Goal: Information Seeking & Learning: Learn about a topic

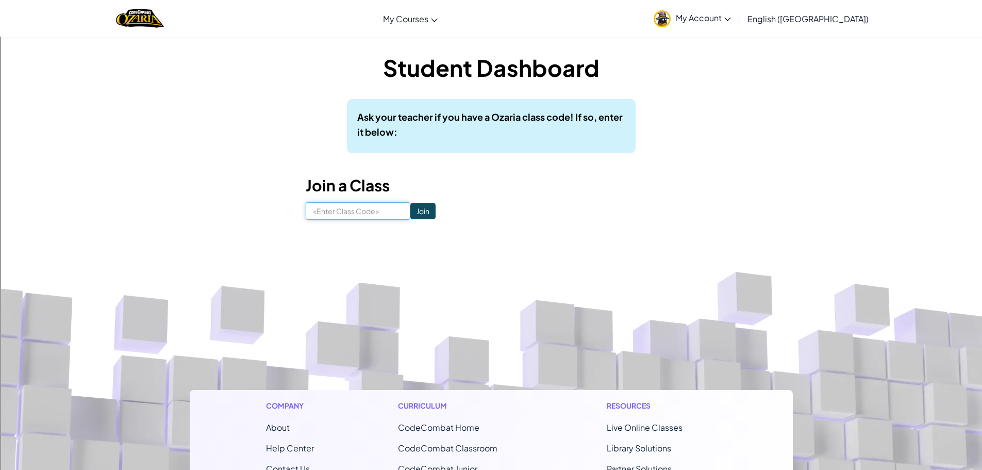
click at [373, 208] on input at bounding box center [358, 211] width 105 height 18
type input "BathJellyBite"
click at [415, 209] on input "Join" at bounding box center [422, 211] width 25 height 16
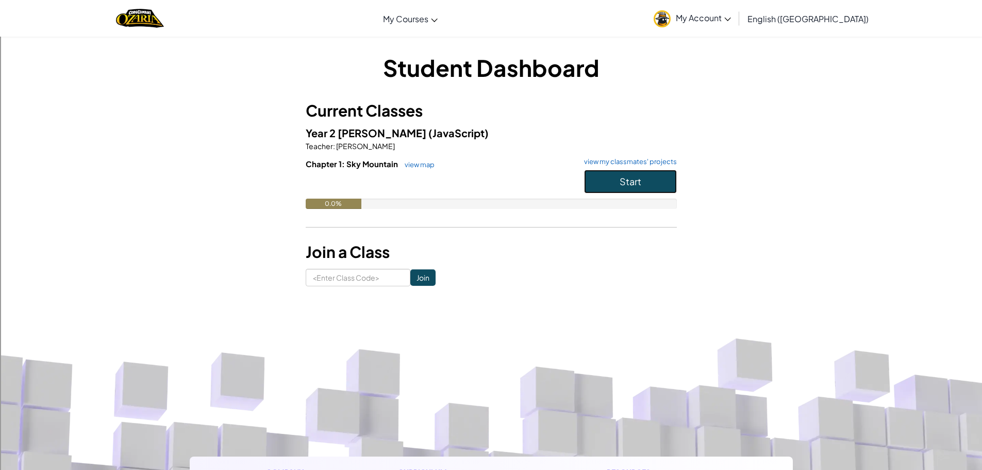
click at [661, 186] on button "Start" at bounding box center [630, 182] width 93 height 24
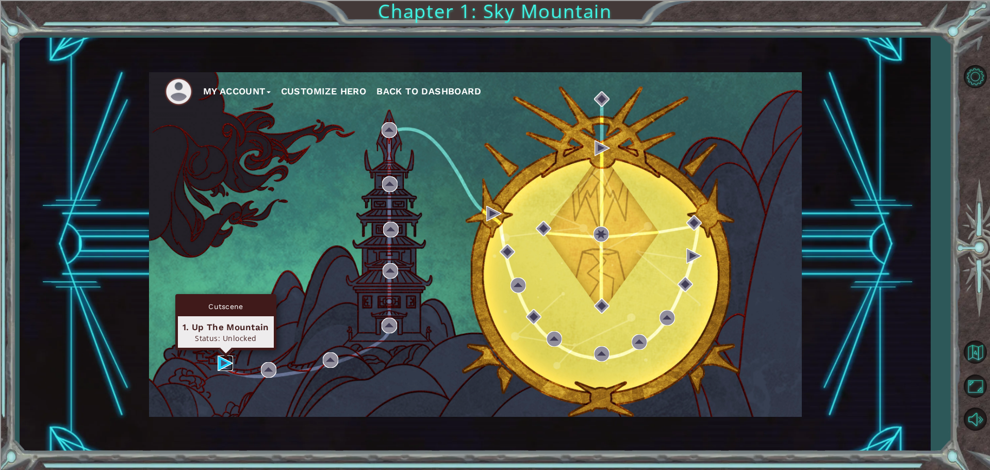
click at [226, 367] on img at bounding box center [225, 362] width 15 height 15
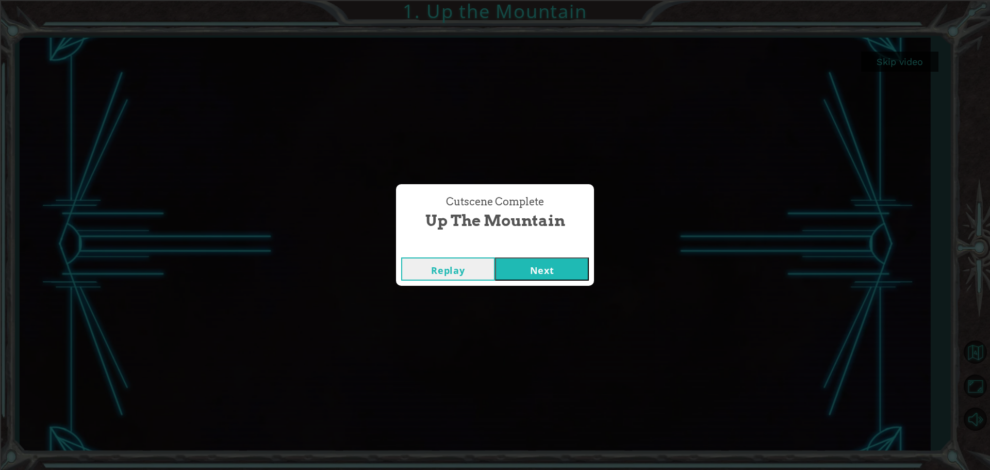
click at [555, 263] on button "Next" at bounding box center [542, 268] width 94 height 23
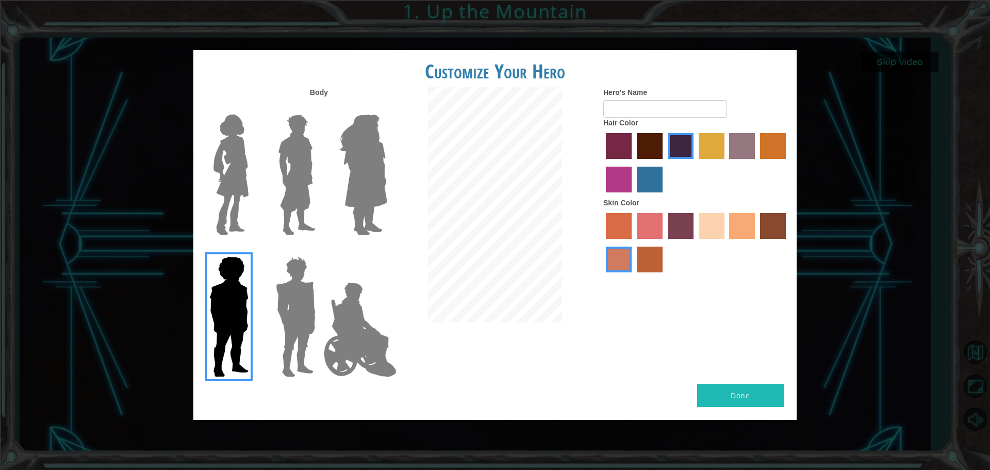
click at [378, 337] on img at bounding box center [360, 329] width 81 height 103
click at [387, 250] on input "Hero Jamie" at bounding box center [387, 250] width 0 height 0
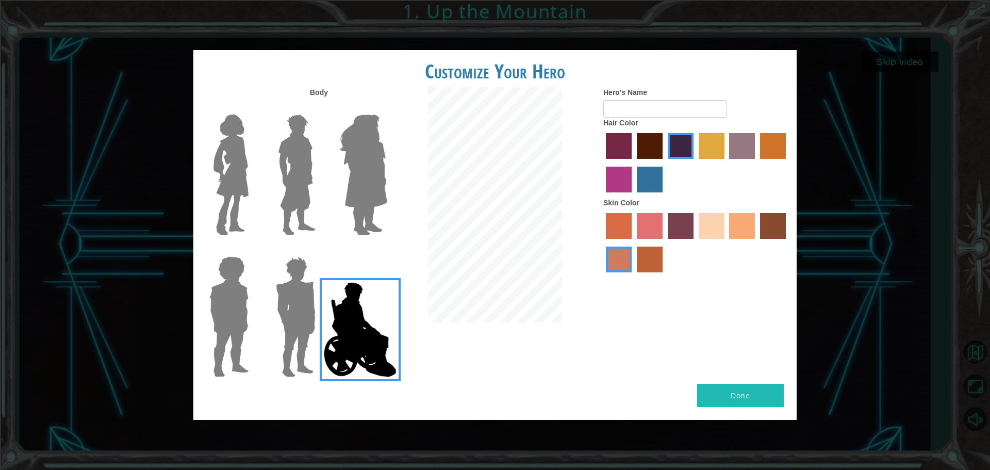
click at [283, 294] on img at bounding box center [296, 316] width 48 height 129
click at [320, 250] on input "Hero Garnet" at bounding box center [320, 250] width 0 height 0
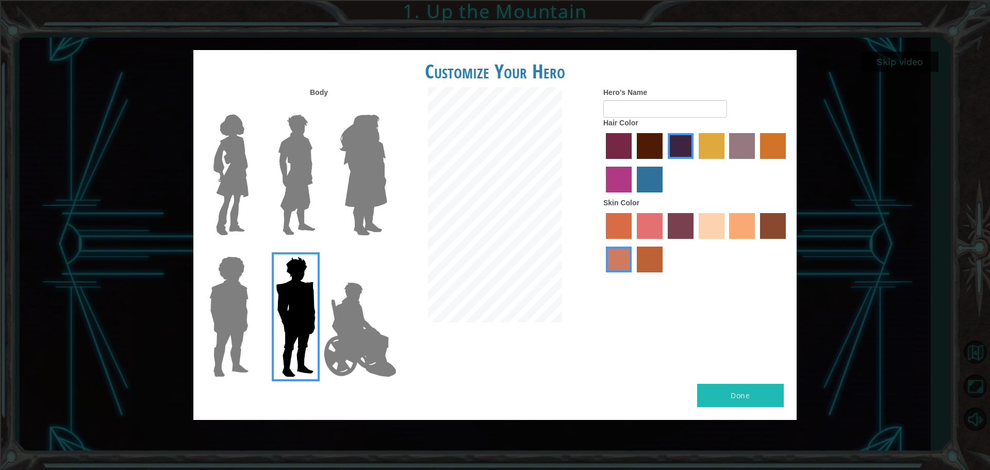
click at [368, 140] on img at bounding box center [363, 174] width 56 height 129
click at [387, 108] on input "Hero Amethyst" at bounding box center [387, 108] width 0 height 0
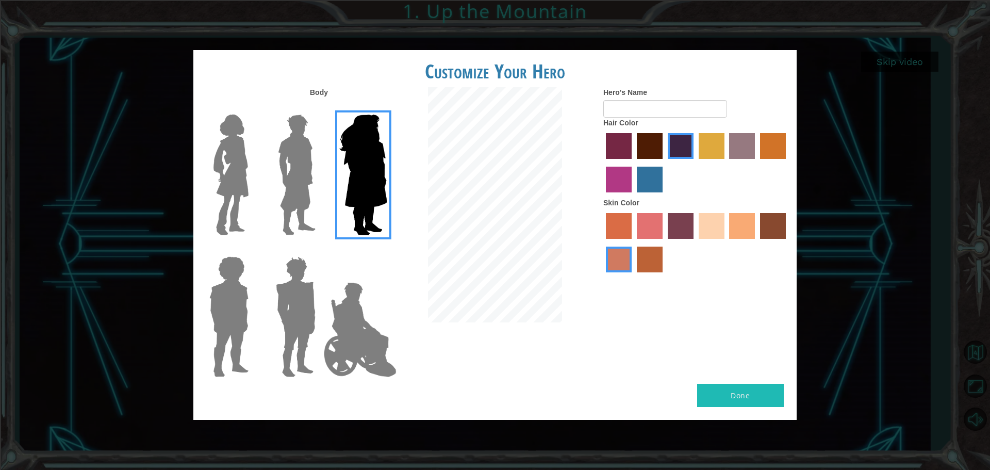
click at [292, 156] on img at bounding box center [297, 174] width 46 height 129
click at [320, 108] on input "Hero Lars" at bounding box center [320, 108] width 0 height 0
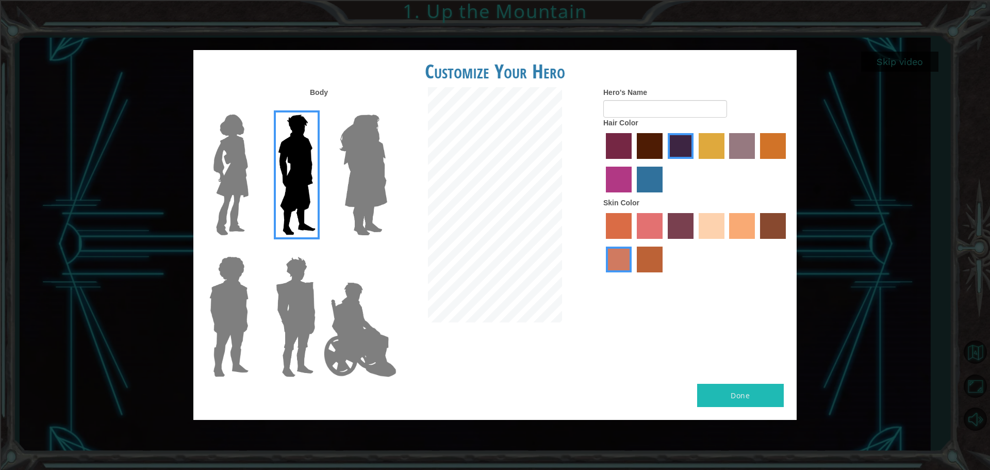
click at [372, 150] on img at bounding box center [363, 174] width 56 height 129
click at [387, 108] on input "Hero Amethyst" at bounding box center [387, 108] width 0 height 0
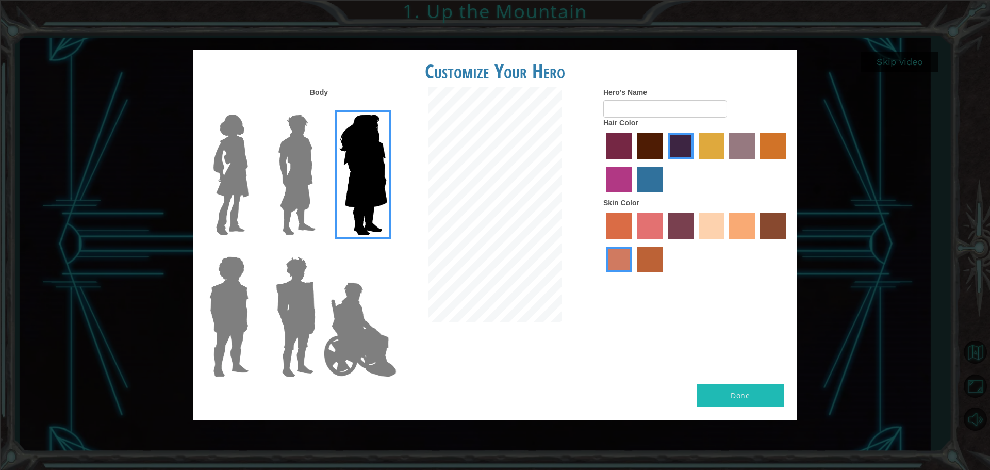
click at [219, 136] on img at bounding box center [230, 174] width 43 height 129
click at [253, 108] on input "Hero Connie" at bounding box center [253, 108] width 0 height 0
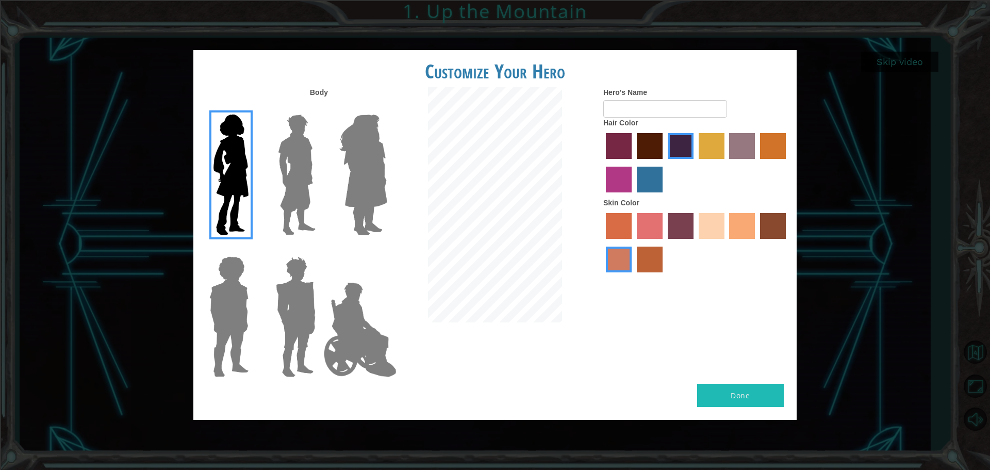
click at [291, 153] on img at bounding box center [297, 174] width 46 height 129
click at [320, 108] on input "Hero Lars" at bounding box center [320, 108] width 0 height 0
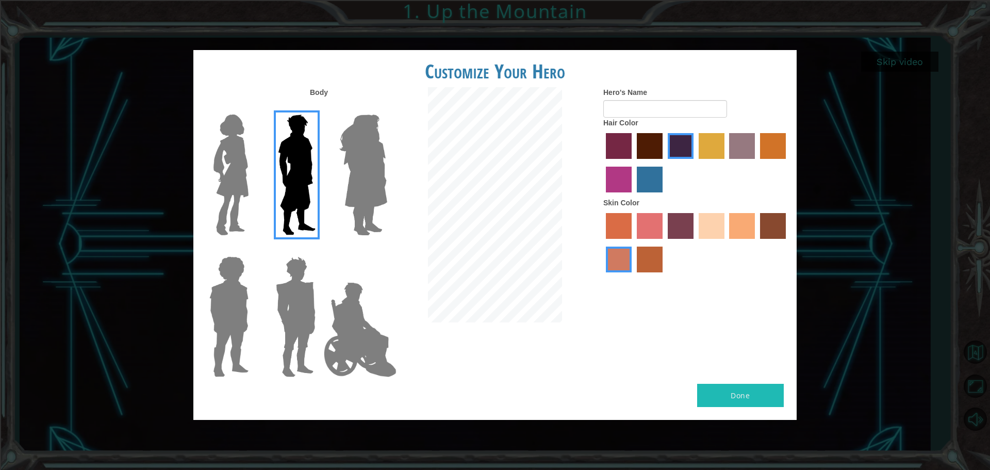
click at [219, 300] on img at bounding box center [228, 316] width 47 height 129
click at [253, 250] on input "Hero Steven" at bounding box center [253, 250] width 0 height 0
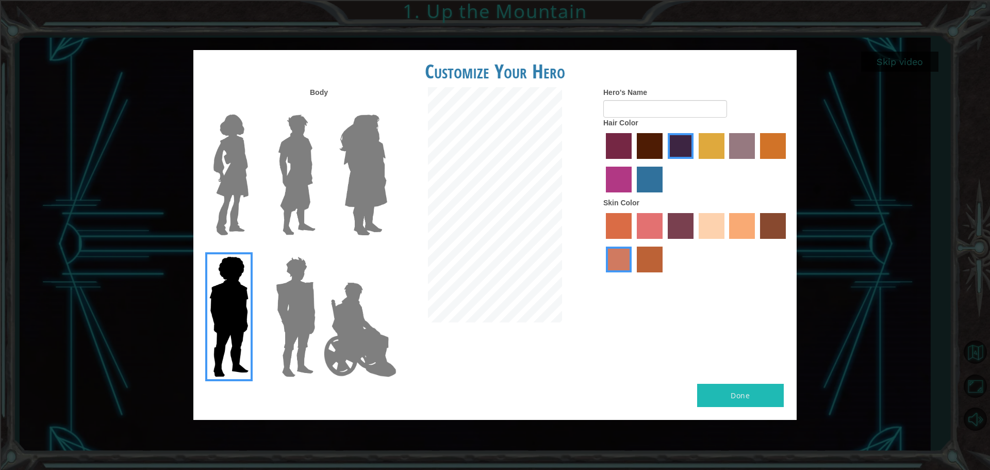
click at [289, 170] on img at bounding box center [297, 174] width 46 height 129
click at [320, 108] on input "Hero Lars" at bounding box center [320, 108] width 0 height 0
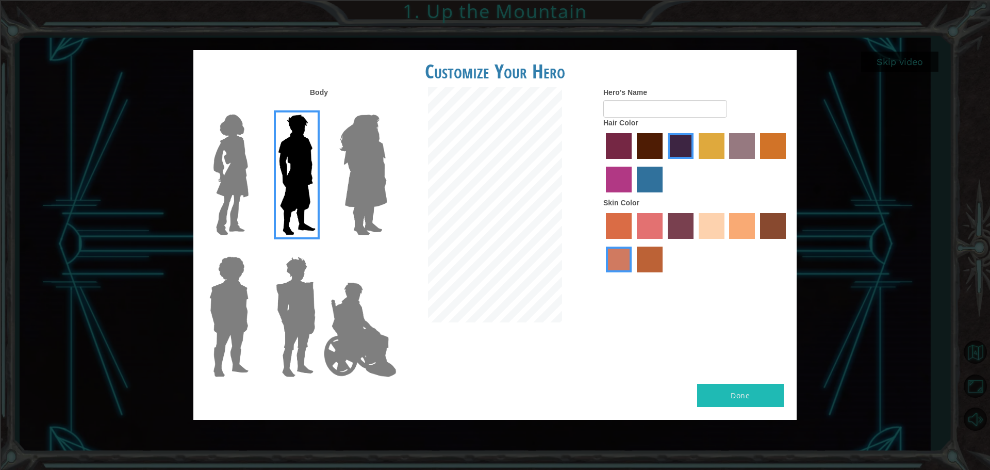
click at [716, 218] on label "sandy beach skin color" at bounding box center [712, 226] width 26 height 26
click at [695, 242] on input "sandy beach skin color" at bounding box center [695, 242] width 0 height 0
click at [645, 255] on label "smoke tree skin color" at bounding box center [650, 259] width 26 height 26
click at [633, 276] on input "smoke tree skin color" at bounding box center [633, 276] width 0 height 0
click at [719, 227] on label "sandy beach skin color" at bounding box center [712, 226] width 26 height 26
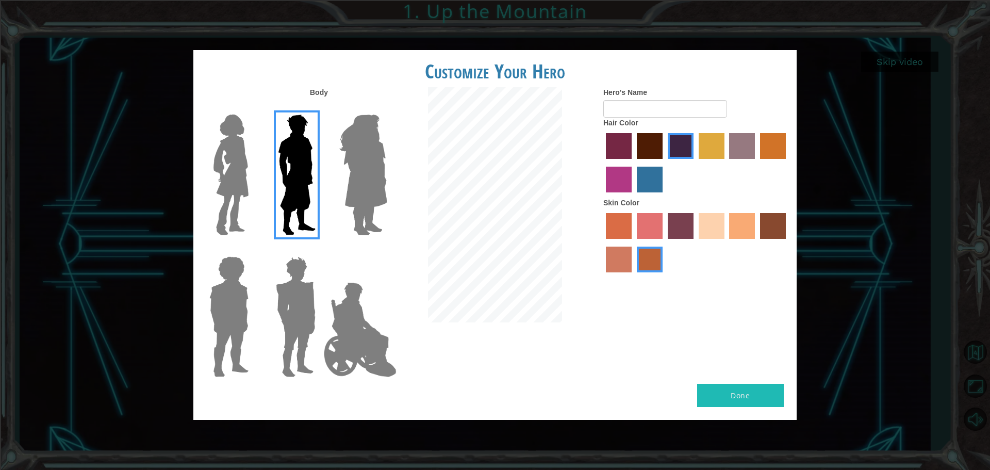
click at [695, 242] on input "sandy beach skin color" at bounding box center [695, 242] width 0 height 0
click at [744, 232] on label "tacao skin color" at bounding box center [742, 226] width 26 height 26
click at [726, 242] on input "tacao skin color" at bounding box center [726, 242] width 0 height 0
click at [708, 220] on label "sandy beach skin color" at bounding box center [712, 226] width 26 height 26
click at [695, 242] on input "sandy beach skin color" at bounding box center [695, 242] width 0 height 0
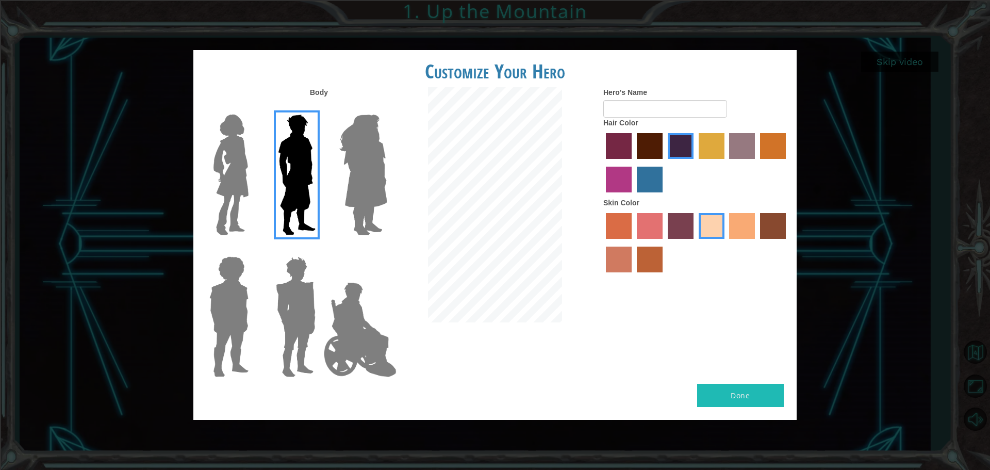
click at [631, 148] on label "paprika hair color" at bounding box center [619, 146] width 26 height 26
click at [602, 162] on input "paprika hair color" at bounding box center [602, 162] width 0 height 0
click at [685, 150] on label "hot purple hair color" at bounding box center [681, 146] width 26 height 26
click at [664, 162] on input "hot purple hair color" at bounding box center [664, 162] width 0 height 0
click at [657, 146] on label "maroon hair color" at bounding box center [650, 146] width 26 height 26
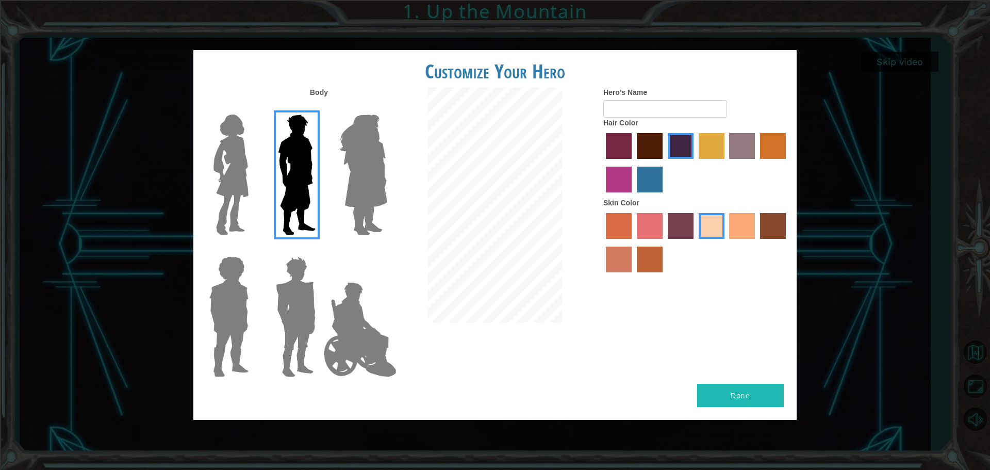
click at [633, 162] on input "maroon hair color" at bounding box center [633, 162] width 0 height 0
click at [678, 143] on label "hot purple hair color" at bounding box center [681, 146] width 26 height 26
click at [664, 162] on input "hot purple hair color" at bounding box center [664, 162] width 0 height 0
click at [643, 105] on input "Hero's Name" at bounding box center [665, 109] width 124 height 18
type input "will"
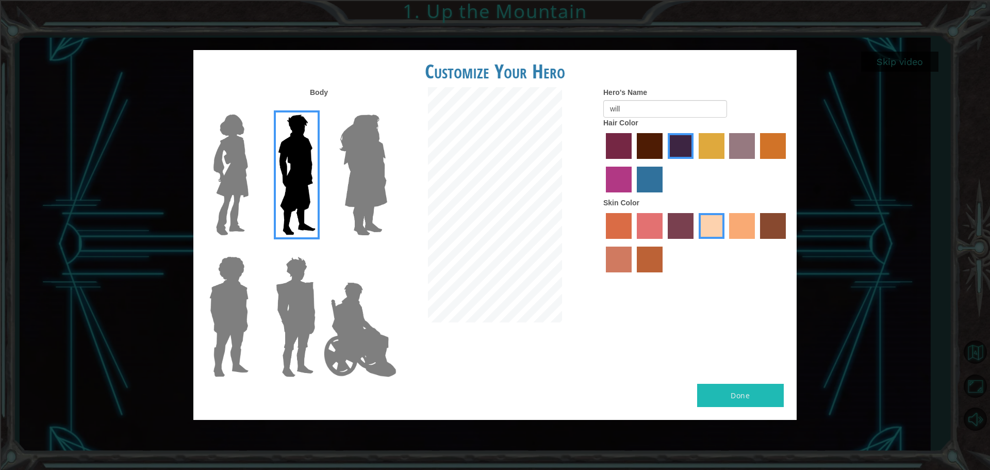
click at [749, 399] on button "Done" at bounding box center [740, 395] width 87 height 23
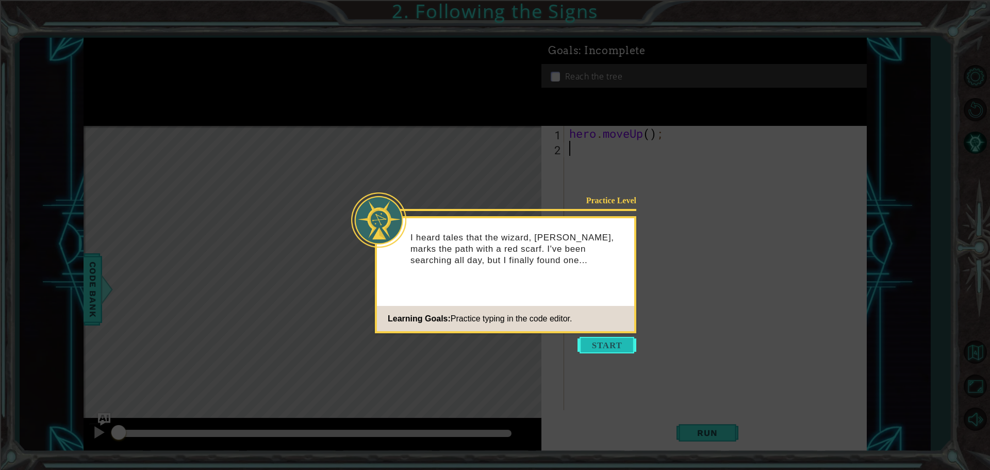
click at [601, 339] on button "Start" at bounding box center [606, 345] width 59 height 16
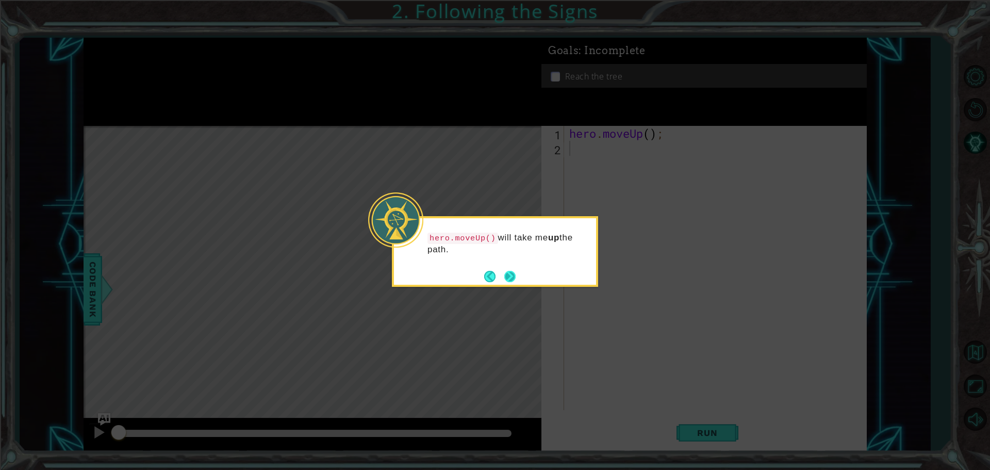
click at [517, 284] on div "hero.moveUp() will take me up the path." at bounding box center [495, 251] width 206 height 71
click at [509, 277] on button "Next" at bounding box center [509, 276] width 11 height 11
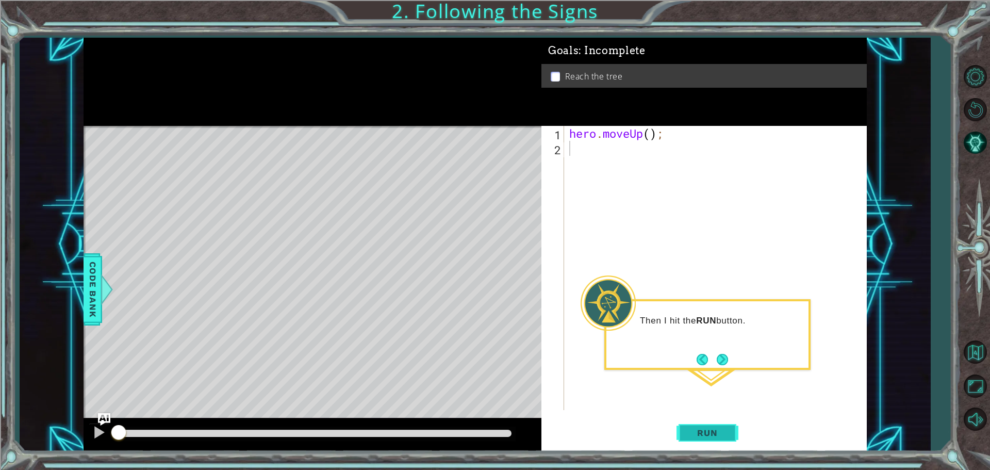
click at [718, 449] on button "Run" at bounding box center [707, 432] width 62 height 32
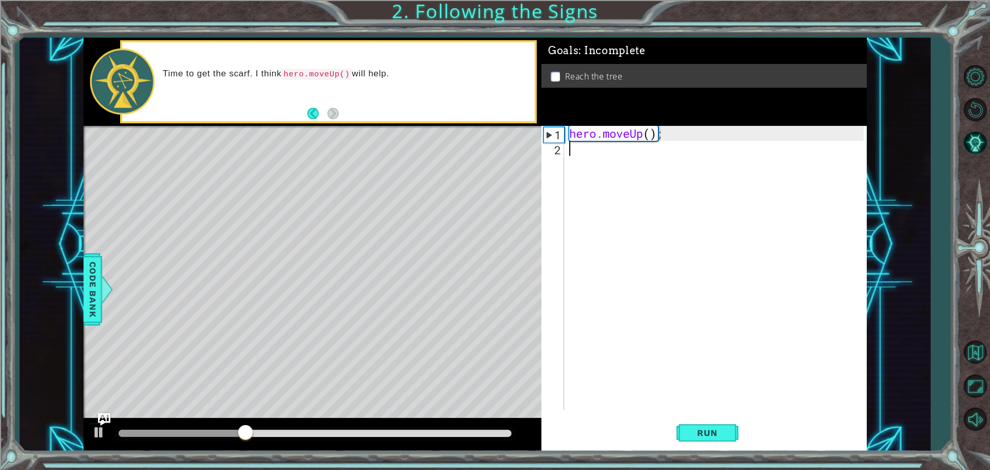
click at [653, 139] on div "hero . moveUp ( ) ;" at bounding box center [718, 283] width 302 height 314
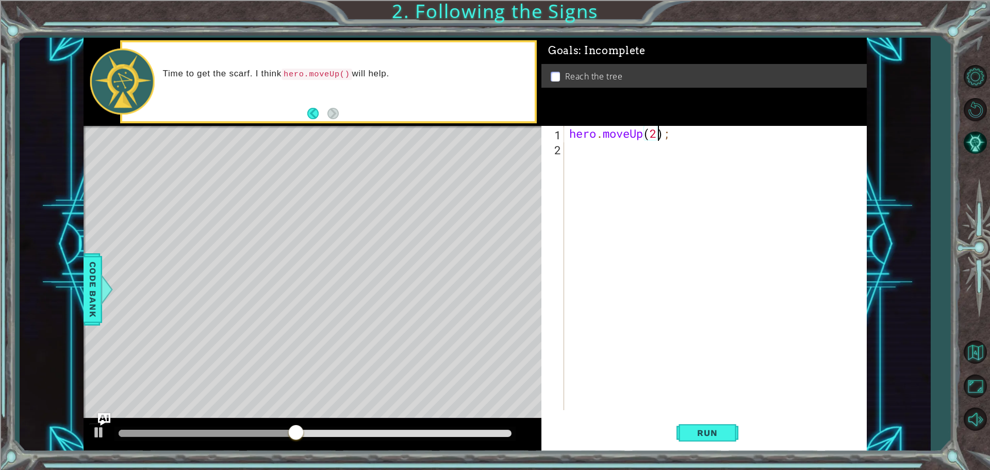
scroll to position [0, 4]
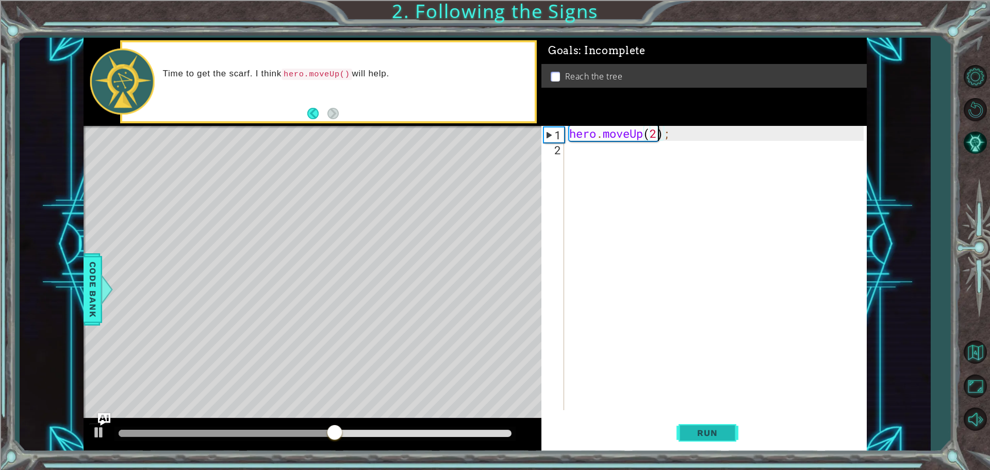
type textarea "hero.moveUp(2);"
click at [720, 438] on button "Run" at bounding box center [707, 432] width 62 height 32
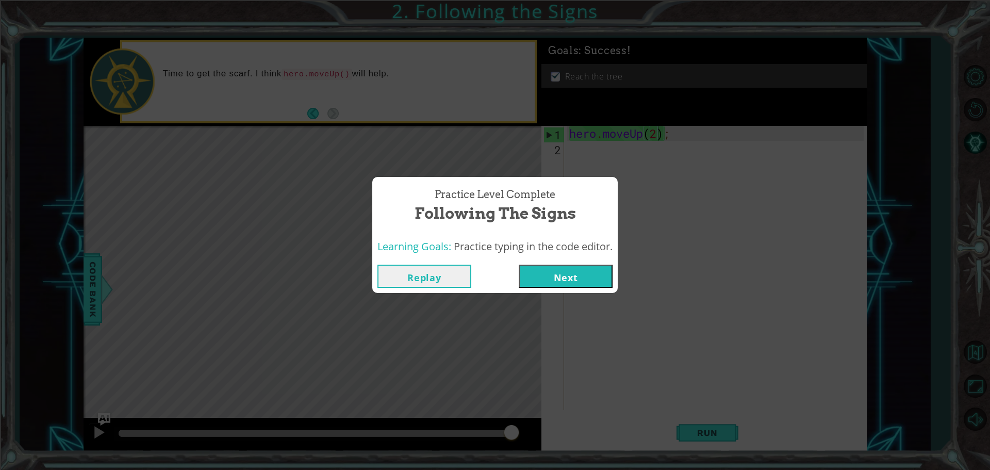
click at [574, 276] on button "Next" at bounding box center [566, 276] width 94 height 23
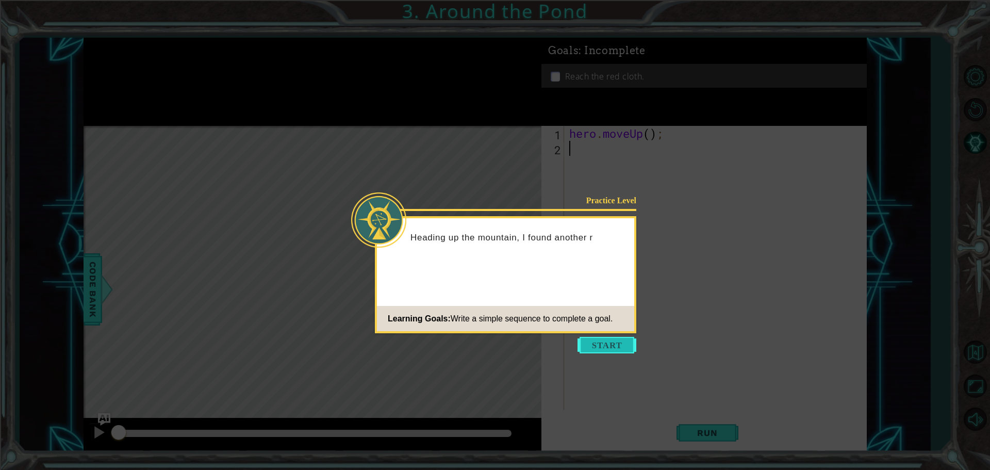
click at [620, 349] on button "Start" at bounding box center [606, 345] width 59 height 16
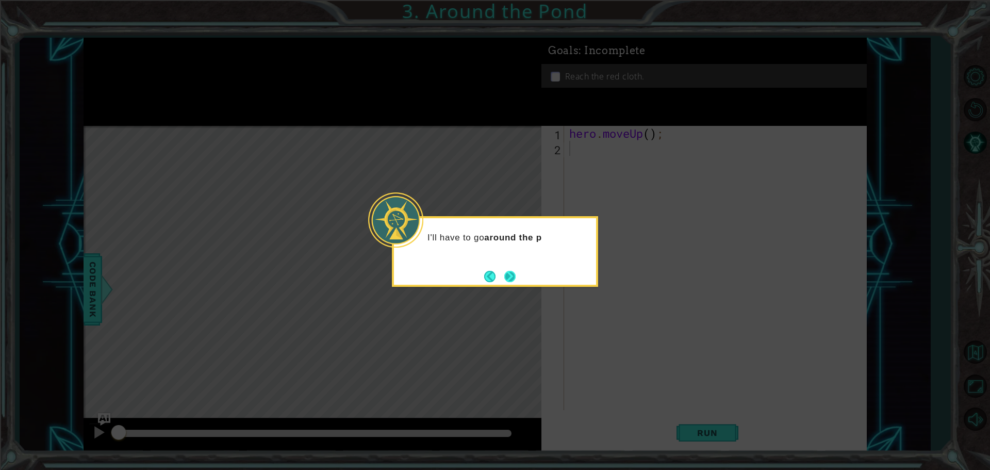
click at [513, 274] on button "Next" at bounding box center [509, 276] width 11 height 11
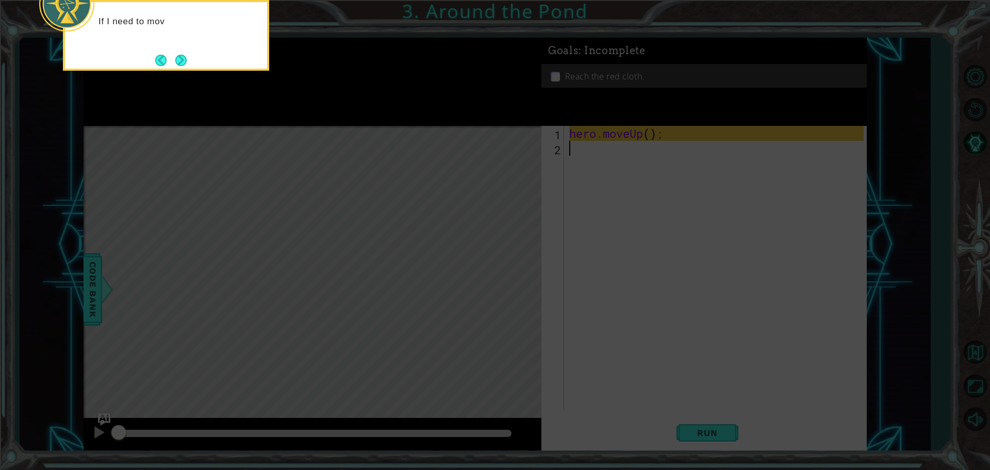
click at [623, 220] on icon at bounding box center [495, 70] width 990 height 799
click at [185, 64] on button "Next" at bounding box center [180, 60] width 11 height 11
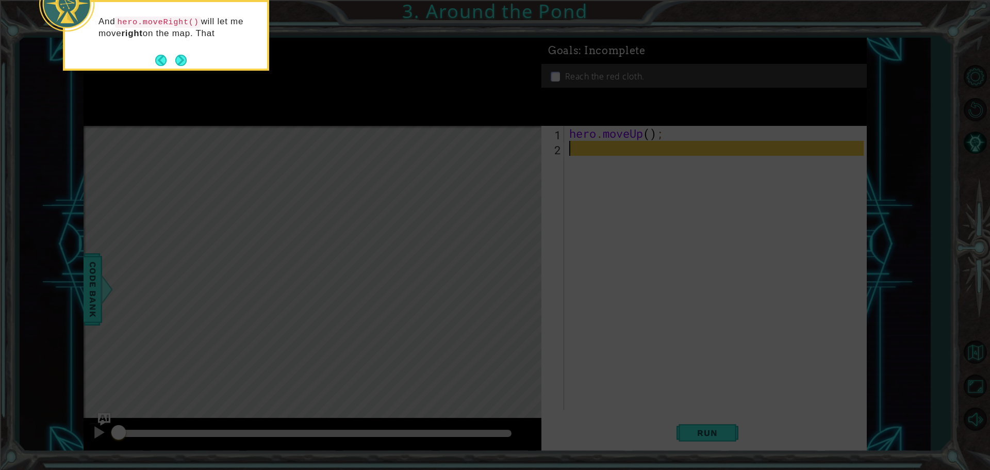
click at [187, 64] on button "Next" at bounding box center [180, 60] width 11 height 11
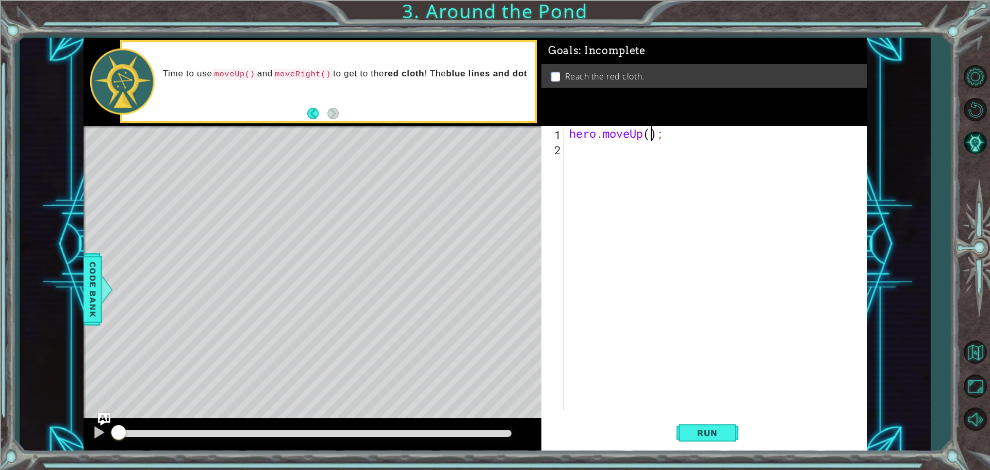
click at [650, 134] on div "hero . moveUp ( ) ;" at bounding box center [718, 283] width 302 height 314
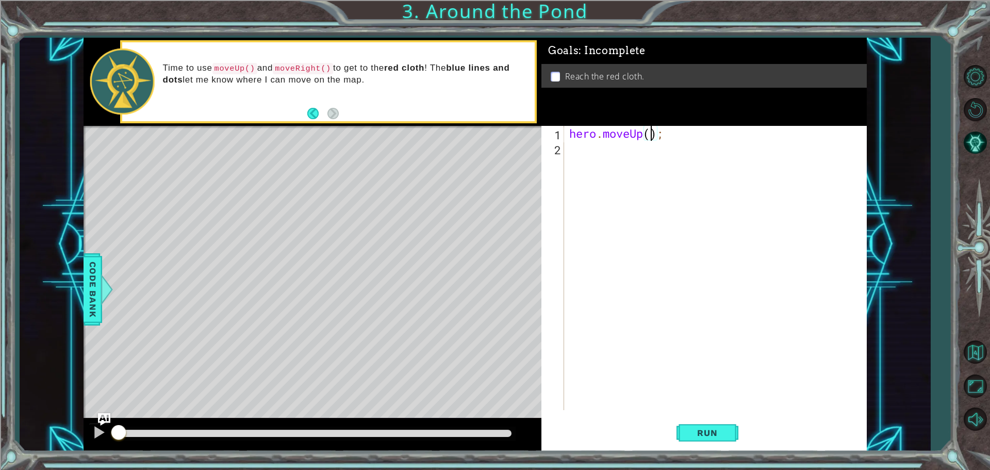
type textarea "hero.moveUp(2);"
click at [607, 147] on div "hero . moveUp ( 2 ) ;" at bounding box center [718, 283] width 302 height 314
type textarea "h"
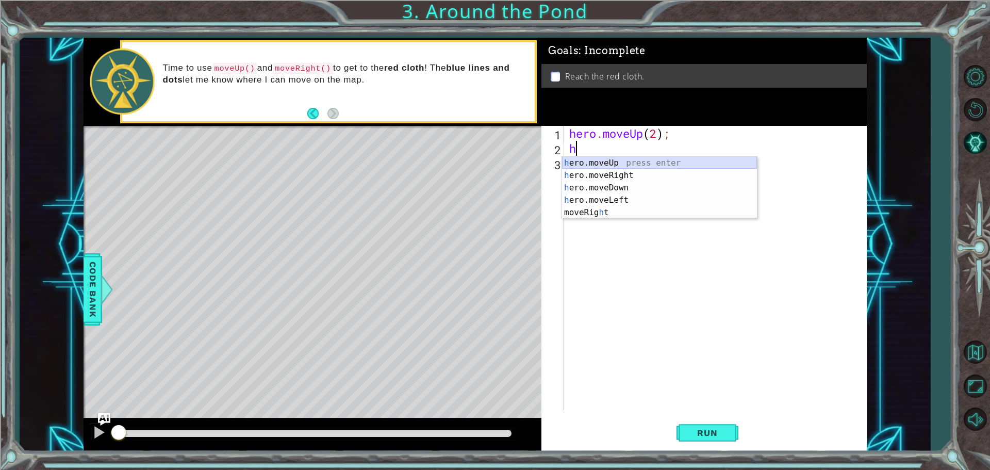
click at [617, 169] on div "h ero.moveUp press enter h ero.moveRight press enter h ero.moveDown press enter…" at bounding box center [659, 200] width 195 height 87
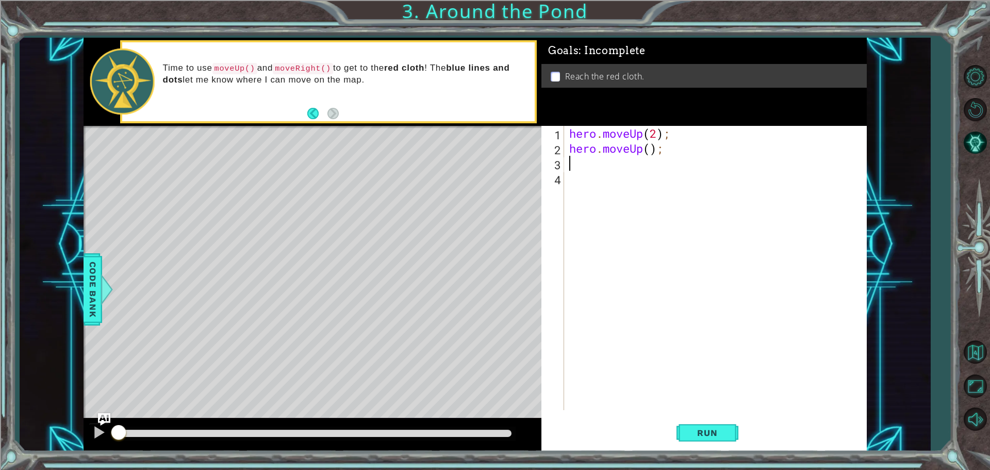
type textarea "h"
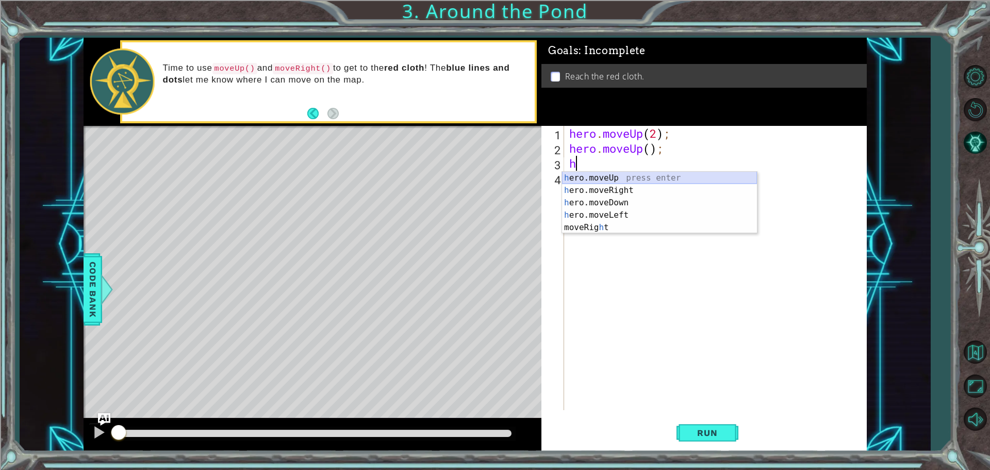
click at [643, 177] on div "h ero.moveUp press enter h ero.moveRight press enter h ero.moveDown press enter…" at bounding box center [659, 215] width 195 height 87
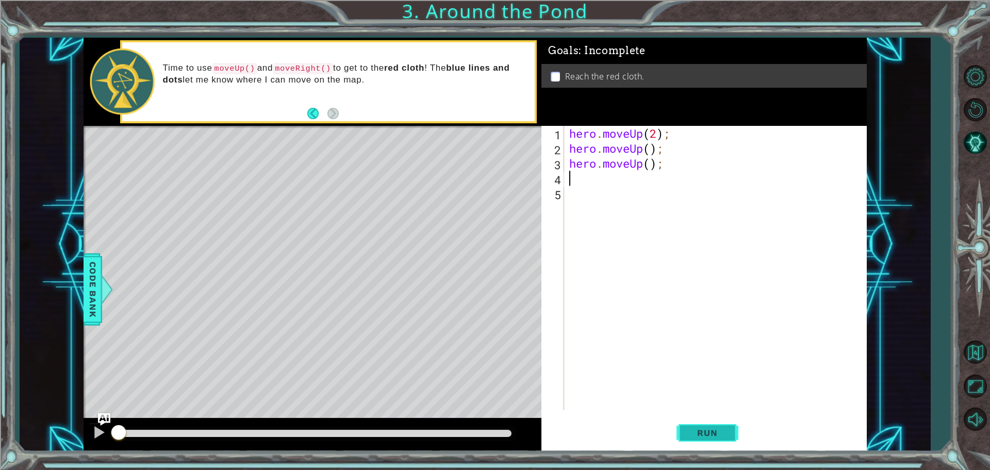
click at [727, 432] on span "Run" at bounding box center [707, 432] width 41 height 10
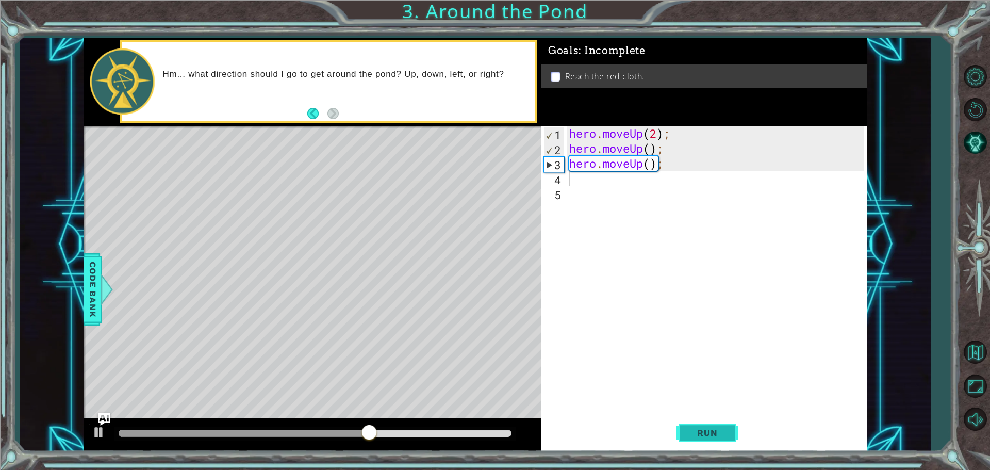
click at [687, 425] on button "Run" at bounding box center [707, 432] width 62 height 32
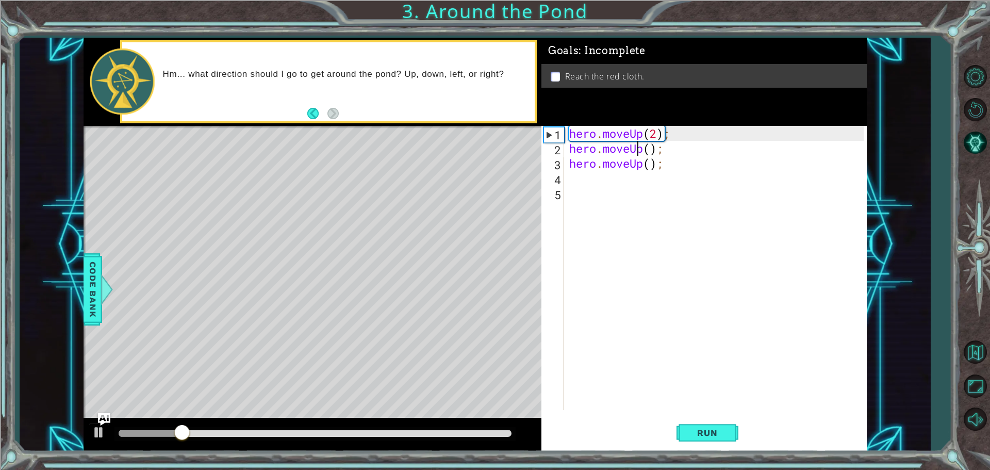
click at [640, 153] on div "hero . moveUp ( 2 ) ; hero . moveUp ( ) ; hero . moveUp ( ) ;" at bounding box center [718, 283] width 302 height 314
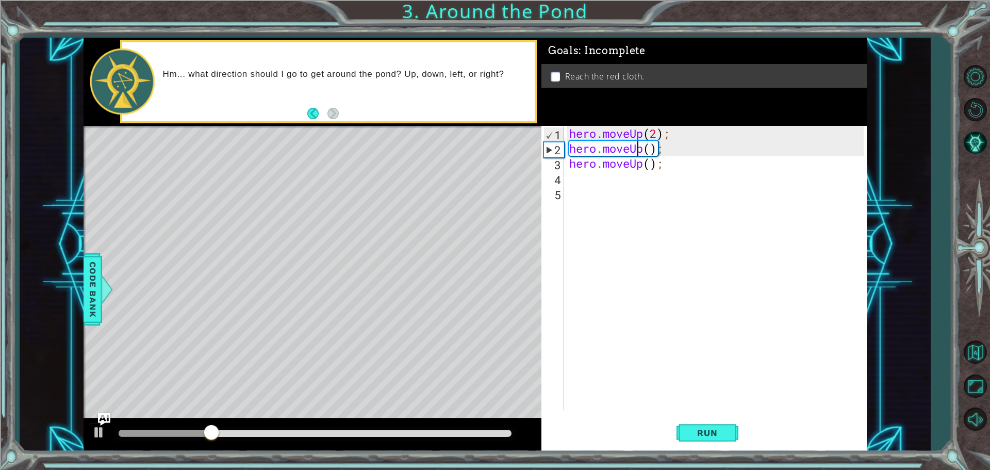
click at [646, 153] on div "hero . moveUp ( 2 ) ; hero . moveUp ( ) ; hero . moveUp ( ) ;" at bounding box center [718, 283] width 302 height 314
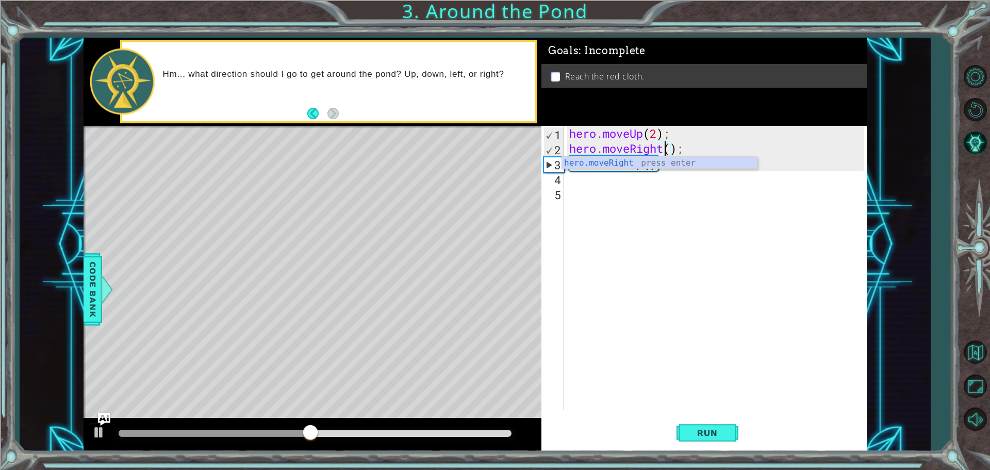
scroll to position [0, 4]
click at [687, 159] on div "hero.moveRight press enter" at bounding box center [659, 175] width 195 height 37
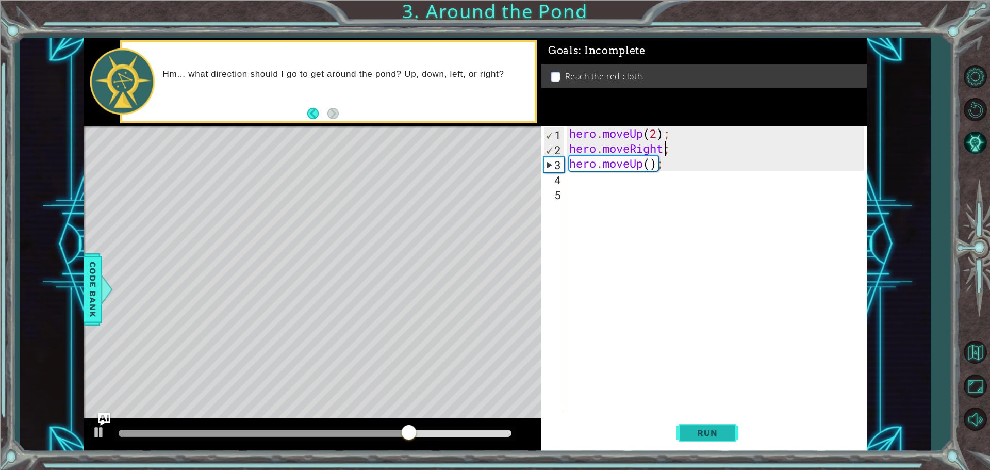
type textarea "hero.moveRight;"
click at [725, 432] on span "Run" at bounding box center [707, 432] width 41 height 10
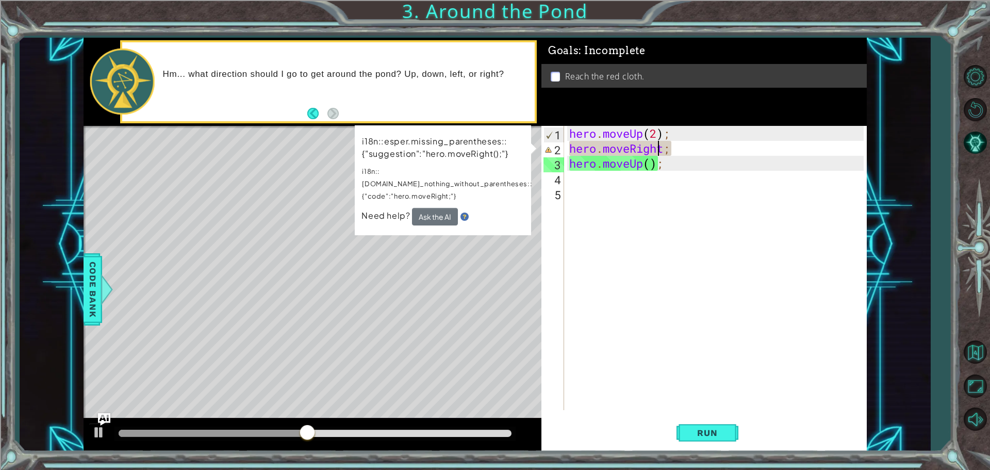
click at [655, 142] on div "hero . moveUp ( 2 ) ; hero . moveRight ; hero . moveUp ( ) ;" at bounding box center [718, 283] width 302 height 314
drag, startPoint x: 683, startPoint y: 148, endPoint x: 562, endPoint y: 152, distance: 121.2
click at [562, 152] on div "hero.moveRight; 1 2 3 4 5 hero . moveUp ( 2 ) ; hero . moveRight ; hero . moveU…" at bounding box center [702, 268] width 322 height 284
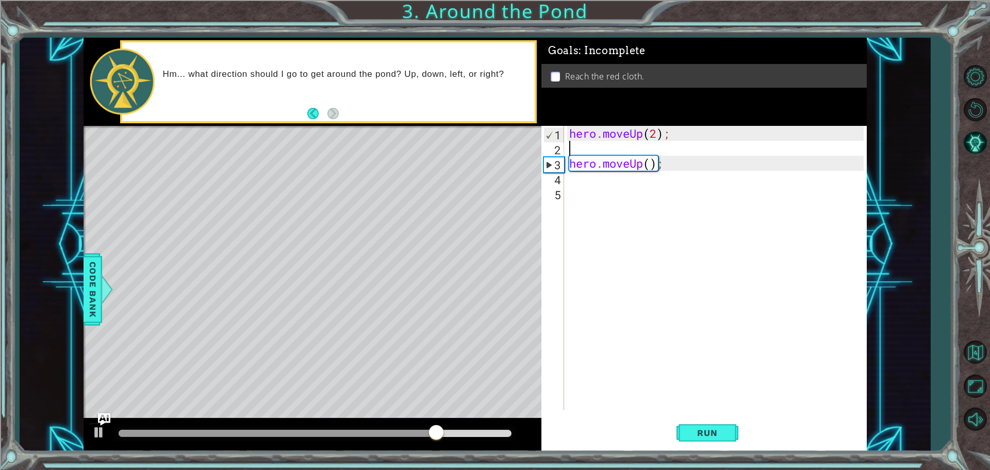
click at [626, 148] on div "hero . moveUp ( 2 ) ; hero . moveUp ( ) ;" at bounding box center [718, 283] width 302 height 314
type textarea "g"
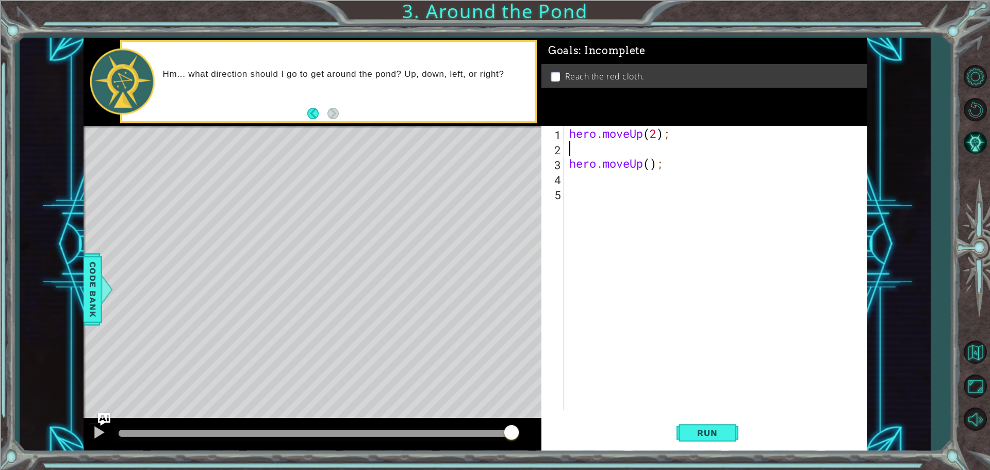
type textarea "h"
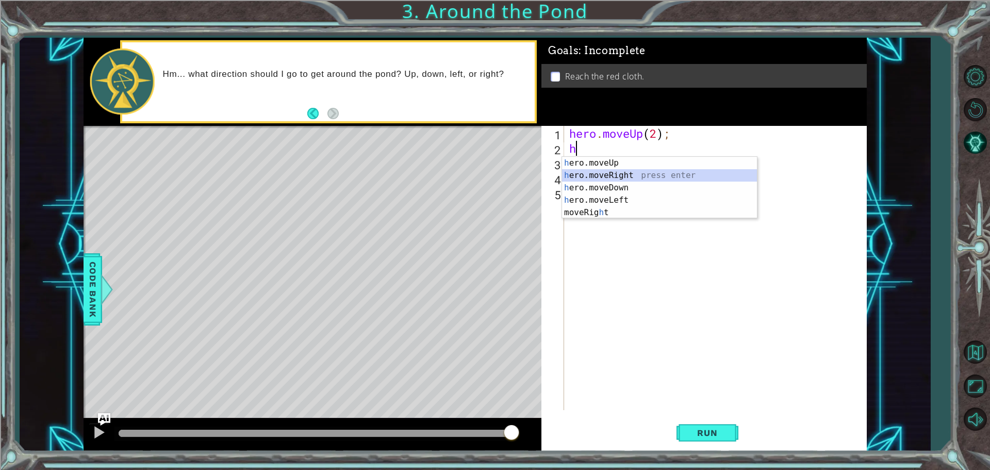
click at [635, 175] on div "h ero.moveUp press enter h ero.moveRight press enter h ero.moveDown press enter…" at bounding box center [659, 200] width 195 height 87
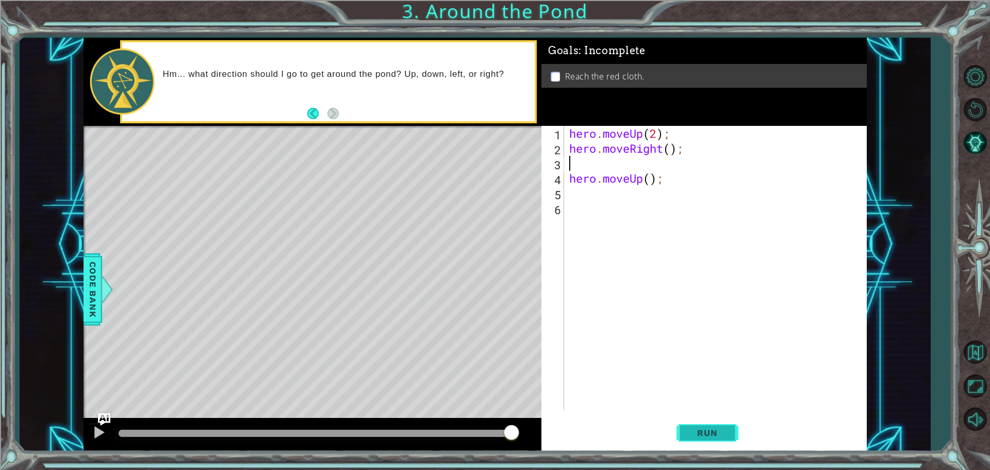
click at [709, 435] on span "Run" at bounding box center [707, 432] width 41 height 10
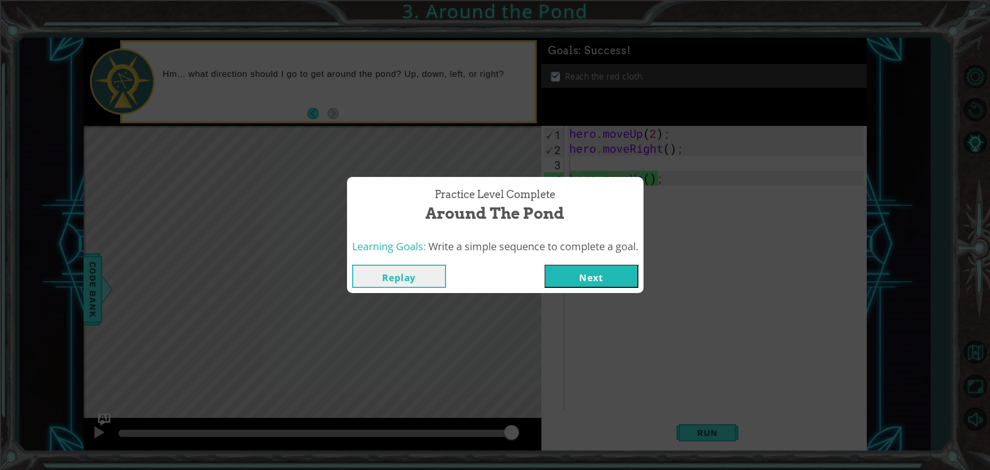
click at [594, 280] on button "Next" at bounding box center [591, 276] width 94 height 23
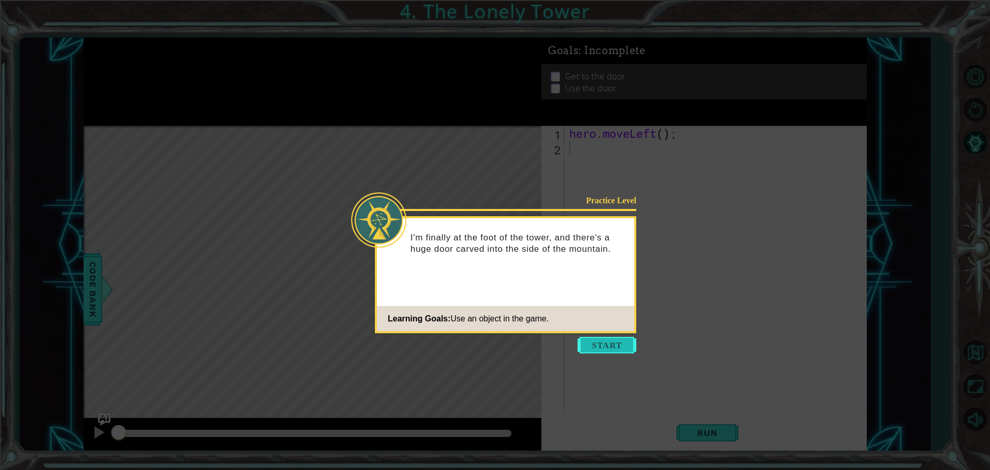
click at [597, 343] on button "Start" at bounding box center [606, 345] width 59 height 16
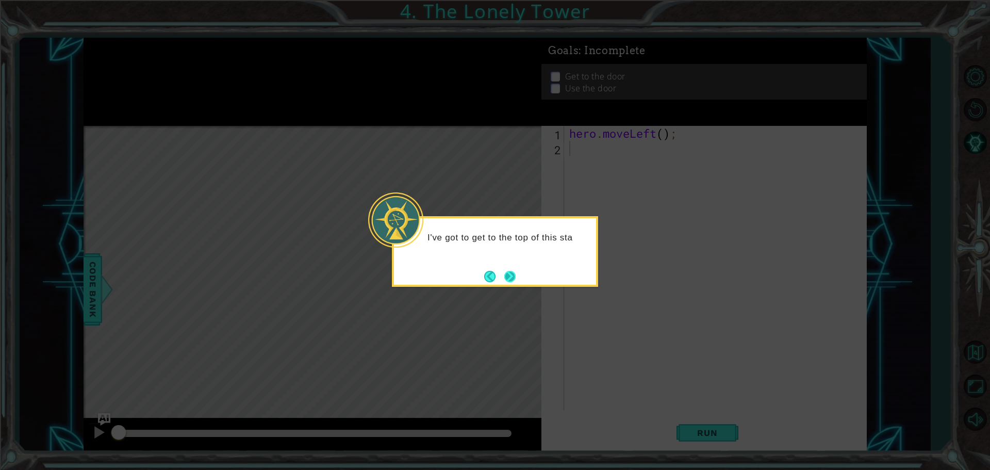
click at [516, 277] on button "Next" at bounding box center [509, 276] width 11 height 11
click at [515, 276] on button "Next" at bounding box center [509, 276] width 11 height 11
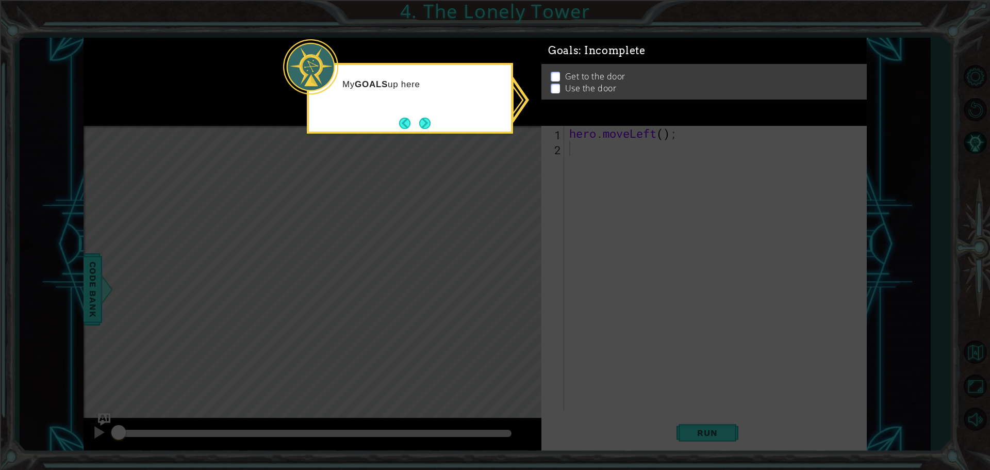
drag, startPoint x: 588, startPoint y: 194, endPoint x: 599, endPoint y: 180, distance: 17.3
click at [599, 180] on icon at bounding box center [495, 235] width 990 height 470
click at [428, 121] on button "Next" at bounding box center [424, 123] width 11 height 11
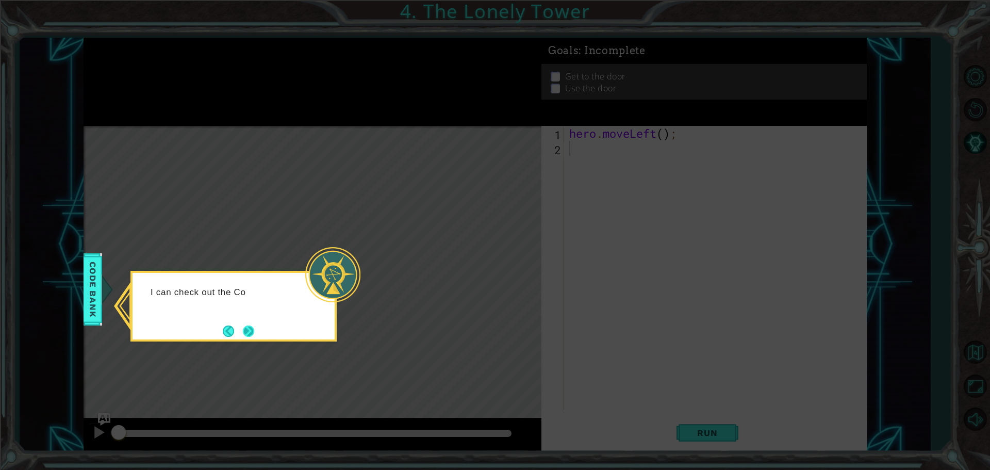
click at [250, 331] on button "Next" at bounding box center [248, 330] width 11 height 11
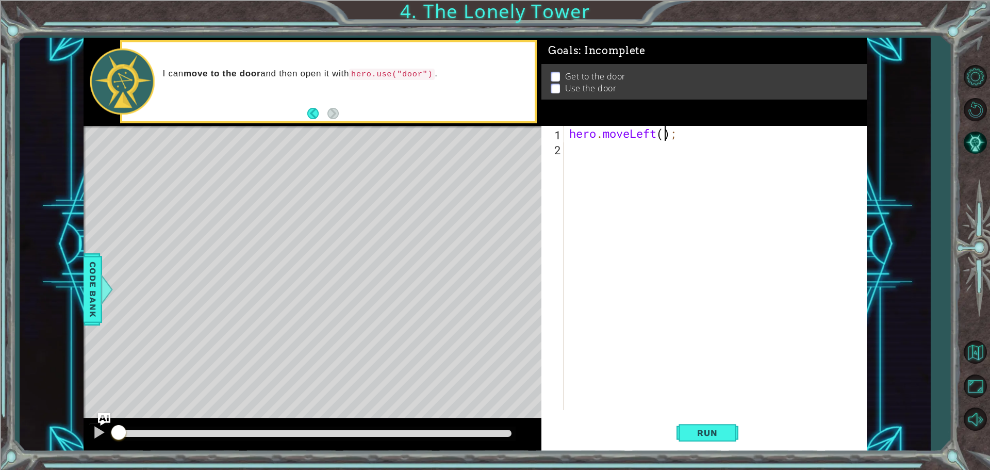
click at [663, 130] on div "hero . moveLeft ( ) ;" at bounding box center [718, 283] width 302 height 314
type textarea "hero.moveLeft(2);"
click at [625, 157] on div "hero . moveLeft ( 2 ) ;" at bounding box center [718, 283] width 302 height 314
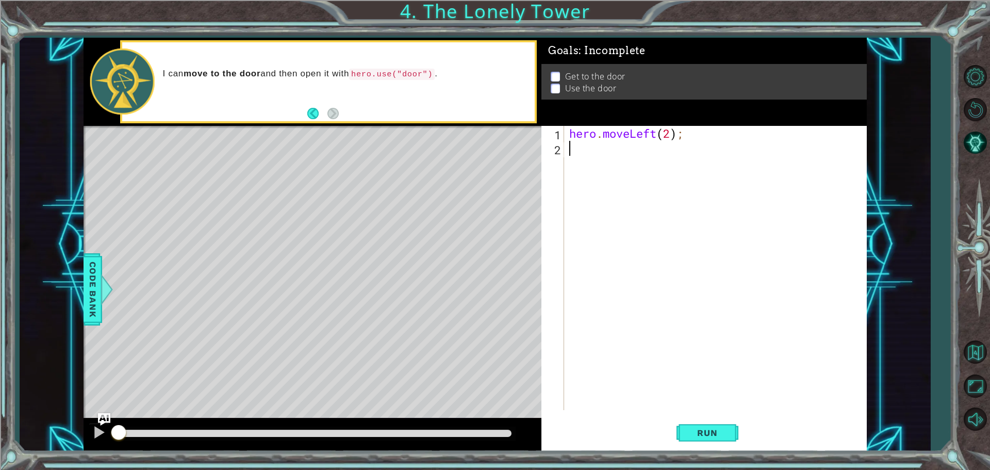
type textarea "h"
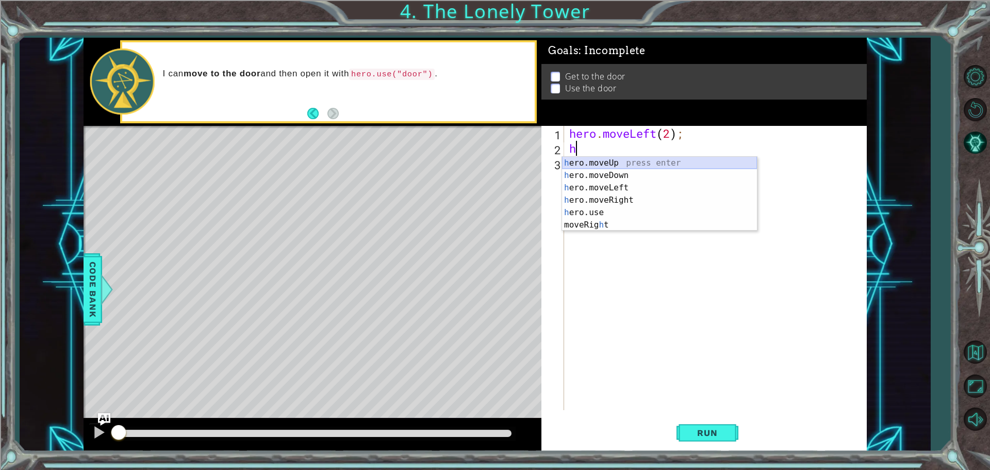
click at [613, 160] on div "h ero.moveUp press enter h ero.moveDown press enter h ero.moveLeft press enter …" at bounding box center [659, 206] width 195 height 99
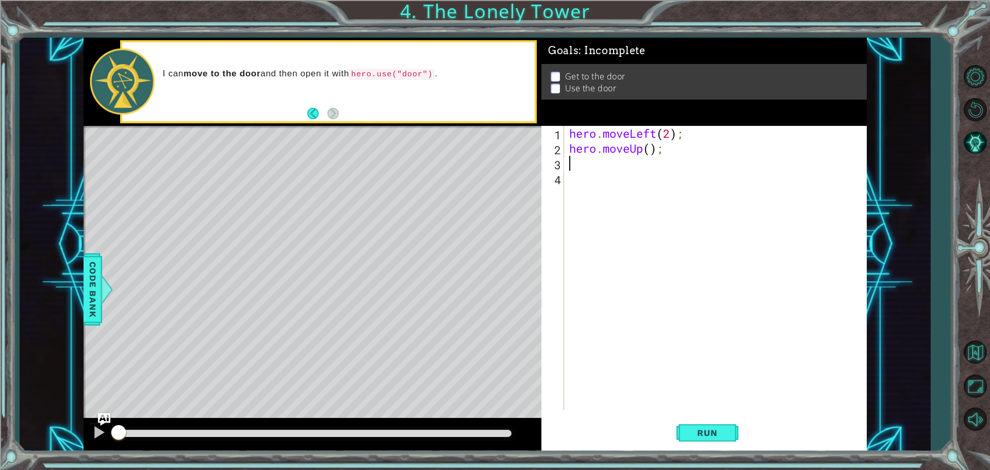
click at [643, 143] on div "hero . moveLeft ( 2 ) ; hero . moveUp ( ) ;" at bounding box center [718, 283] width 302 height 314
click at [651, 144] on div "hero . moveLeft ( 2 ) ; hero . moveUp ( ) ;" at bounding box center [718, 283] width 302 height 314
type textarea "hero.moveUp(2);"
click at [605, 171] on div "hero . moveLeft ( 2 ) ; hero . moveUp ( 2 ) ;" at bounding box center [718, 283] width 302 height 314
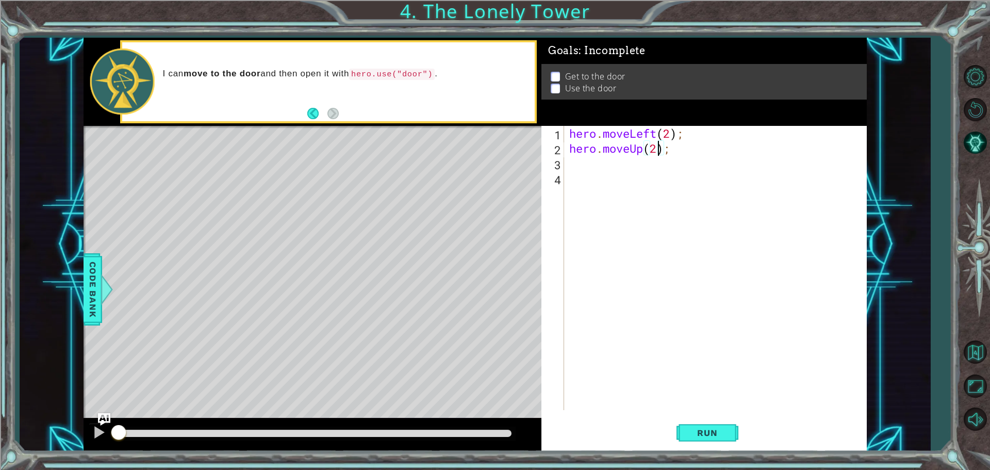
scroll to position [0, 0]
click at [609, 161] on div "hero . moveLeft ( 2 ) ; hero . moveUp ( 2 ) ;" at bounding box center [718, 283] width 302 height 314
type textarea "h"
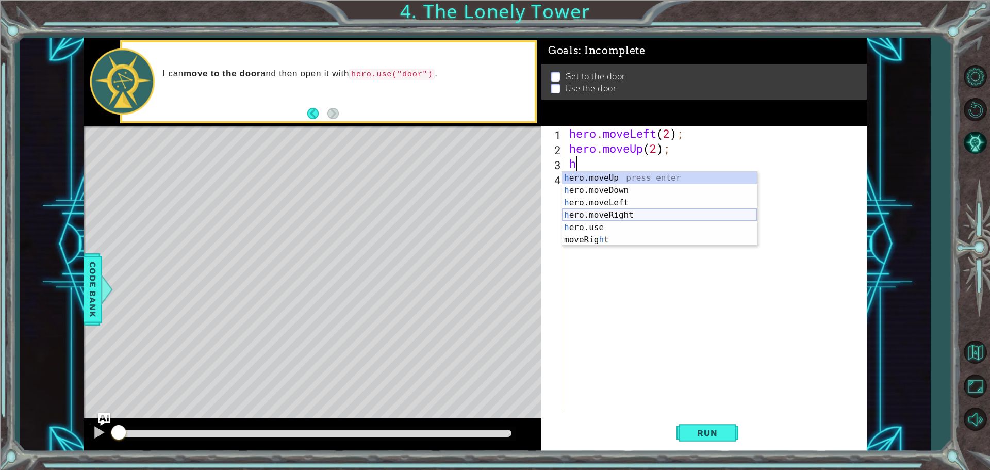
click at [630, 217] on div "h ero.moveUp press enter h ero.moveDown press enter h ero.moveLeft press enter …" at bounding box center [659, 221] width 195 height 99
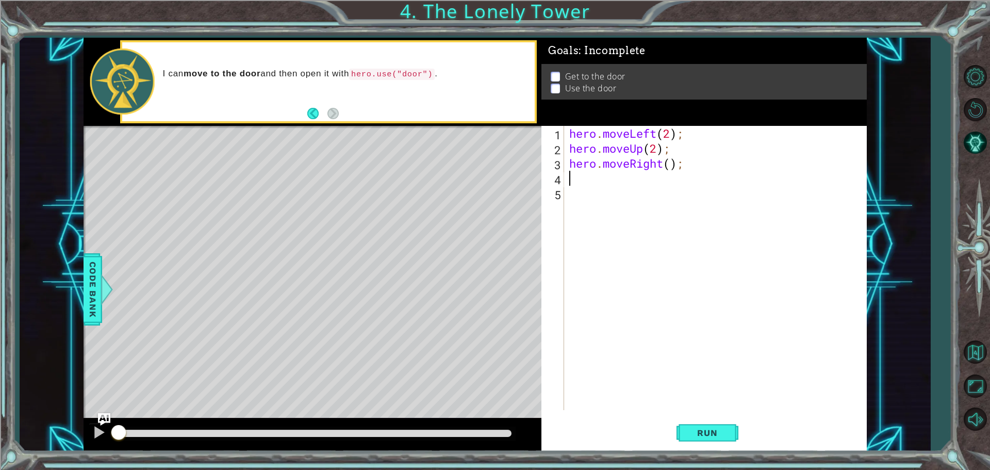
click at [674, 163] on div "hero . moveLeft ( 2 ) ; hero . moveUp ( 2 ) ; hero . moveRight ( ) ;" at bounding box center [718, 283] width 302 height 314
type textarea "hero.moveRight(2);"
click at [626, 188] on div "hero . moveLeft ( 2 ) ; hero . moveUp ( 2 ) ; hero . moveRight ( 2 ) ;" at bounding box center [718, 283] width 302 height 314
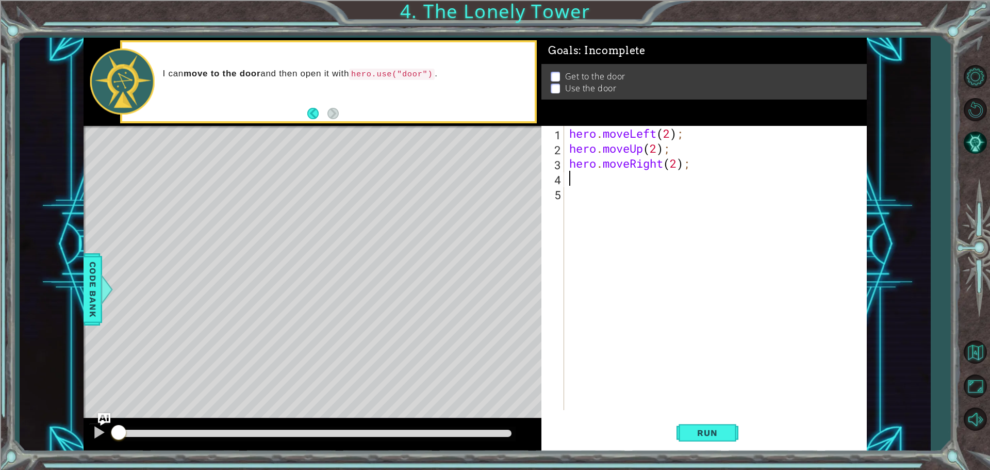
click at [626, 175] on div "hero . moveLeft ( 2 ) ; hero . moveUp ( 2 ) ; hero . moveRight ( 2 ) ;" at bounding box center [718, 283] width 302 height 314
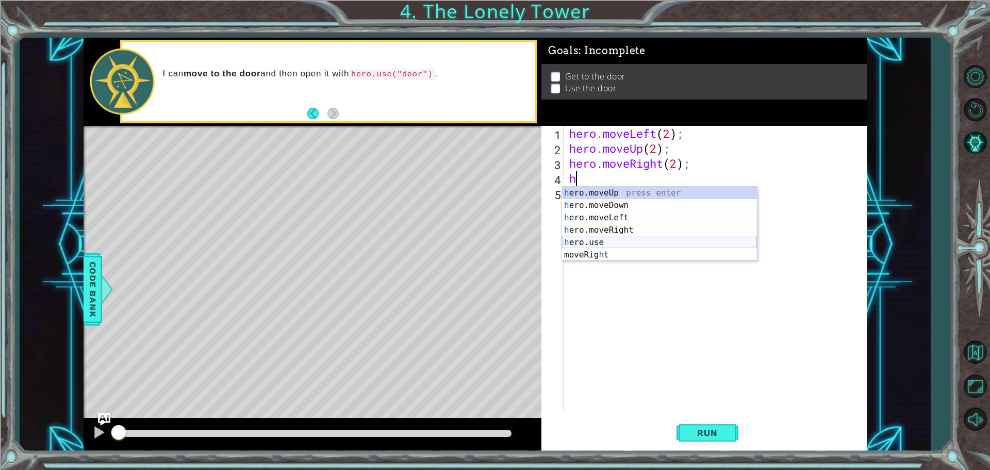
click at [619, 244] on div "h ero.moveUp press enter h ero.moveDown press enter h ero.moveLeft press enter …" at bounding box center [659, 236] width 195 height 99
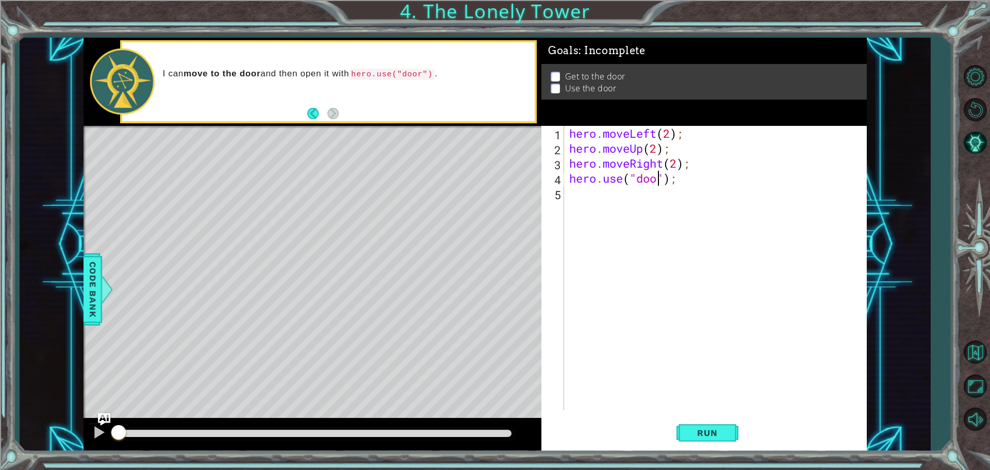
scroll to position [0, 4]
type textarea "hero.use("door");"
click at [725, 421] on button "Run" at bounding box center [707, 432] width 62 height 32
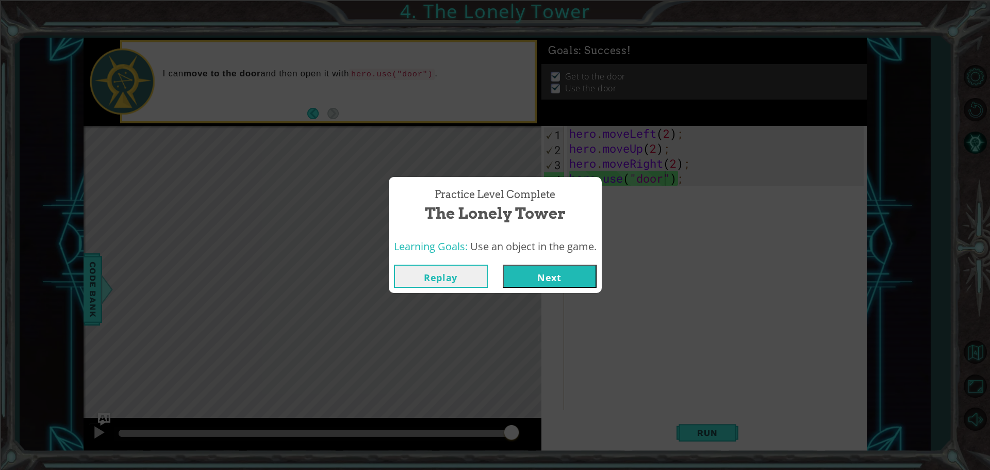
click at [582, 269] on button "Next" at bounding box center [550, 276] width 94 height 23
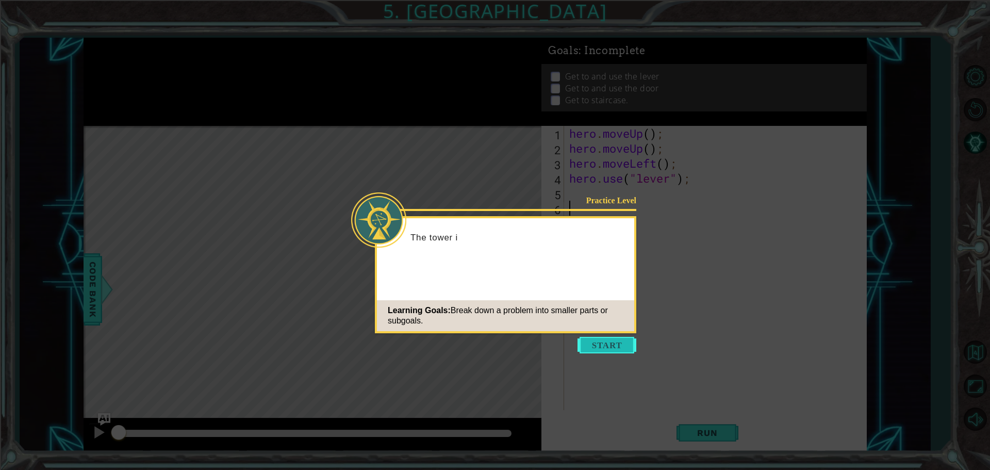
click at [624, 345] on button "Start" at bounding box center [606, 345] width 59 height 16
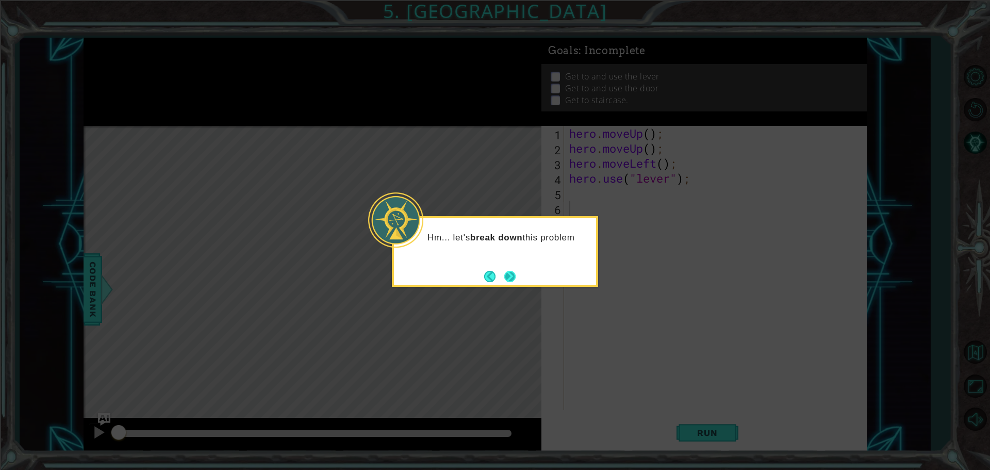
click at [510, 271] on button "Next" at bounding box center [509, 276] width 11 height 11
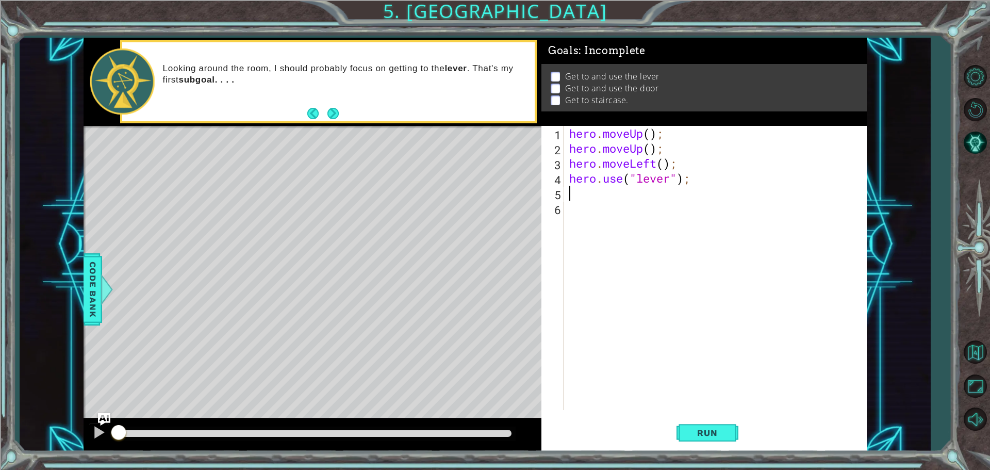
click at [614, 199] on div "hero . moveUp ( ) ; hero . moveUp ( ) ; hero . moveLeft ( ) ; hero . use ( "lev…" at bounding box center [718, 283] width 302 height 314
type textarea "h"
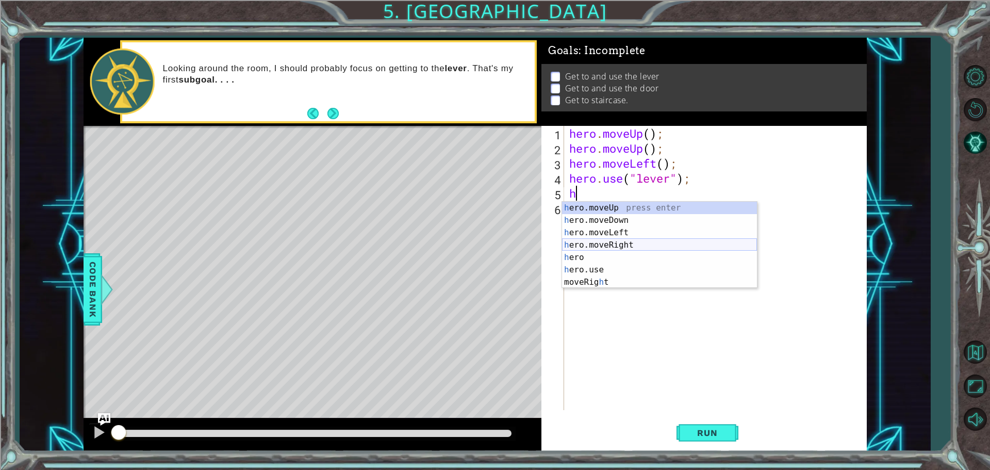
click at [643, 243] on div "h ero.moveUp press enter h ero.moveDown press enter h ero.moveLeft press enter …" at bounding box center [659, 257] width 195 height 111
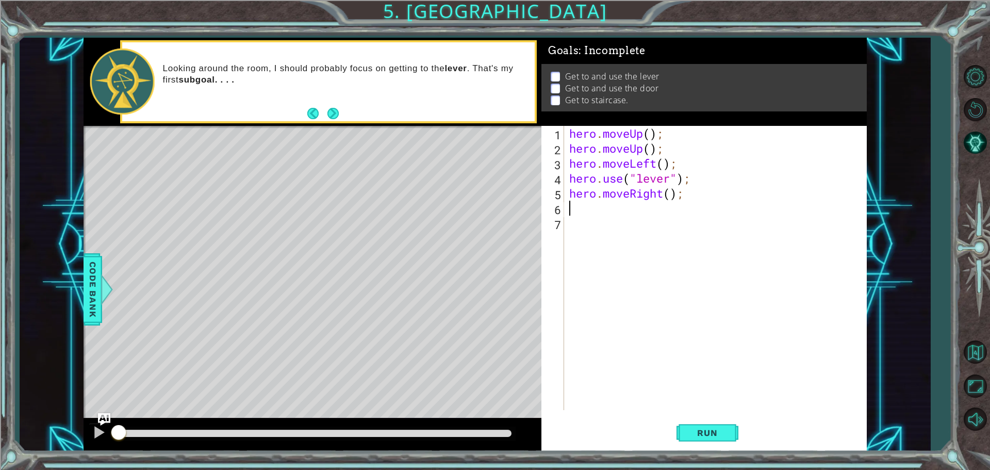
click at [674, 188] on div "hero . moveUp ( ) ; hero . moveUp ( ) ; hero . moveLeft ( ) ; hero . use ( "lev…" at bounding box center [718, 283] width 302 height 314
type textarea "hero.moveRight(3);"
click at [584, 212] on div "hero . moveUp ( ) ; hero . moveUp ( ) ; hero . moveLeft ( ) ; hero . use ( "lev…" at bounding box center [718, 283] width 302 height 314
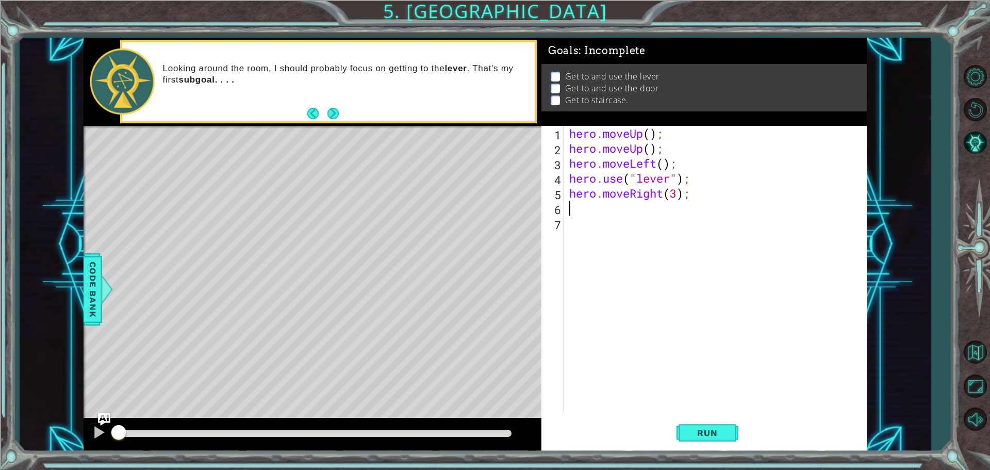
type textarea "h"
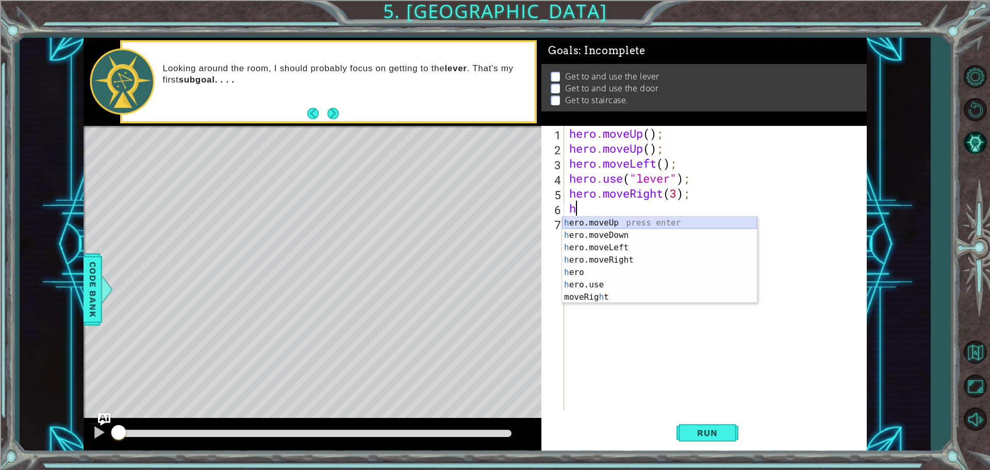
click at [587, 220] on div "h ero.moveUp press enter h ero.moveDown press enter h ero.moveLeft press enter …" at bounding box center [659, 272] width 195 height 111
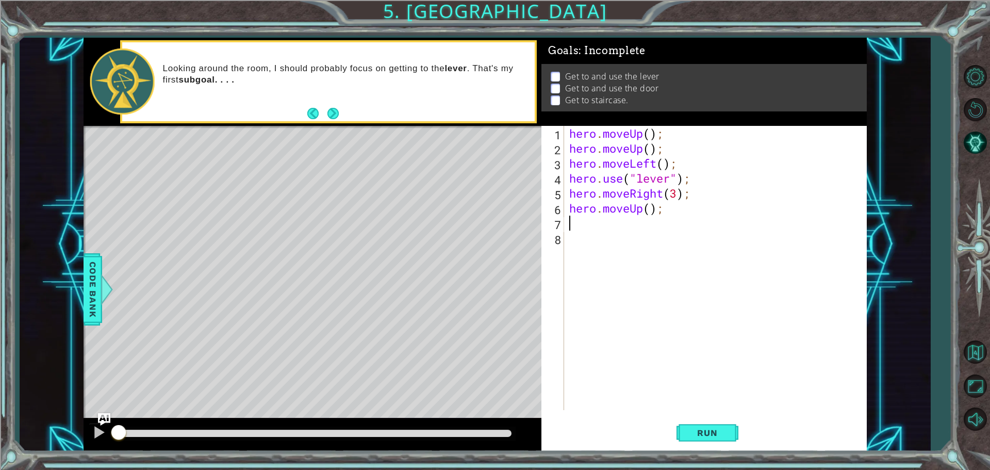
type textarea "h"
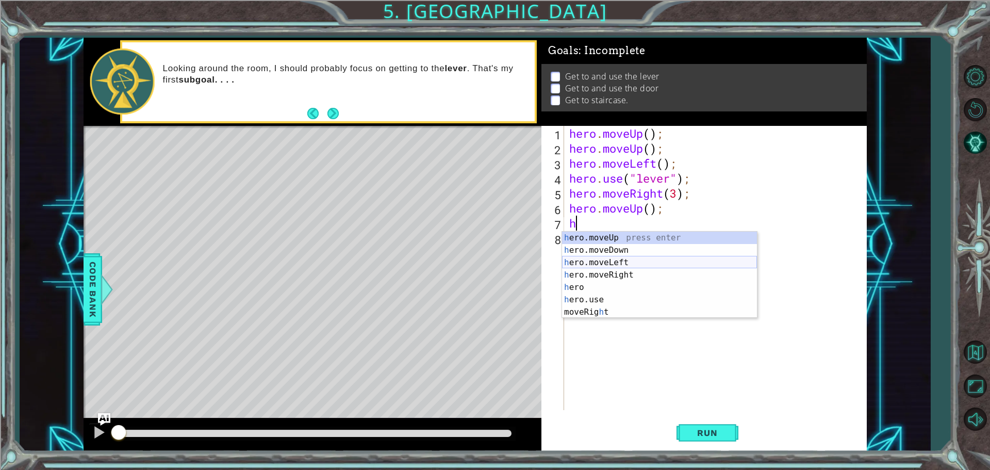
click at [618, 267] on div "h ero.moveUp press enter h ero.moveDown press enter h ero.moveLeft press enter …" at bounding box center [659, 287] width 195 height 111
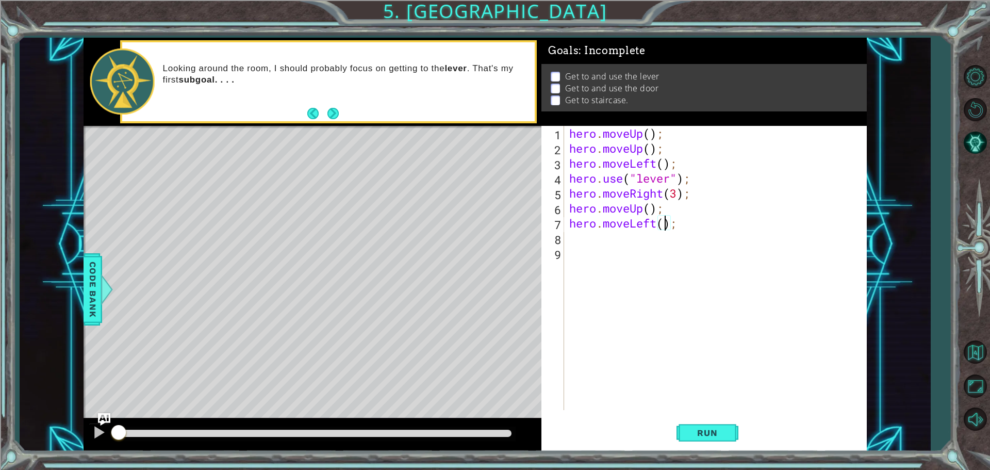
click at [664, 224] on div "hero . moveUp ( ) ; hero . moveUp ( ) ; hero . moveLeft ( ) ; hero . use ( "lev…" at bounding box center [718, 283] width 302 height 314
click at [706, 433] on span "Run" at bounding box center [707, 432] width 41 height 10
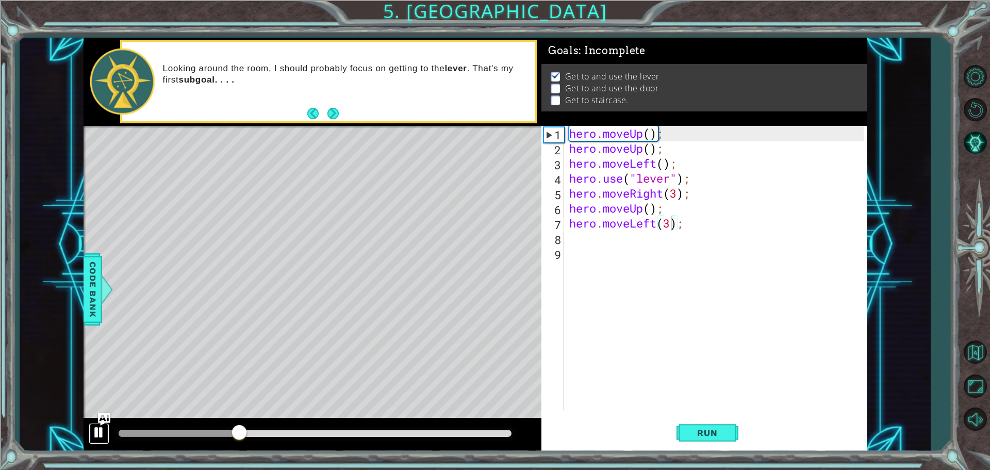
click at [104, 430] on div at bounding box center [98, 431] width 13 height 13
click at [685, 209] on div "hero . moveUp ( ) ; hero . moveUp ( ) ; hero . moveLeft ( ) ; hero . use ( "lev…" at bounding box center [718, 283] width 302 height 314
type textarea "hero.moveUp();"
drag, startPoint x: 674, startPoint y: 208, endPoint x: 542, endPoint y: 207, distance: 132.5
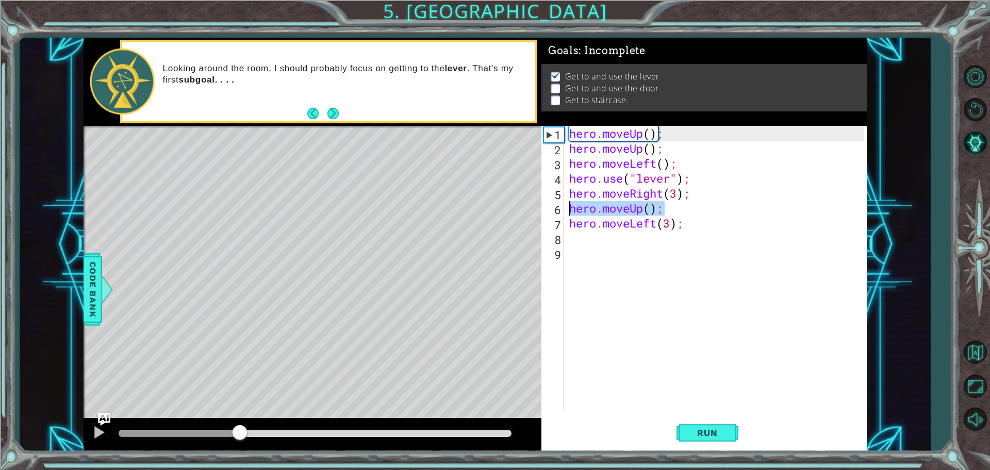
click at [542, 207] on div "hero.moveUp(); 1 2 3 4 5 6 7 8 9 hero . moveUp ( ) ; hero . moveUp ( ) ; hero .…" at bounding box center [702, 268] width 322 height 284
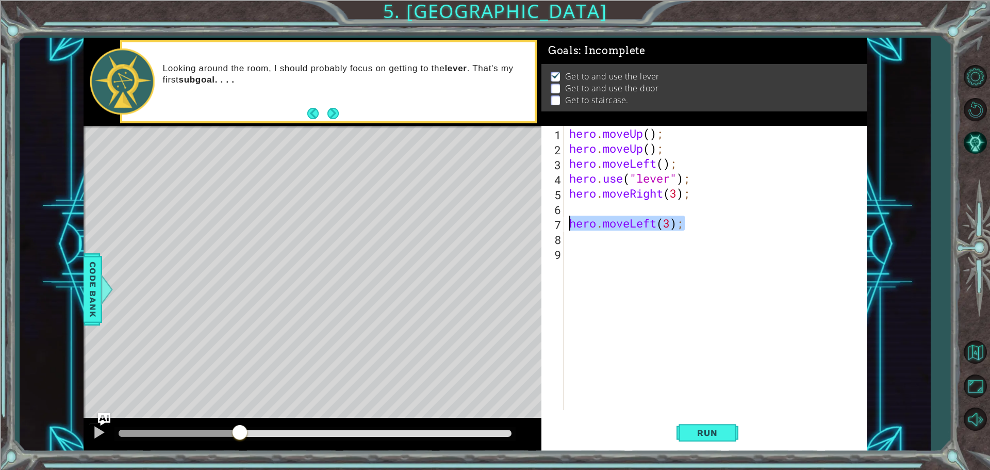
click at [497, 225] on div "1 ההההההההההההההההההההההההההההההההההההההההההההההההההההההההההההההההההההההההההההה…" at bounding box center [475, 245] width 783 height 414
type textarea "hero.moveLeft(3);"
click at [645, 211] on div "hero . moveUp ( ) ; hero . moveUp ( ) ; hero . moveLeft ( ) ; hero . use ( "lev…" at bounding box center [718, 283] width 302 height 314
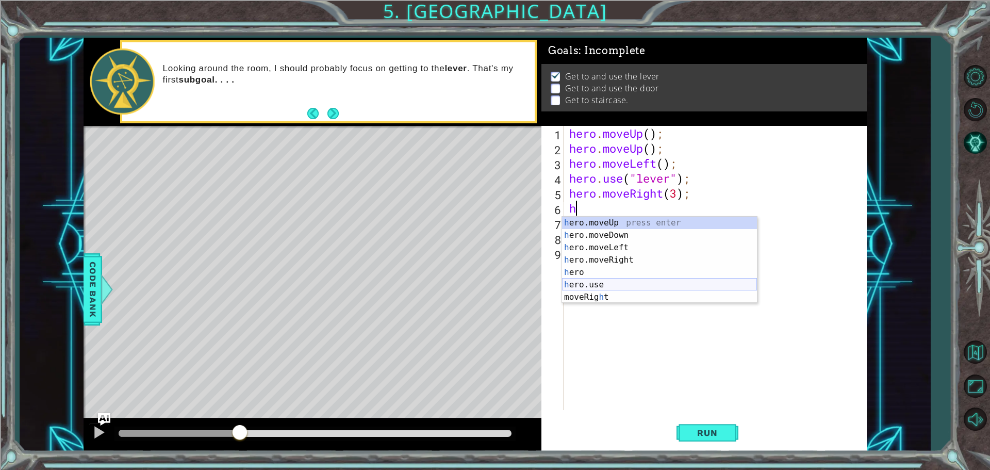
click at [603, 283] on div "h ero.moveUp press enter h ero.moveDown press enter h ero.moveLeft press enter …" at bounding box center [659, 272] width 195 height 111
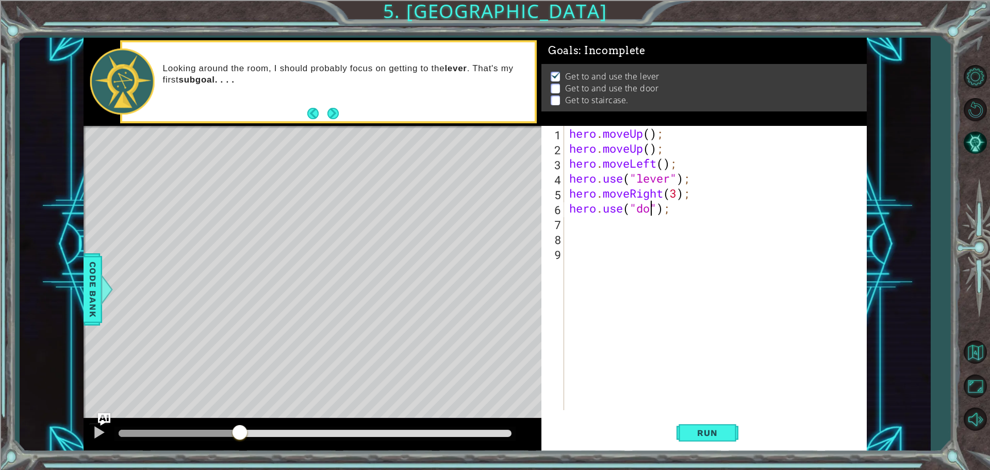
type textarea "hero.use("door");"
click at [618, 227] on div "hero . moveUp ( ) ; hero . moveUp ( ) ; hero . moveLeft ( ) ; hero . use ( "lev…" at bounding box center [718, 283] width 302 height 314
type textarea "h"
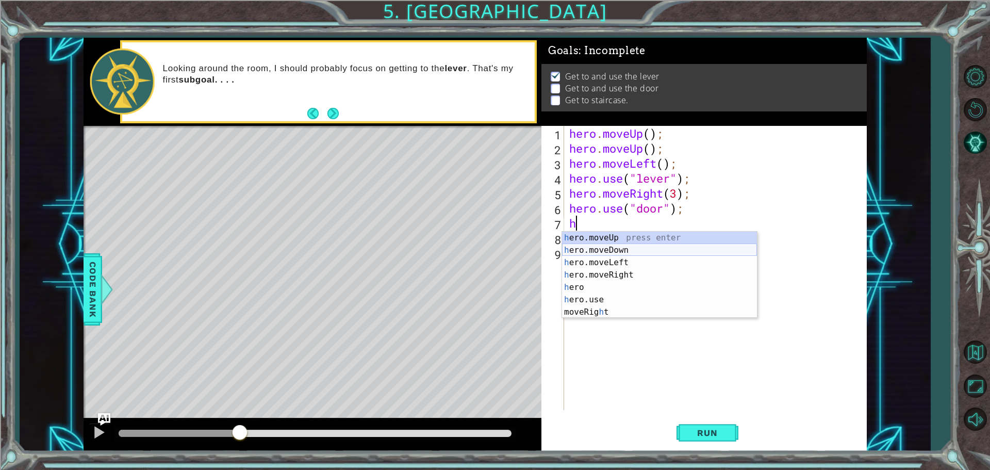
click at [607, 245] on div "h ero.moveUp press enter h ero.moveDown press enter h ero.moveLeft press enter …" at bounding box center [659, 287] width 195 height 111
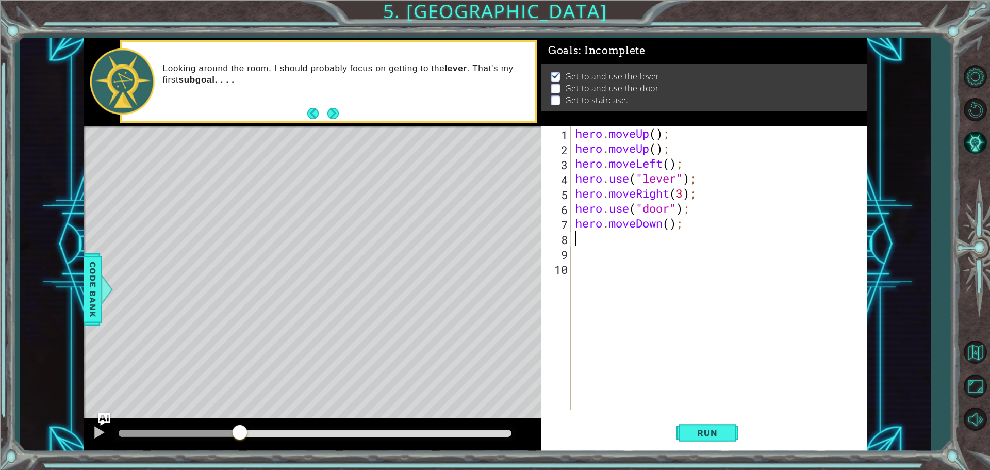
click at [665, 227] on div "hero . moveUp ( ) ; hero . moveUp ( ) ; hero . moveLeft ( ) ; hero . use ( "lev…" at bounding box center [720, 283] width 295 height 314
type textarea "hero.moveDown();"
click at [665, 227] on div "hero . moveUp ( ) ; hero . moveUp ( ) ; hero . moveLeft ( ) ; hero . use ( "lev…" at bounding box center [720, 283] width 295 height 314
click at [683, 223] on div "hero . moveUp ( ) ; hero . moveUp ( ) ; hero . moveLeft ( ) ; hero . use ( "lev…" at bounding box center [720, 283] width 295 height 314
drag, startPoint x: 688, startPoint y: 224, endPoint x: 565, endPoint y: 221, distance: 123.3
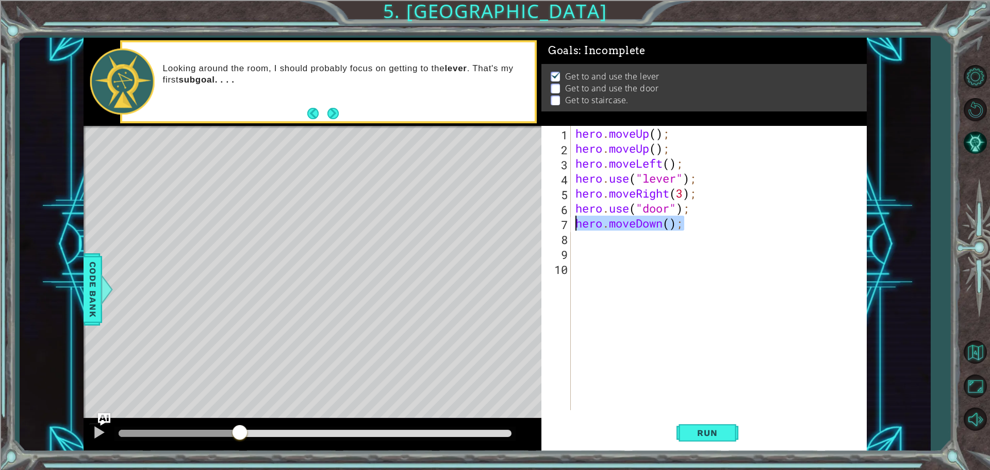
click at [565, 221] on div "hero.moveDown(); 1 2 3 4 5 6 7 8 9 10 hero . moveUp ( ) ; hero . moveUp ( ) ; h…" at bounding box center [702, 268] width 322 height 284
type textarea "h"
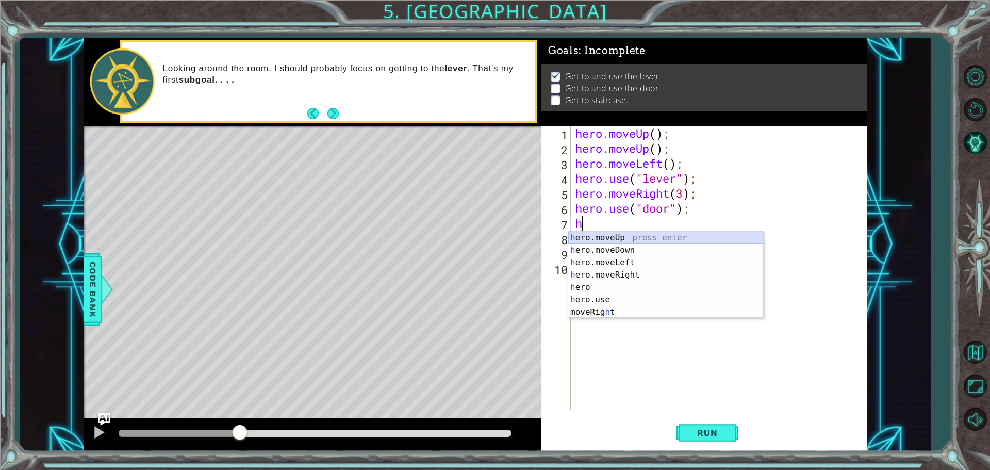
click at [654, 236] on div "h ero.moveUp press enter h ero.moveDown press enter h ero.moveLeft press enter …" at bounding box center [665, 287] width 195 height 111
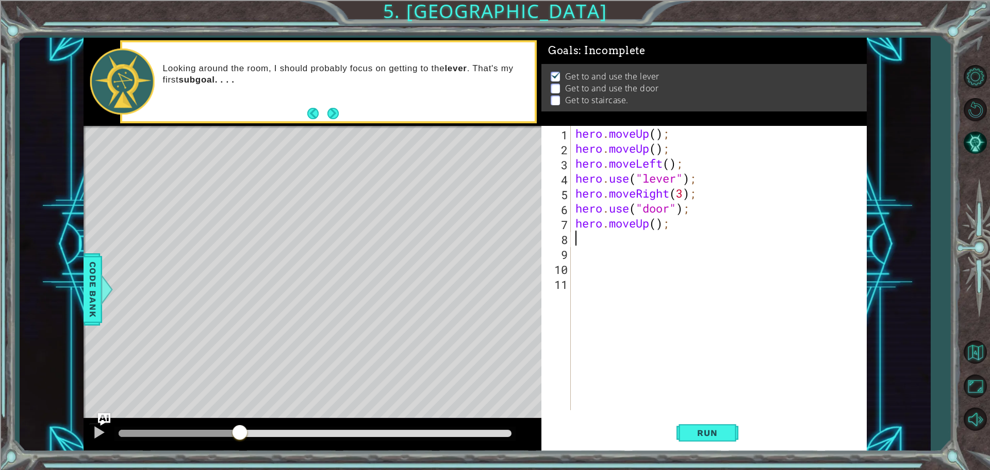
click at [644, 238] on div "hero . moveUp ( ) ; hero . moveUp ( ) ; hero . moveLeft ( ) ; hero . use ( "lev…" at bounding box center [720, 283] width 295 height 314
type textarea "h"
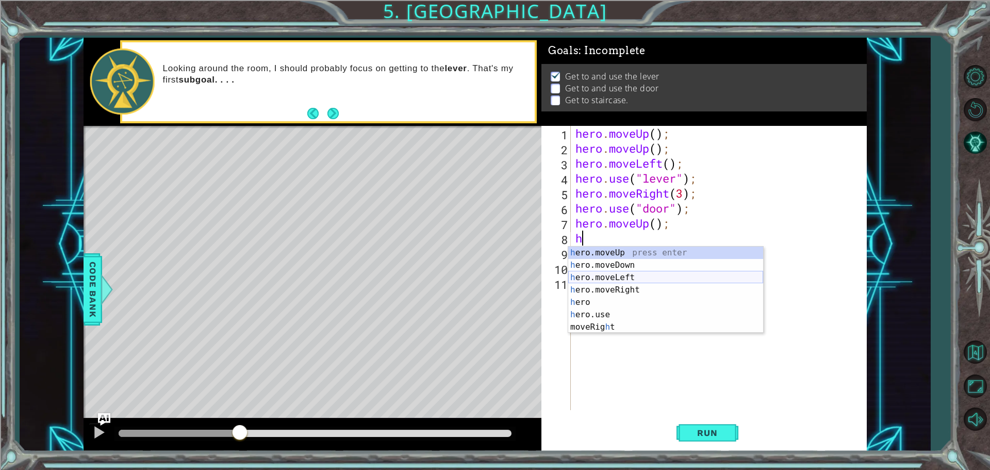
click at [635, 280] on div "h ero.moveUp press enter h ero.moveDown press enter h ero.moveLeft press enter …" at bounding box center [665, 301] width 195 height 111
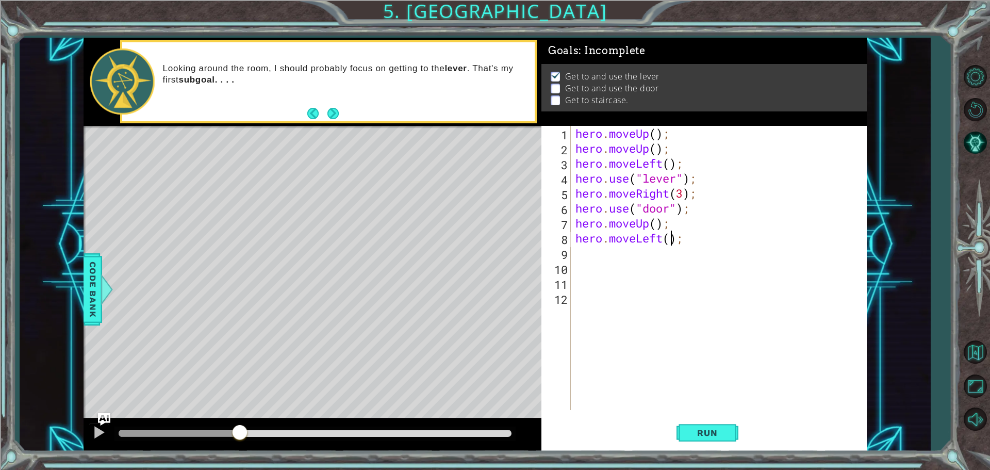
click at [673, 237] on div "hero . moveUp ( ) ; hero . moveUp ( ) ; hero . moveLeft ( ) ; hero . use ( "lev…" at bounding box center [720, 283] width 295 height 314
click at [717, 431] on span "Run" at bounding box center [707, 432] width 41 height 10
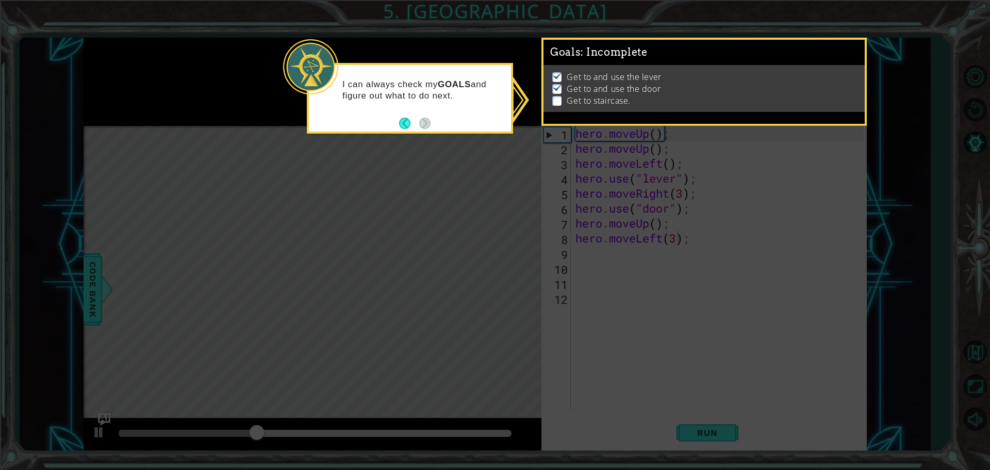
click at [620, 250] on icon at bounding box center [495, 235] width 990 height 470
click at [401, 122] on button "Back" at bounding box center [409, 123] width 20 height 11
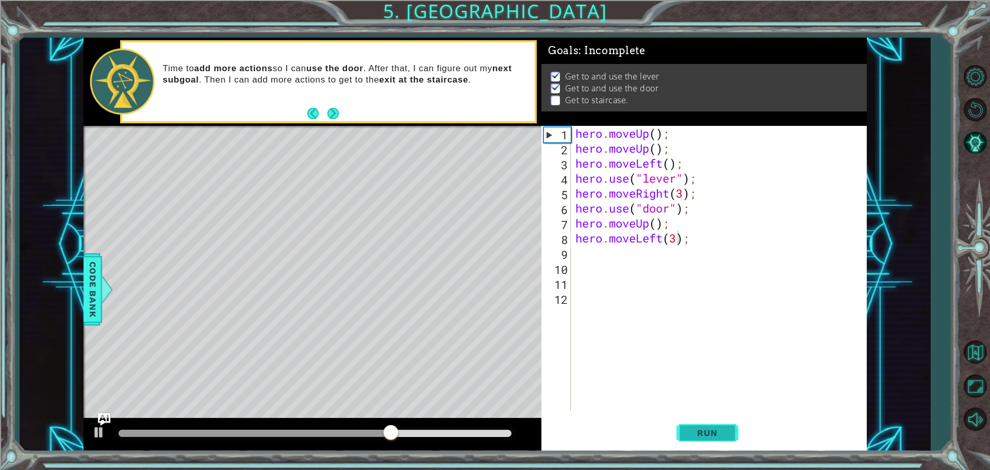
click at [720, 437] on span "Run" at bounding box center [707, 432] width 41 height 10
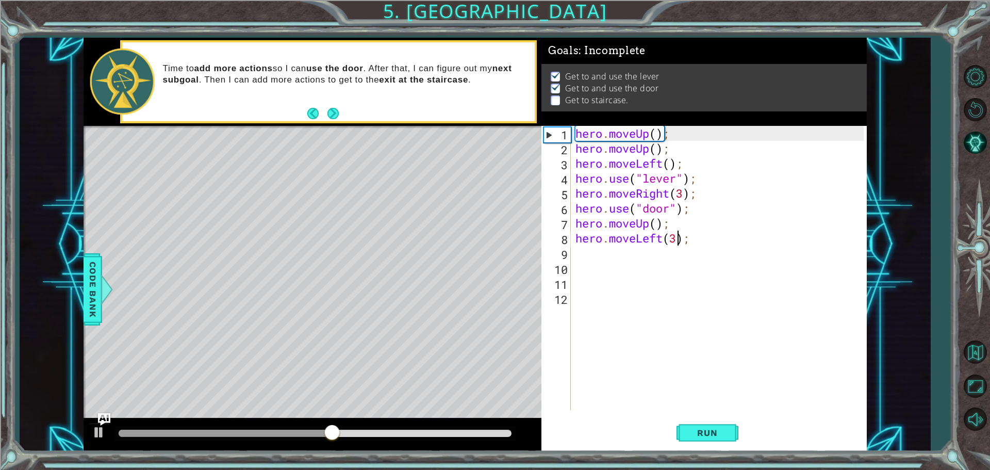
click at [660, 223] on div "hero . moveUp ( ) ; hero . moveUp ( ) ; hero . moveLeft ( ) ; hero . use ( "lev…" at bounding box center [720, 283] width 295 height 314
type textarea "hero.moveUp(2);"
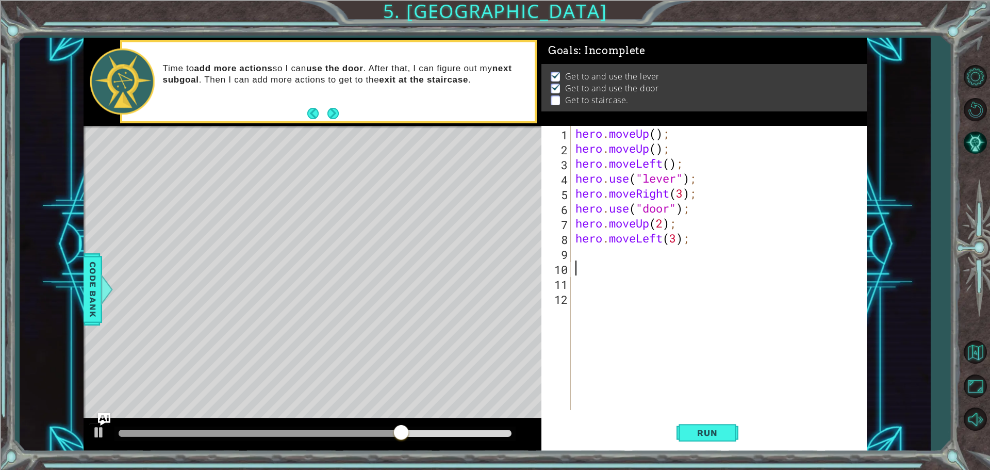
click at [636, 261] on div "hero . moveUp ( ) ; hero . moveUp ( ) ; hero . moveLeft ( ) ; hero . use ( "lev…" at bounding box center [720, 283] width 295 height 314
click at [624, 252] on div "hero . moveUp ( ) ; hero . moveUp ( ) ; hero . moveLeft ( ) ; hero . use ( "lev…" at bounding box center [720, 283] width 295 height 314
type textarea "h"
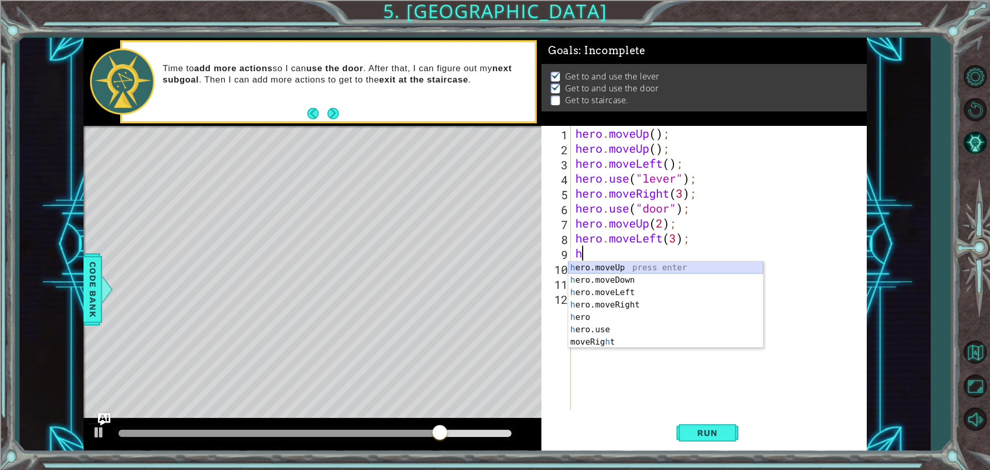
click at [621, 269] on div "h ero.moveUp press enter h ero.moveDown press enter h ero.moveLeft press enter …" at bounding box center [665, 316] width 195 height 111
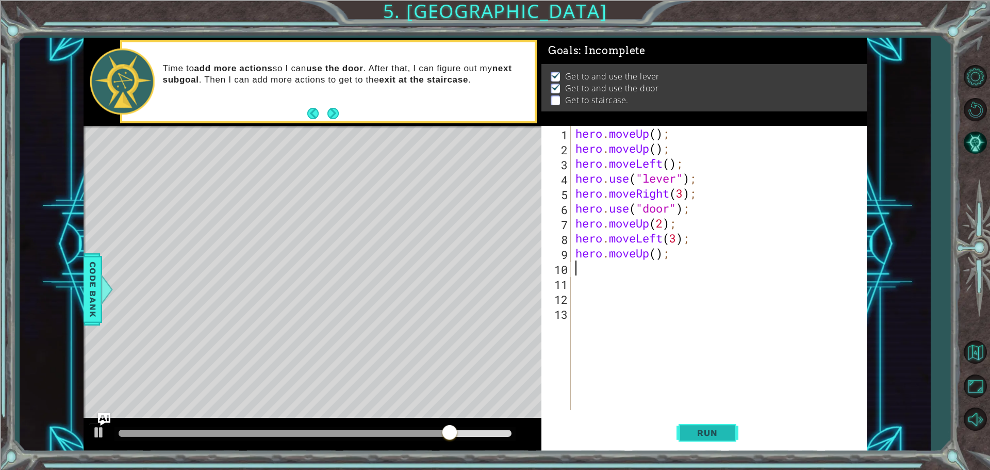
click at [717, 432] on span "Run" at bounding box center [707, 432] width 41 height 10
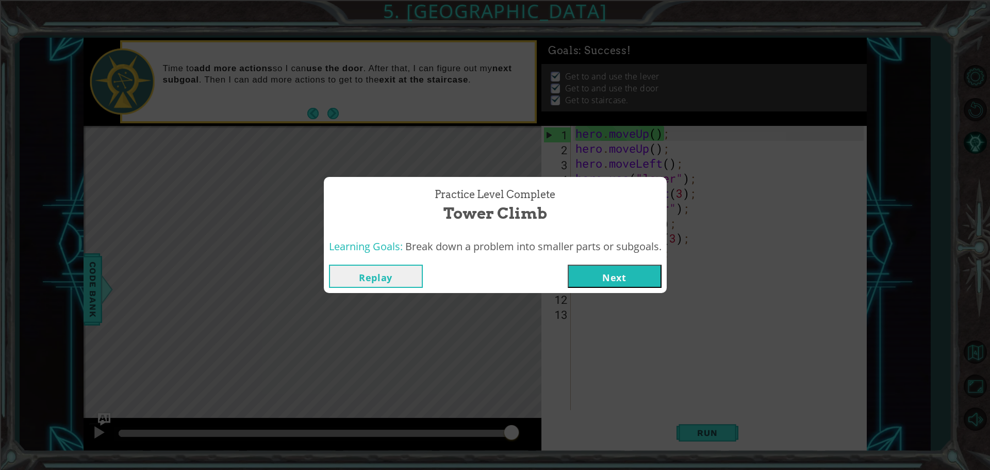
click at [633, 278] on button "Next" at bounding box center [615, 276] width 94 height 23
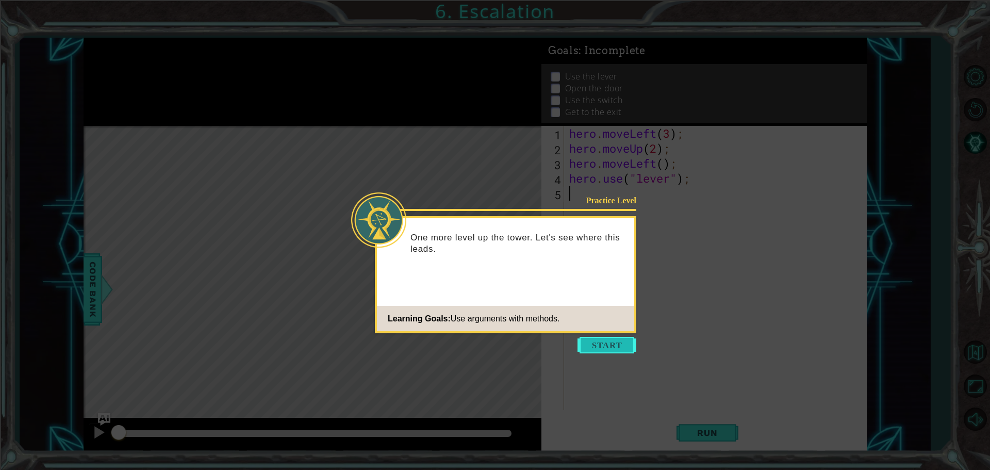
click at [619, 341] on button "Start" at bounding box center [606, 345] width 59 height 16
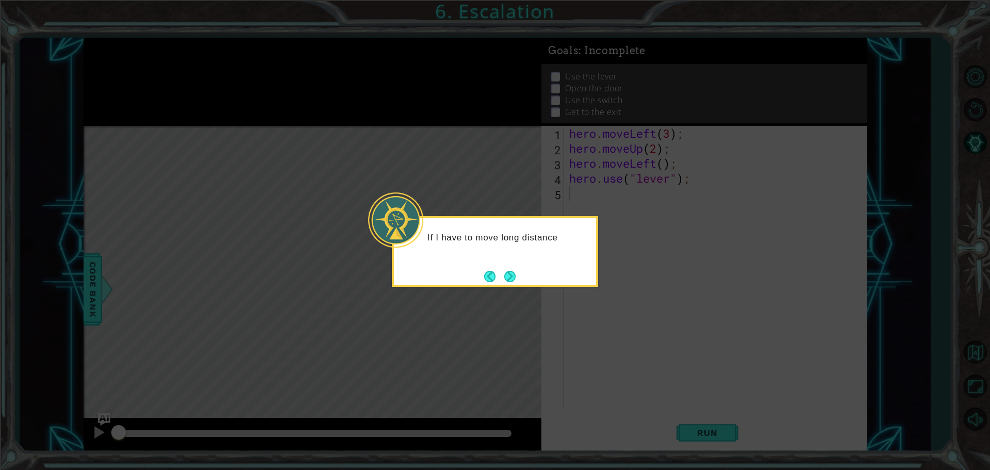
click at [517, 266] on div "If I have to move long distance" at bounding box center [495, 251] width 206 height 71
click at [511, 271] on button "Next" at bounding box center [509, 276] width 11 height 11
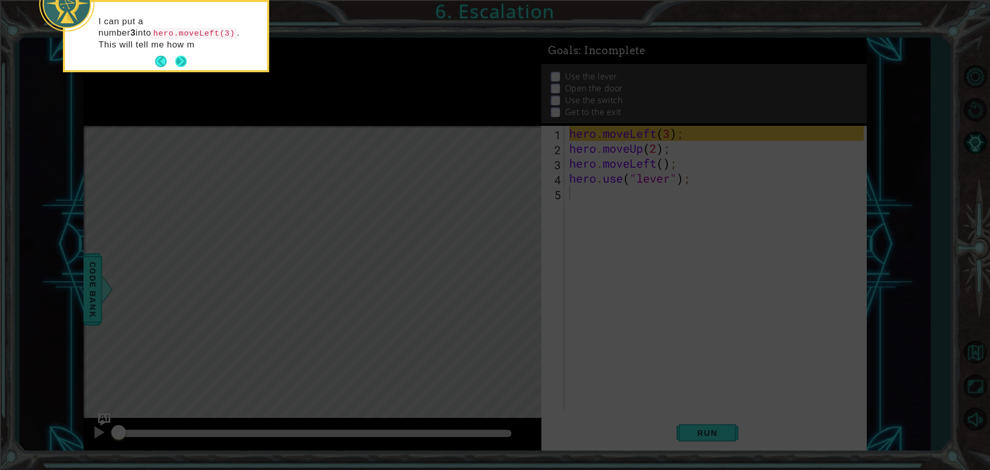
click at [183, 56] on button "Next" at bounding box center [180, 61] width 11 height 11
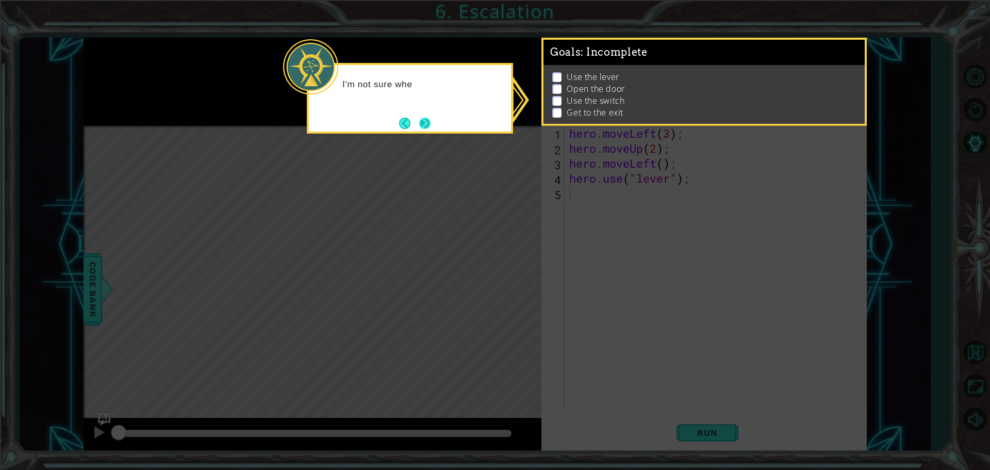
click at [431, 124] on button "Next" at bounding box center [424, 123] width 11 height 11
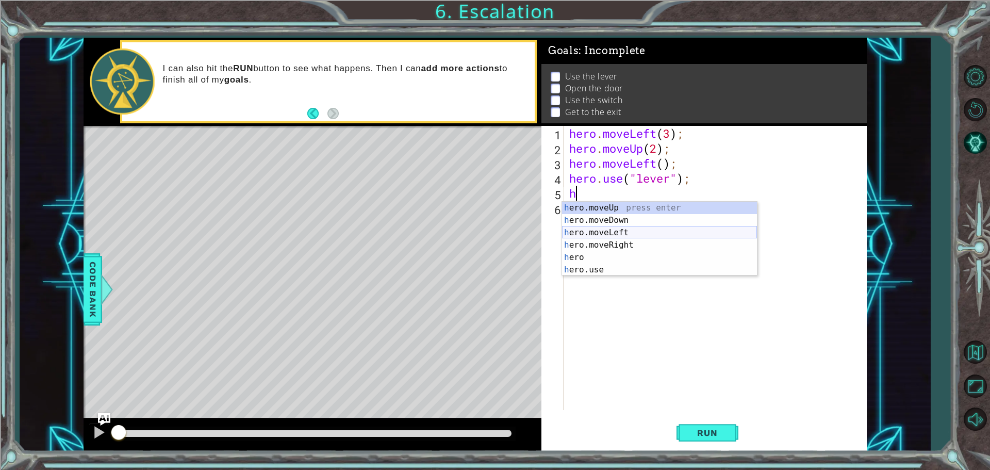
click at [630, 232] on div "h ero.moveUp press enter h ero.moveDown press enter h ero.moveLeft press enter …" at bounding box center [659, 251] width 195 height 99
type textarea "hero.moveLeft(1);"
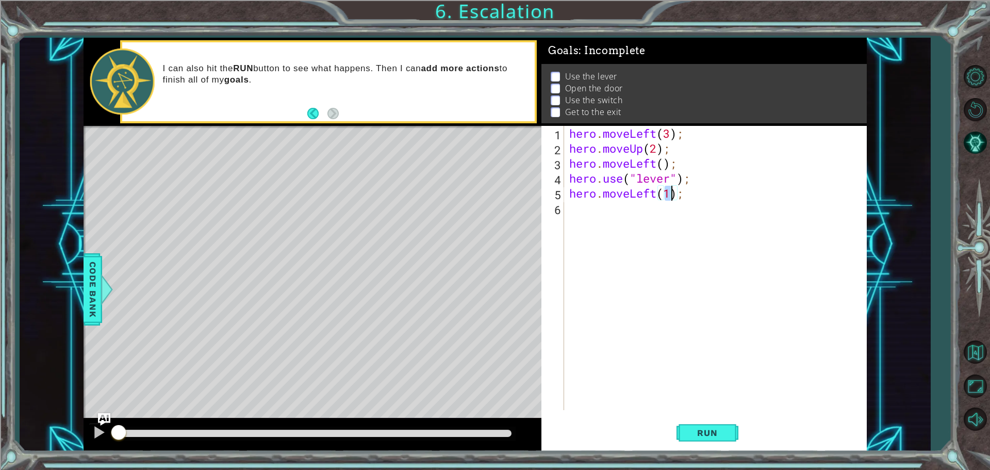
click at [606, 210] on div "hero . moveLeft ( 3 ) ; hero . moveUp ( 2 ) ; hero . moveLeft ( ) ; hero . use …" at bounding box center [718, 283] width 302 height 314
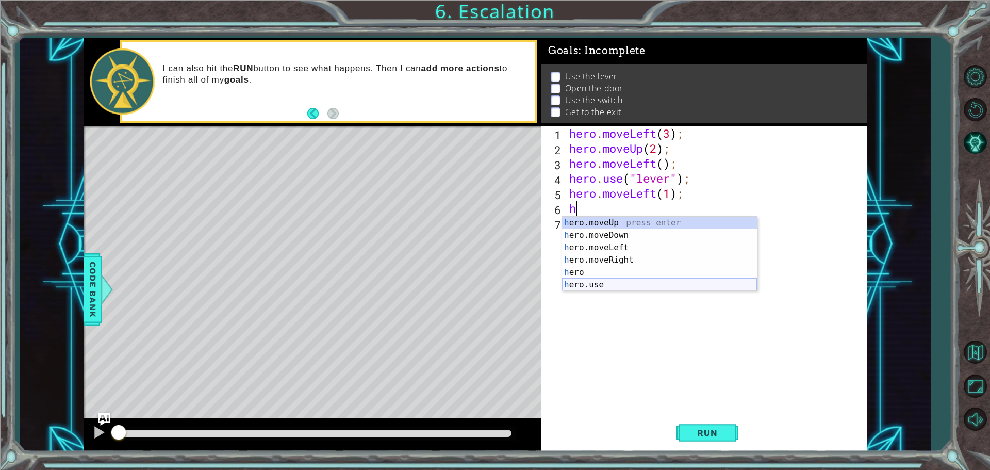
click at [619, 285] on div "h ero.moveUp press enter h ero.moveDown press enter h ero.moveLeft press enter …" at bounding box center [659, 266] width 195 height 99
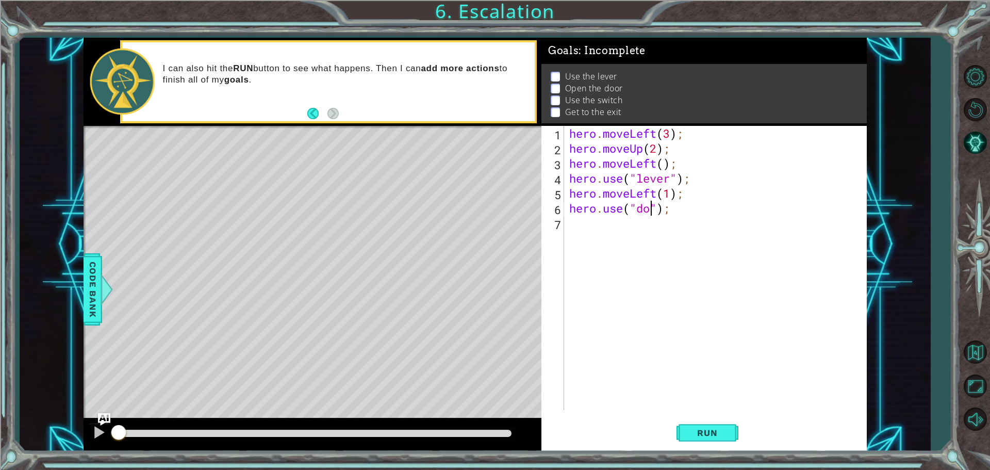
type textarea "hero.use("door");"
click at [592, 229] on div "hero . moveLeft ( 3 ) ; hero . moveUp ( 2 ) ; hero . moveLeft ( ) ; hero . use …" at bounding box center [718, 283] width 302 height 314
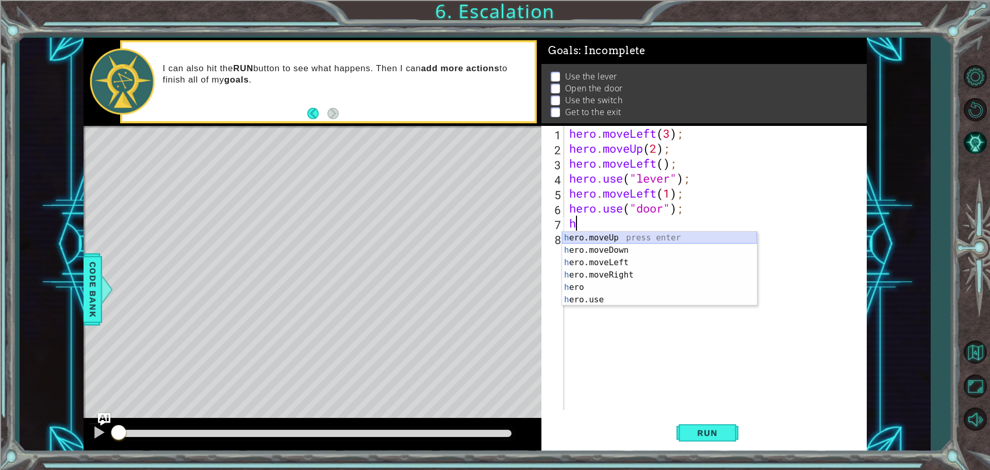
click at [609, 238] on div "h ero.moveUp press enter h ero.moveDown press enter h ero.moveLeft press enter …" at bounding box center [659, 281] width 195 height 99
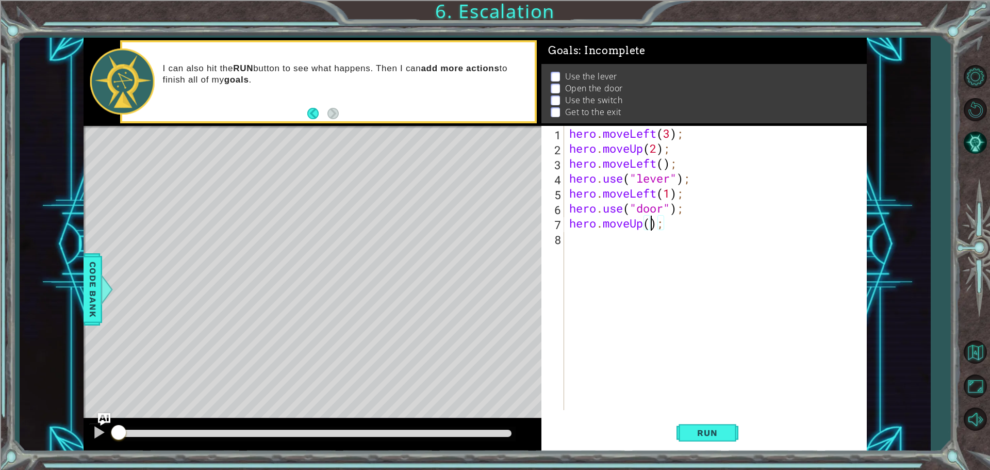
type textarea "hero.moveUp(2);"
click at [610, 239] on div "hero . moveLeft ( 3 ) ; hero . moveUp ( 2 ) ; hero . moveLeft ( ) ; hero . use …" at bounding box center [718, 283] width 302 height 314
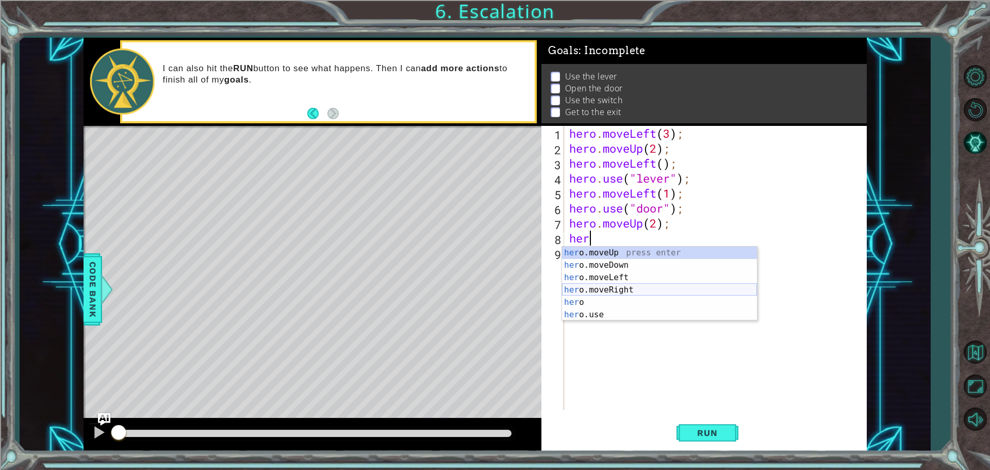
click at [632, 288] on div "her o.moveUp press enter her o.moveDown press enter her o.moveLeft press enter …" at bounding box center [659, 295] width 195 height 99
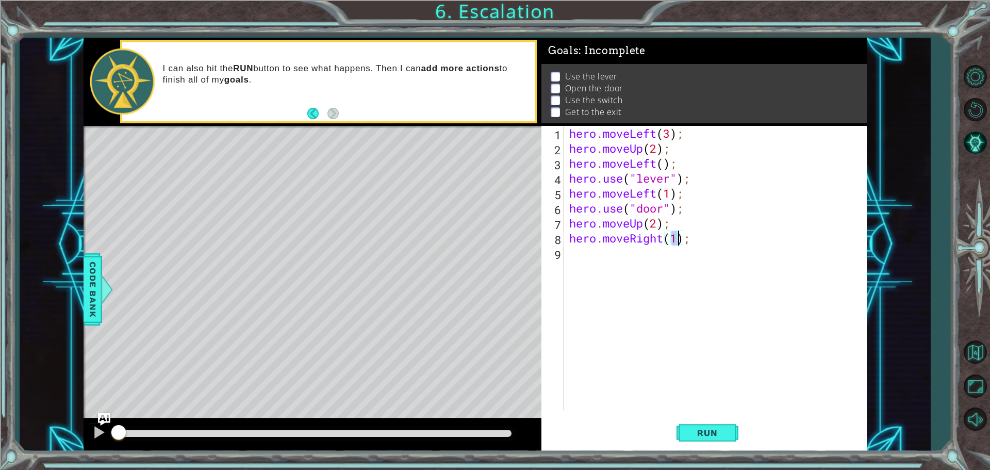
type textarea "hero.moveRight(2);"
click at [603, 260] on div "hero . moveLeft ( 3 ) ; hero . moveUp ( 2 ) ; hero . moveLeft ( ) ; hero . use …" at bounding box center [718, 283] width 302 height 314
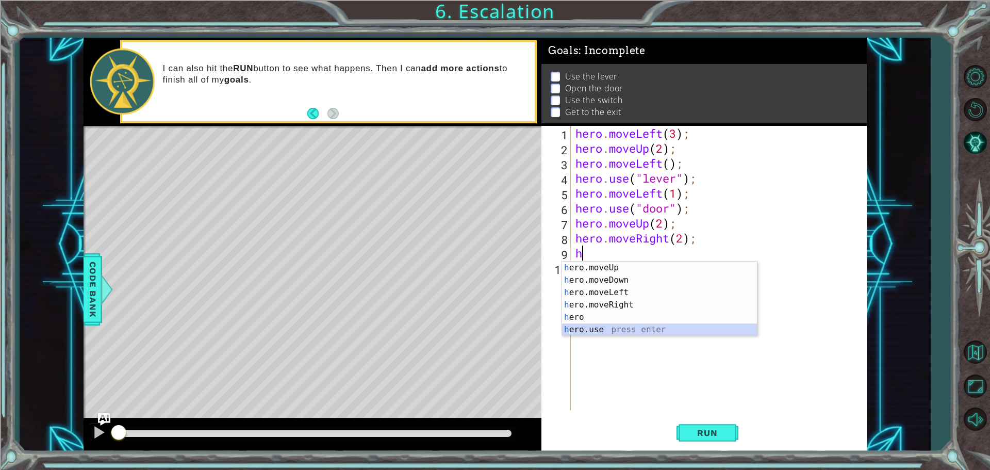
click at [597, 327] on div "h ero.moveUp press enter h ero.moveDown press enter h ero.moveLeft press enter …" at bounding box center [659, 310] width 195 height 99
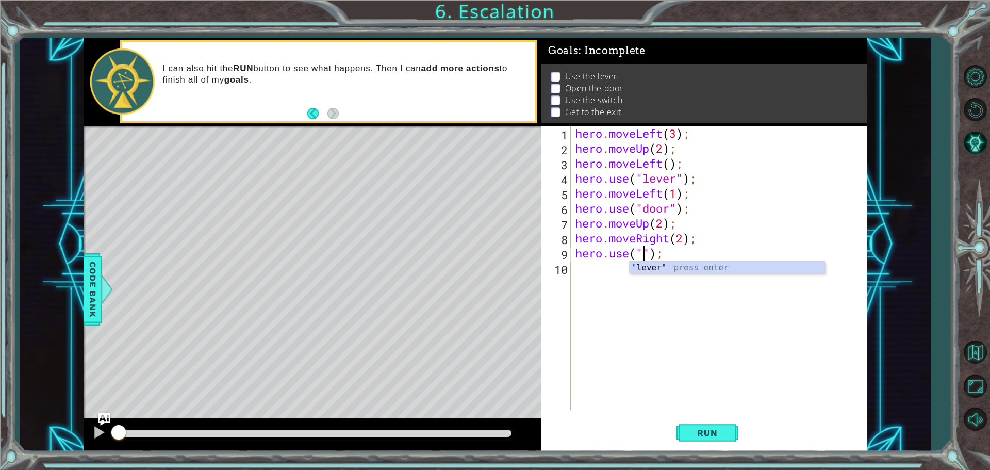
click at [671, 269] on div "" lever" press enter" at bounding box center [727, 279] width 195 height 37
click at [701, 427] on span "Run" at bounding box center [707, 432] width 41 height 10
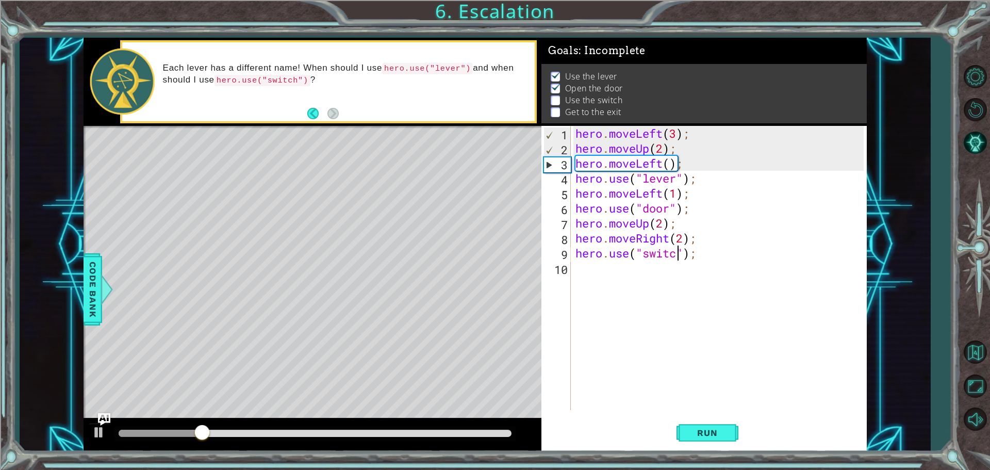
scroll to position [0, 5]
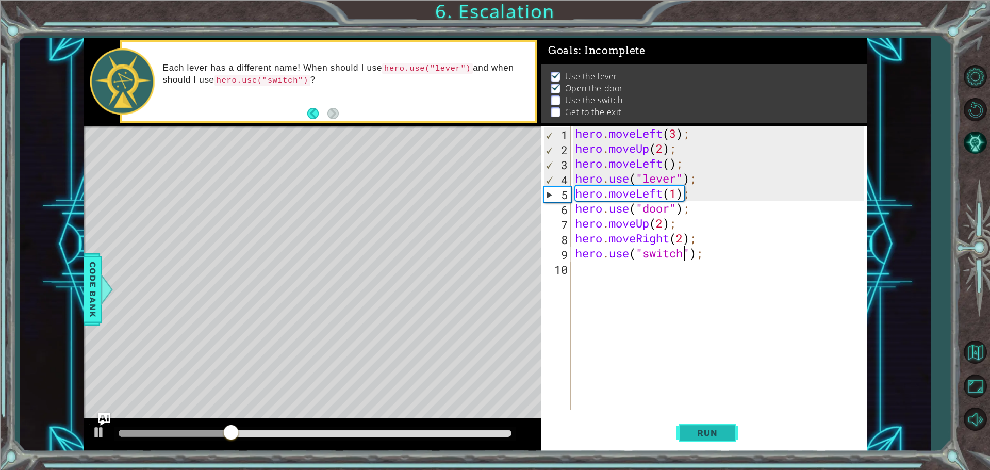
type textarea "hero.use("switch");"
click at [719, 432] on span "Run" at bounding box center [707, 432] width 41 height 10
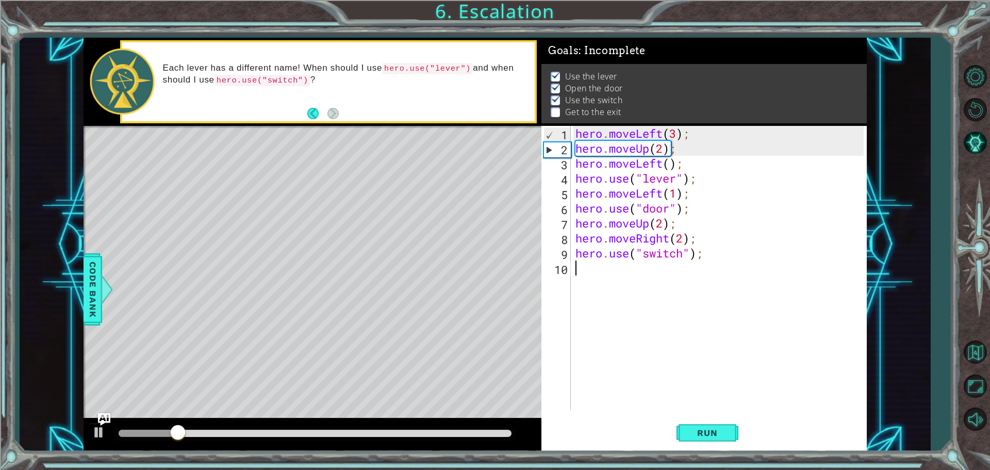
click at [631, 272] on div "hero . moveLeft ( 3 ) ; hero . moveUp ( 2 ) ; hero . moveLeft ( ) ; hero . use …" at bounding box center [720, 283] width 295 height 314
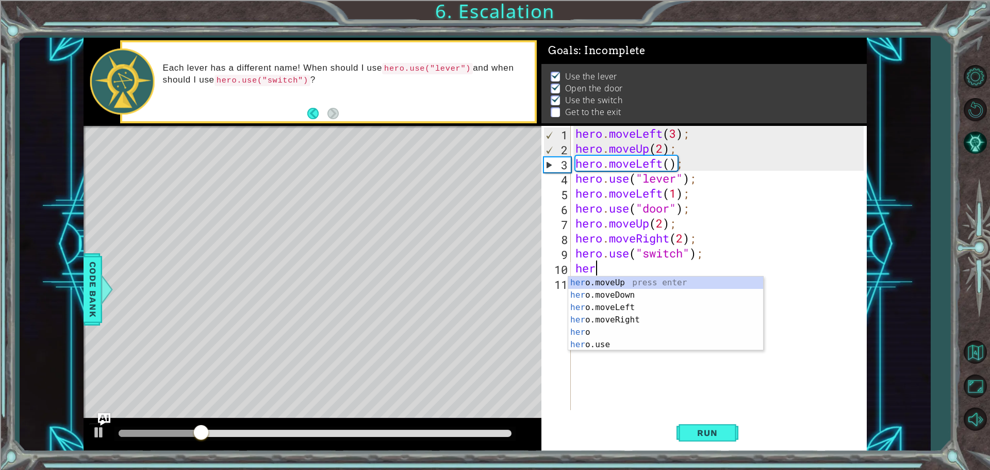
scroll to position [0, 1]
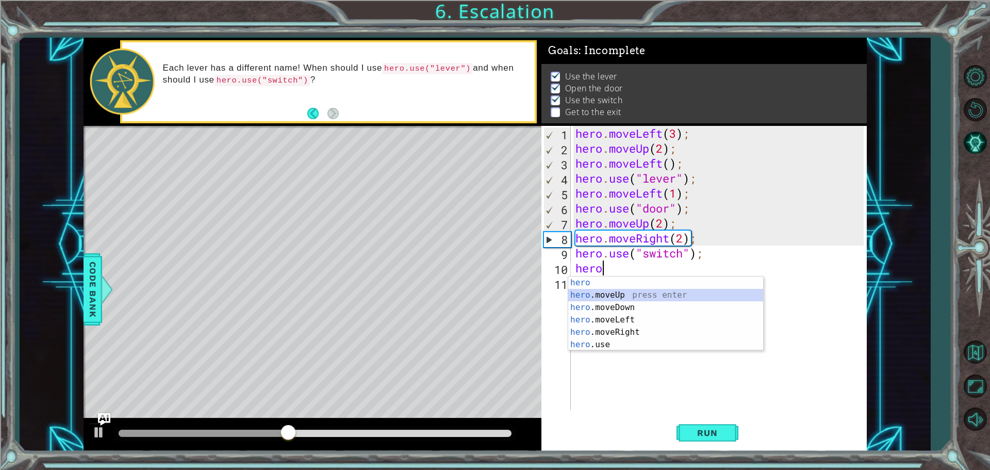
click at [639, 298] on div "hero press enter hero .moveUp press enter hero .moveDown press enter hero .move…" at bounding box center [665, 325] width 195 height 99
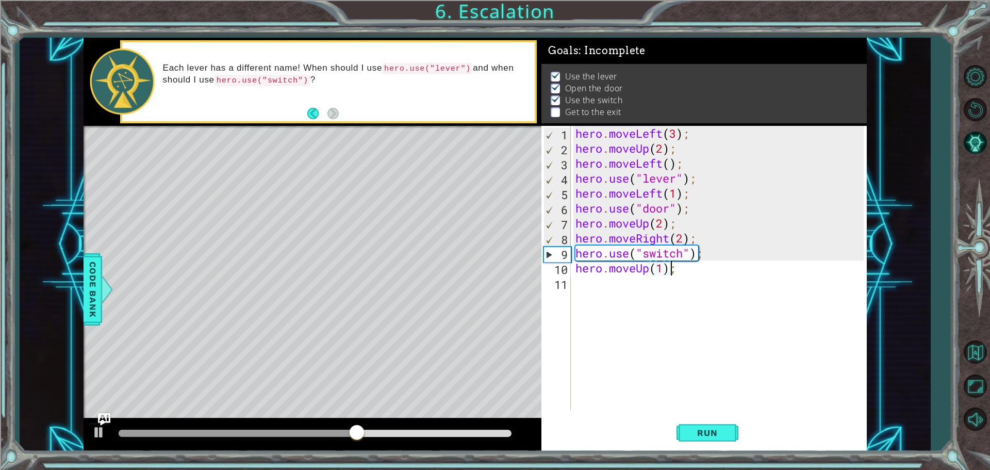
drag, startPoint x: 673, startPoint y: 264, endPoint x: 687, endPoint y: 267, distance: 14.3
click at [676, 265] on div "hero . moveLeft ( 3 ) ; hero . moveUp ( 2 ) ; hero . moveLeft ( ) ; hero . use …" at bounding box center [720, 283] width 295 height 314
click at [687, 267] on div "hero . moveLeft ( 3 ) ; hero . moveUp ( 2 ) ; hero . moveLeft ( ) ; hero . use …" at bounding box center [718, 268] width 290 height 284
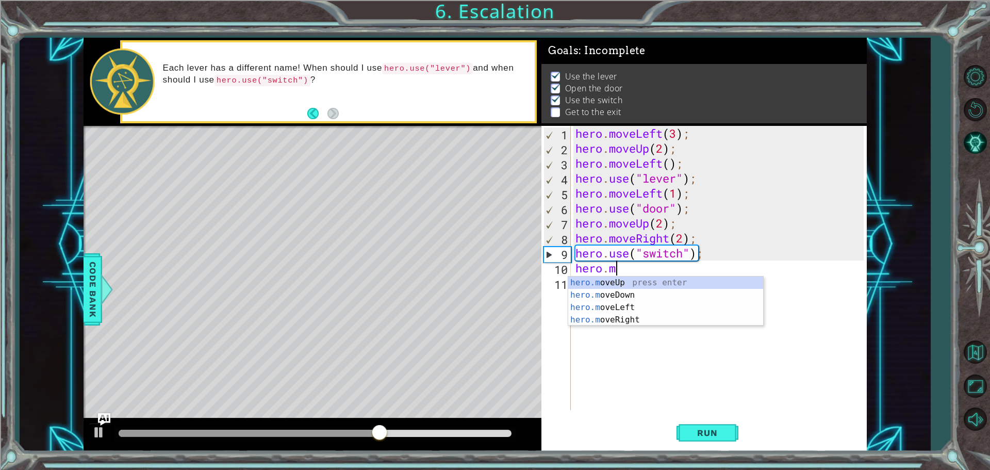
type textarea "h"
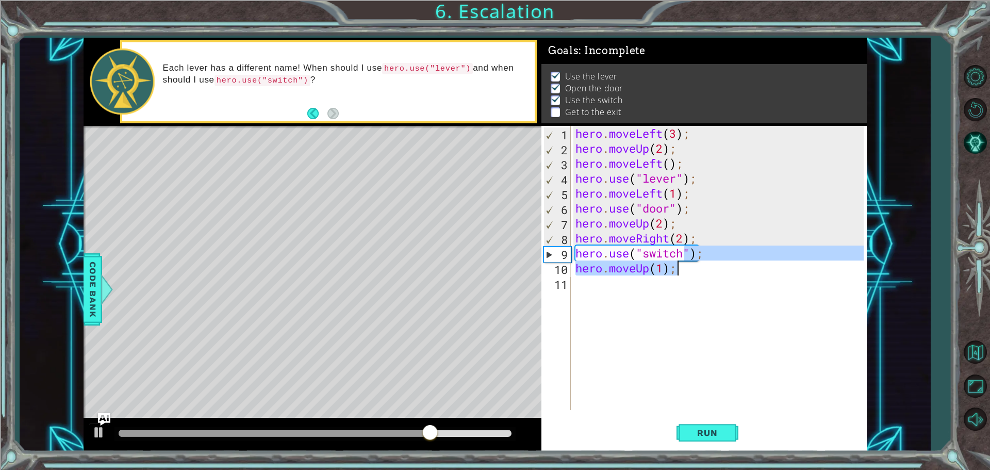
click at [700, 265] on div "hero . moveLeft ( 3 ) ; hero . moveUp ( 2 ) ; hero . moveLeft ( ) ; hero . use …" at bounding box center [718, 268] width 290 height 284
type textarea "hero.moveUp(1);"
drag, startPoint x: 695, startPoint y: 270, endPoint x: 575, endPoint y: 273, distance: 119.7
click at [575, 273] on div "hero . moveLeft ( 3 ) ; hero . moveUp ( 2 ) ; hero . moveLeft ( ) ; hero . use …" at bounding box center [720, 283] width 295 height 314
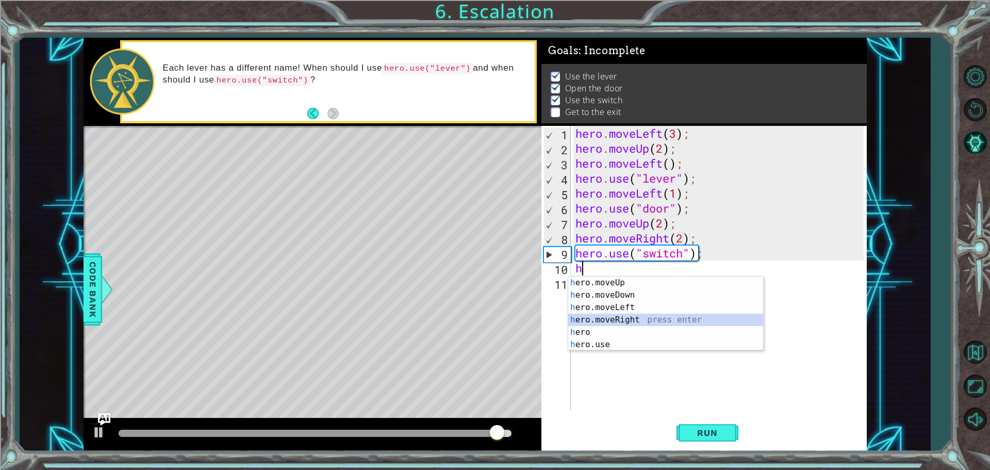
click at [634, 318] on div "h ero.moveUp press enter h ero.moveDown press enter h ero.moveLeft press enter …" at bounding box center [665, 325] width 195 height 99
type textarea "hero.moveRight(1);"
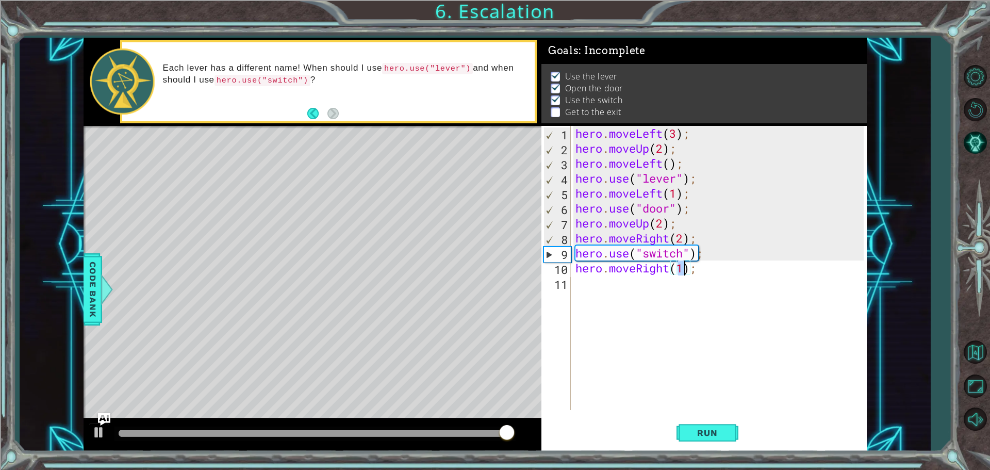
click at [601, 288] on div "hero . moveLeft ( 3 ) ; hero . moveUp ( 2 ) ; hero . moveLeft ( ) ; hero . use …" at bounding box center [720, 283] width 295 height 314
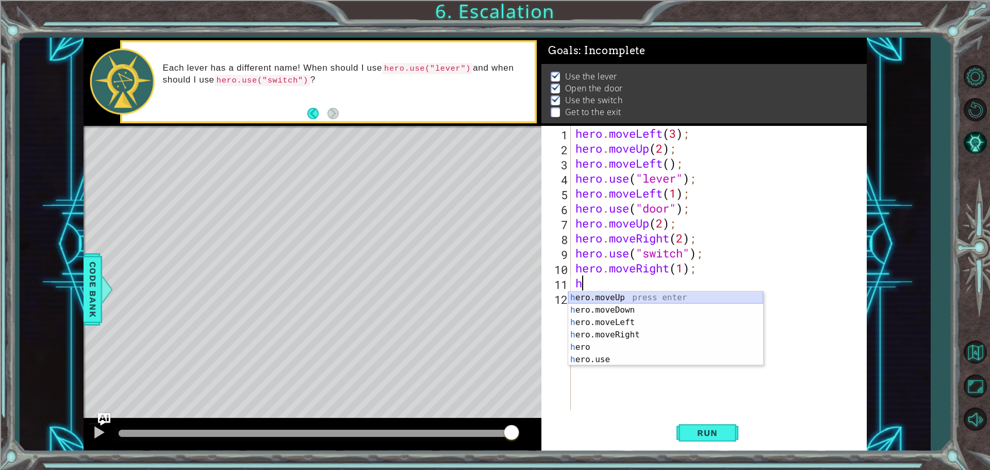
click at [639, 299] on div "h ero.moveUp press enter h ero.moveDown press enter h ero.moveLeft press enter …" at bounding box center [665, 340] width 195 height 99
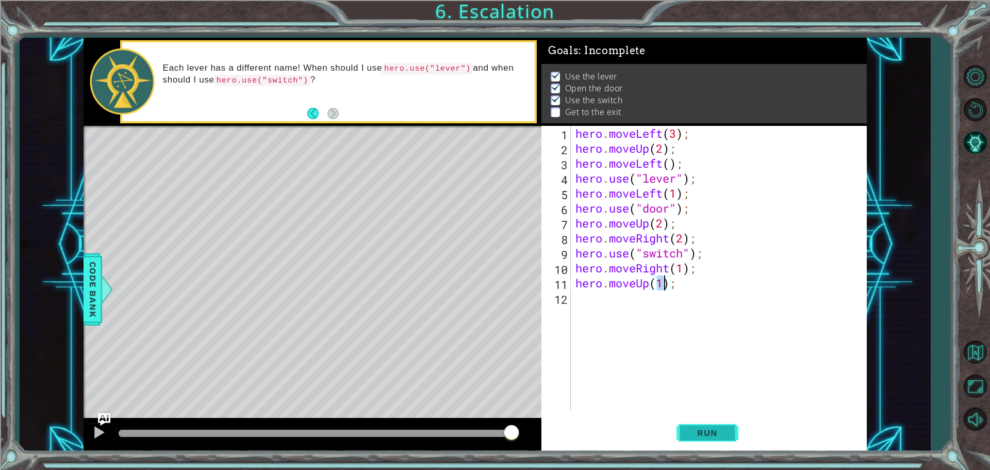
type textarea "hero.moveUp(1);"
click at [725, 433] on span "Run" at bounding box center [707, 432] width 41 height 10
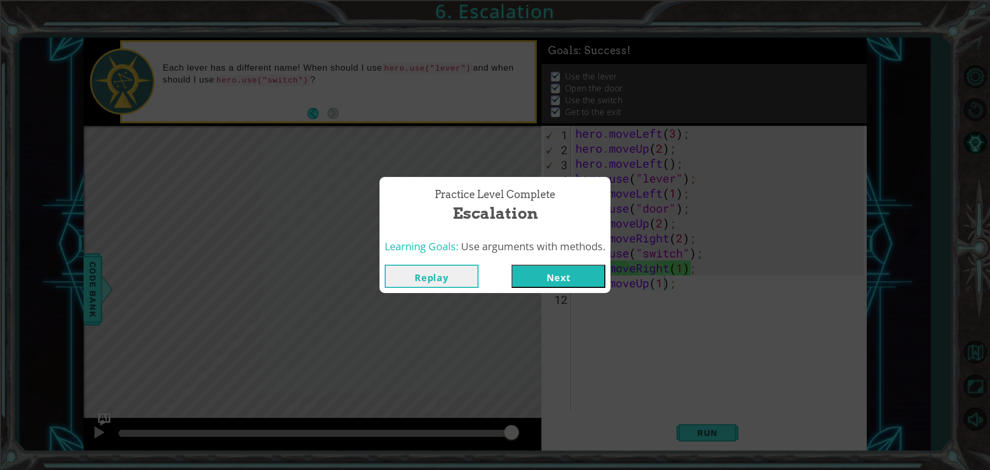
click at [553, 282] on button "Next" at bounding box center [558, 276] width 94 height 23
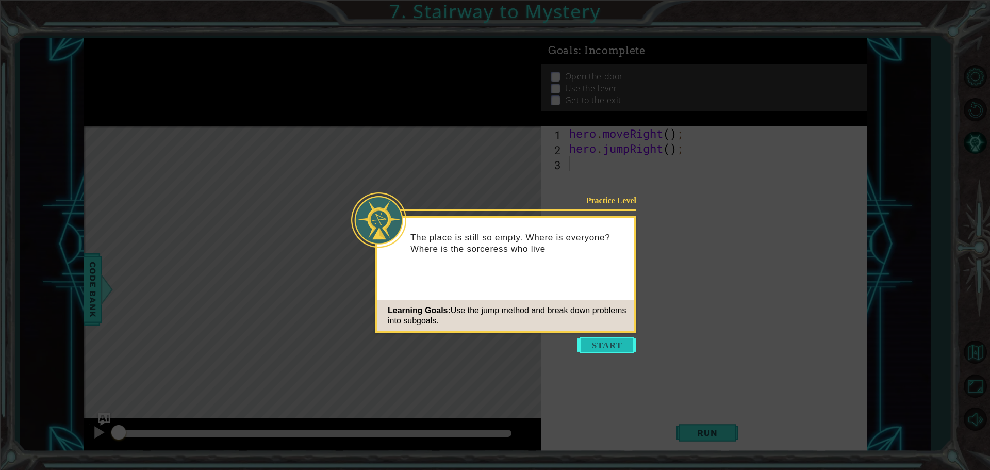
click at [602, 346] on button "Start" at bounding box center [606, 345] width 59 height 16
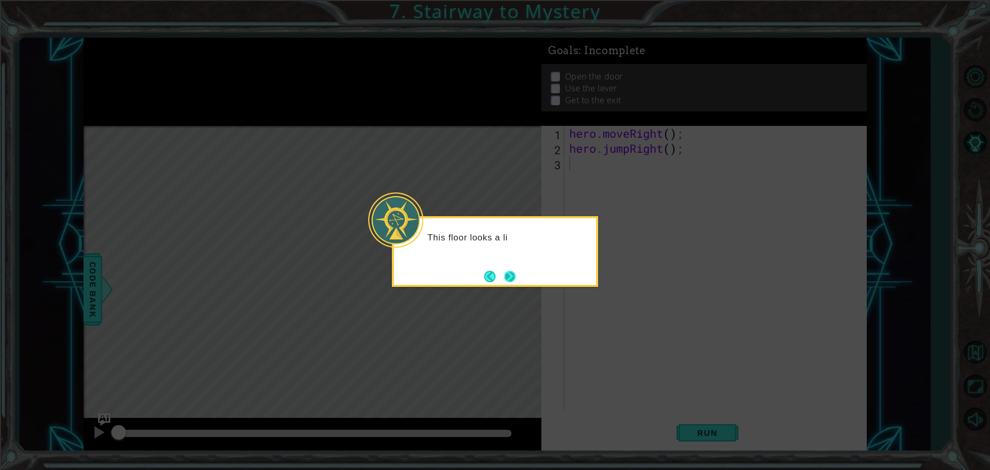
click at [515, 272] on button "Next" at bounding box center [509, 276] width 11 height 11
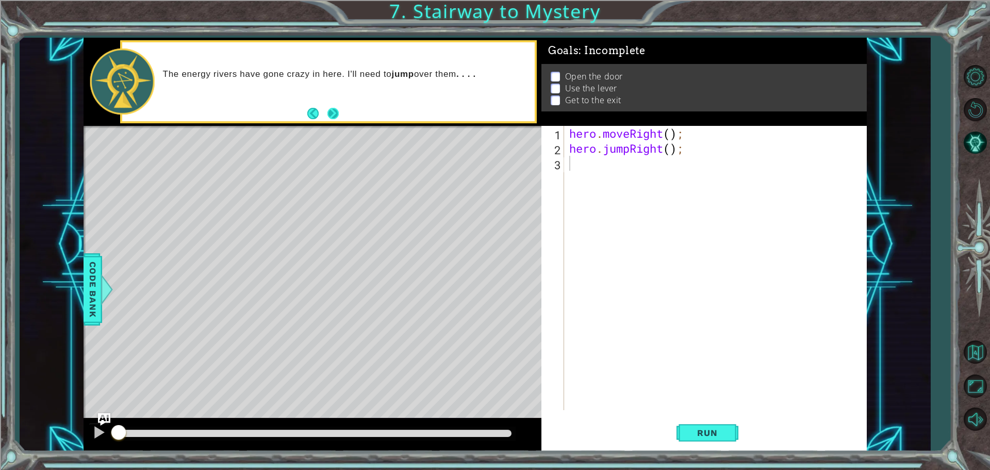
click at [335, 111] on button "Next" at bounding box center [332, 113] width 11 height 11
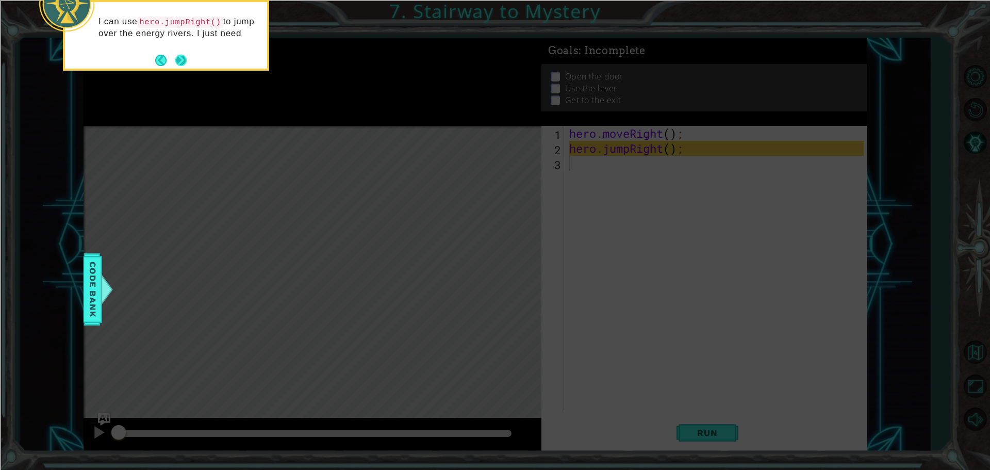
click at [185, 60] on button "Next" at bounding box center [180, 60] width 11 height 11
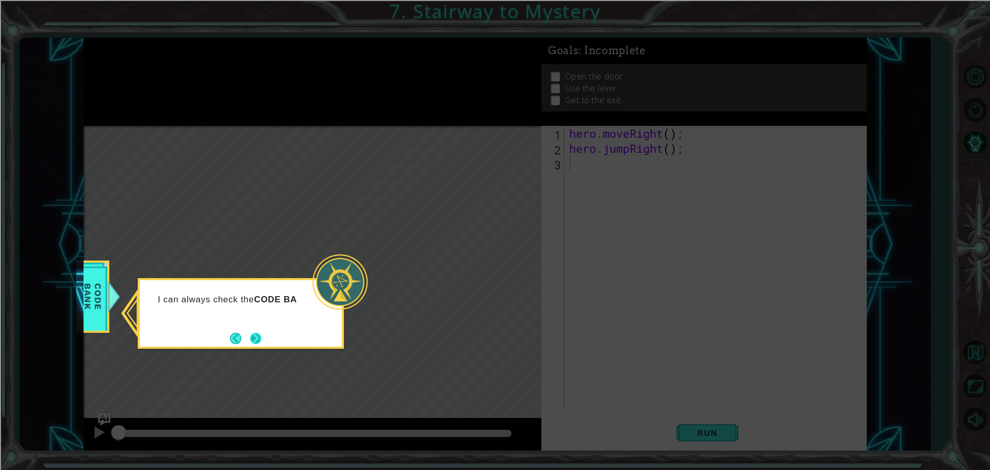
click at [258, 333] on button "Next" at bounding box center [255, 338] width 11 height 11
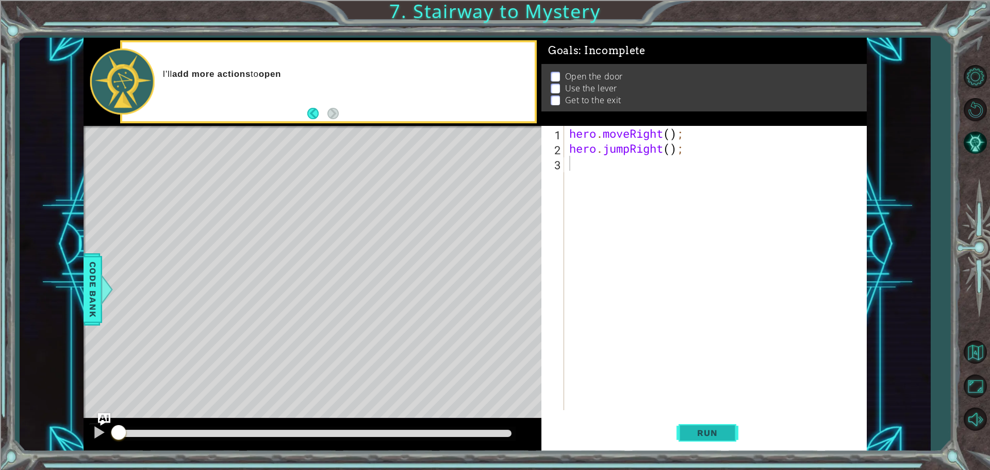
click at [719, 437] on span "Run" at bounding box center [707, 432] width 41 height 10
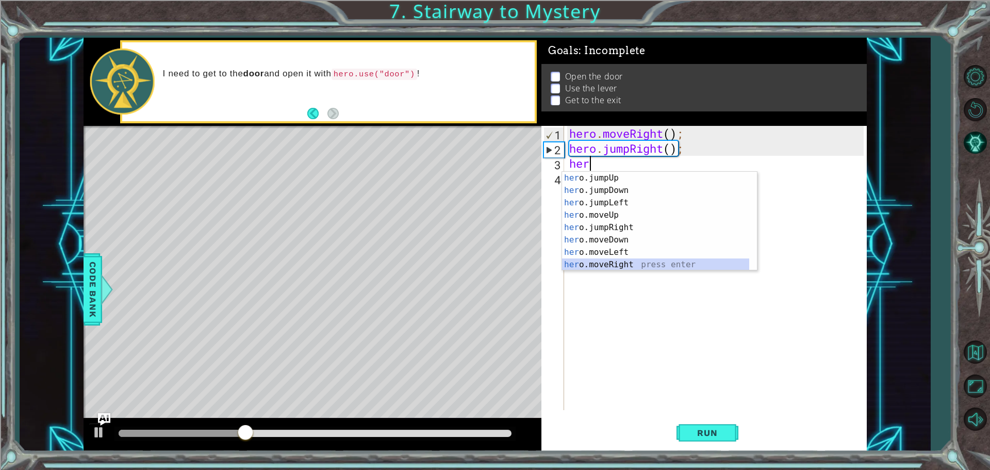
click at [626, 269] on div "her o.jumpUp press enter her o.jumpDown press enter her o.jumpLeft press enter …" at bounding box center [655, 234] width 187 height 124
type textarea "hero.moveRight(1);"
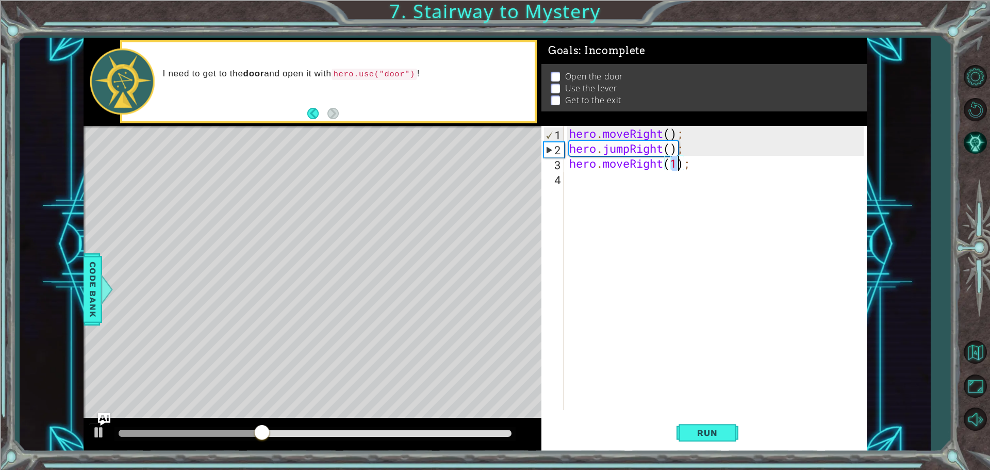
click at [637, 185] on div "hero . moveRight ( ) ; hero . jumpRight ( ) ; hero . moveRight ( 1 ) ;" at bounding box center [718, 283] width 302 height 314
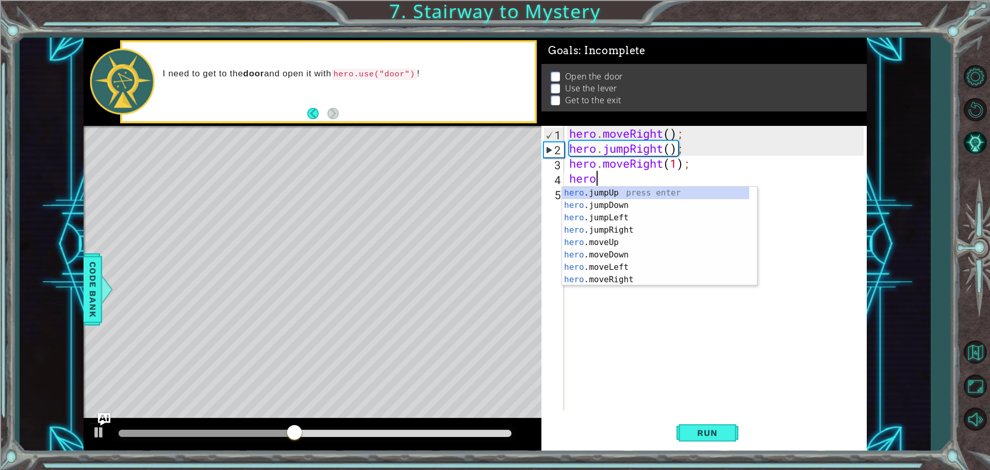
scroll to position [0, 1]
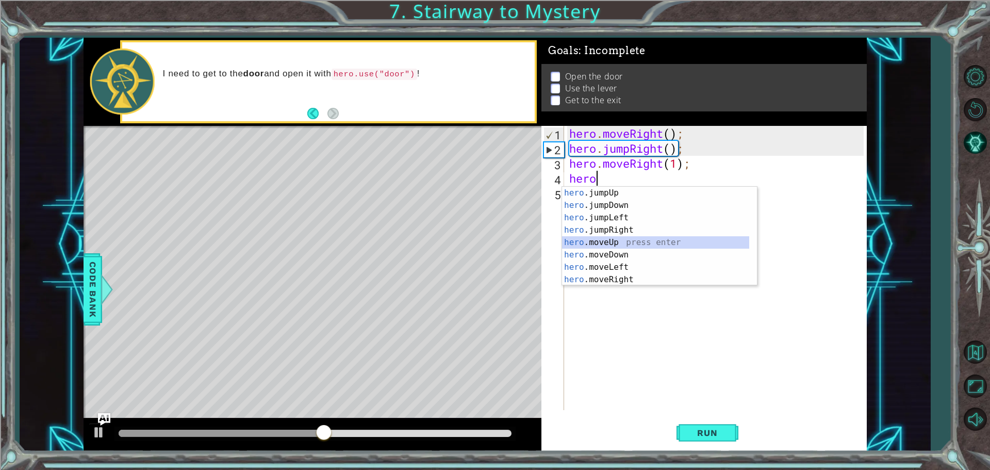
click at [618, 242] on div "hero .jumpUp press enter hero .jumpDown press enter hero .jumpLeft press enter …" at bounding box center [655, 249] width 187 height 124
type textarea "hero.moveUp(1);"
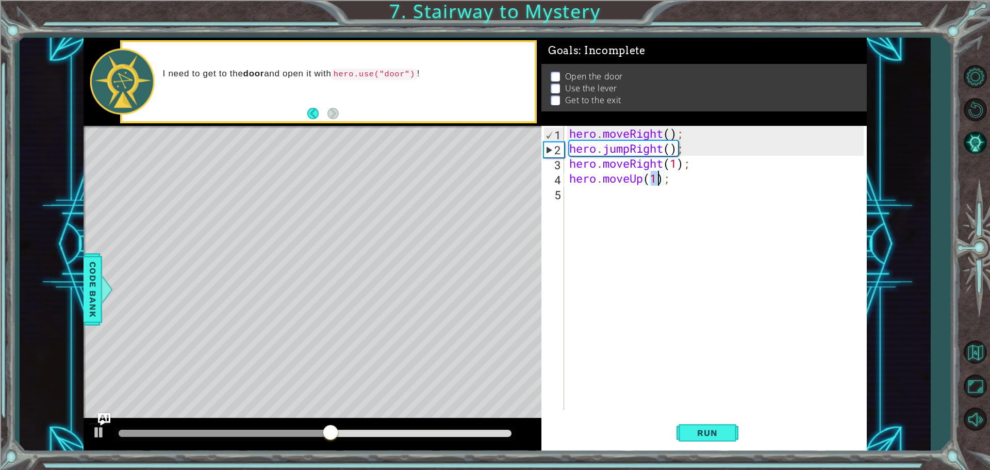
click at [608, 200] on div "hero . moveRight ( ) ; hero . jumpRight ( ) ; hero . moveRight ( 1 ) ; hero . m…" at bounding box center [718, 283] width 302 height 314
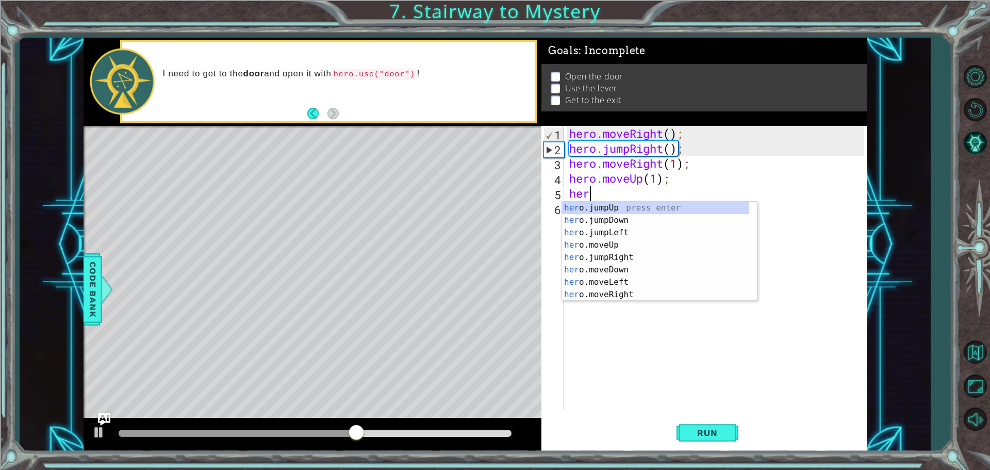
type textarea "hero"
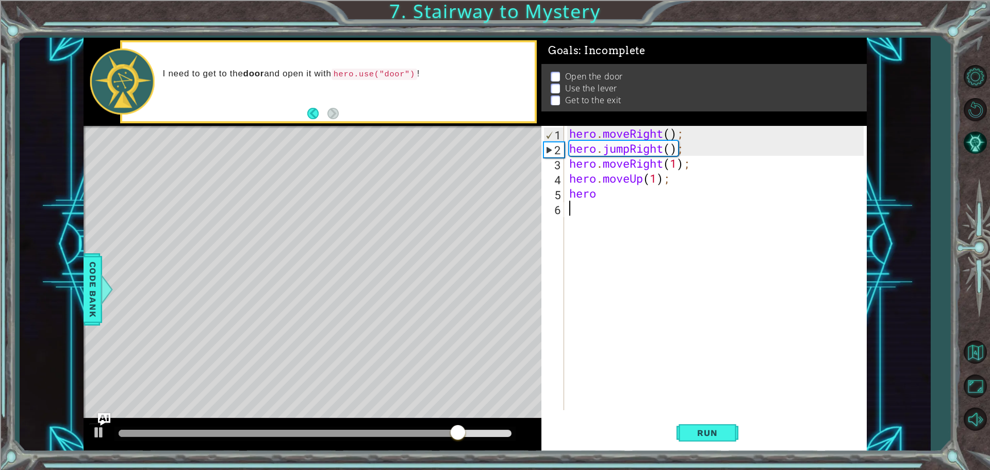
click at [650, 343] on div "hero . moveRight ( ) ; hero . jumpRight ( ) ; hero . moveRight ( 1 ) ; hero . m…" at bounding box center [718, 283] width 302 height 314
click at [699, 432] on span "Run" at bounding box center [707, 432] width 41 height 10
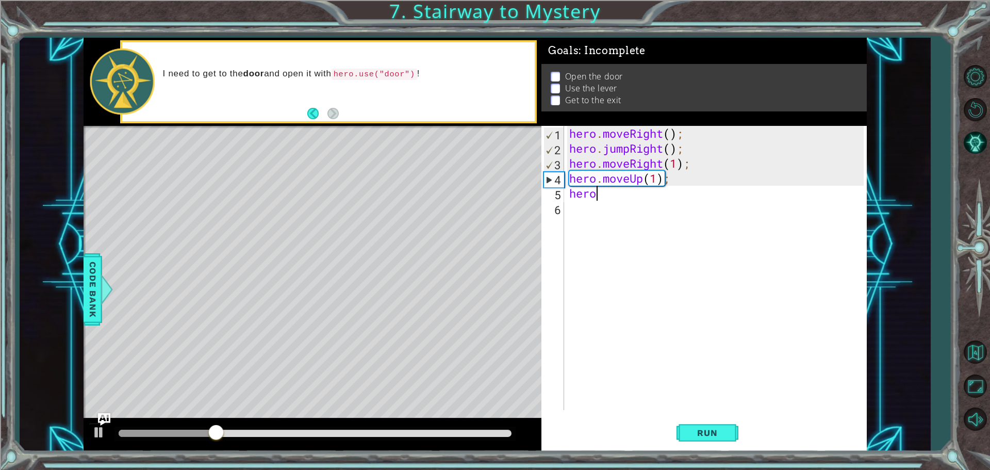
click at [619, 196] on div "hero . moveRight ( ) ; hero . jumpRight ( ) ; hero . moveRight ( 1 ) ; hero . m…" at bounding box center [718, 283] width 302 height 314
click at [658, 178] on div "hero . moveRight ( ) ; hero . jumpRight ( ) ; hero . moveRight ( 1 ) ; hero . m…" at bounding box center [718, 283] width 302 height 314
type textarea "hero.moveUp(1);"
click at [596, 208] on div "hero . moveRight ( ) ; hero . jumpRight ( ) ; hero . moveRight ( 1 ) ; hero . m…" at bounding box center [718, 283] width 302 height 314
click at [614, 200] on div "hero . moveRight ( ) ; hero . jumpRight ( ) ; hero . moveRight ( 1 ) ; hero . m…" at bounding box center [718, 283] width 302 height 314
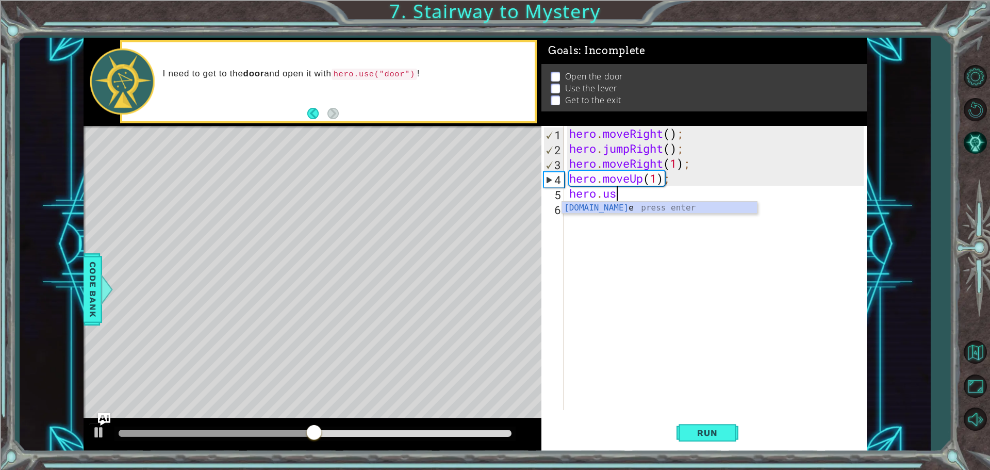
scroll to position [0, 2]
click at [692, 210] on div "hero.use press enter" at bounding box center [659, 220] width 195 height 37
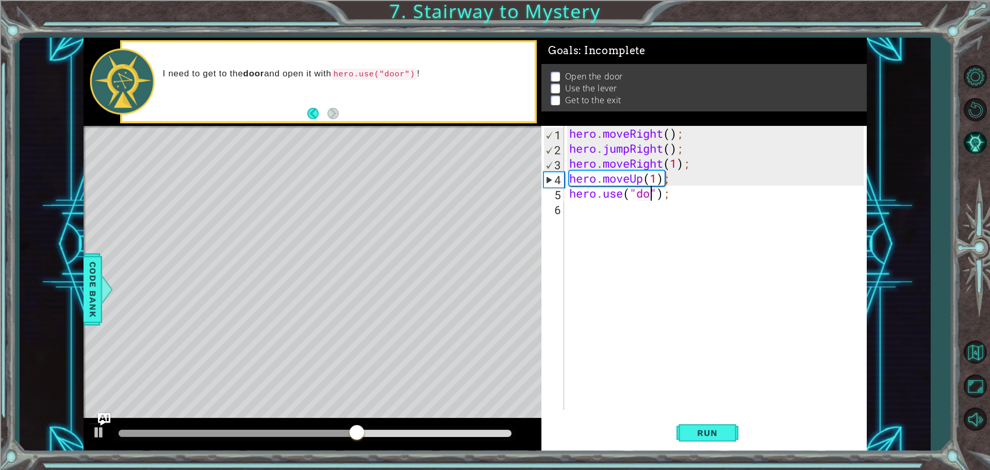
type textarea "hero.use("door");"
click at [608, 216] on div "hero . moveRight ( ) ; hero . jumpRight ( ) ; hero . moveRight ( 1 ) ; hero . m…" at bounding box center [718, 283] width 302 height 314
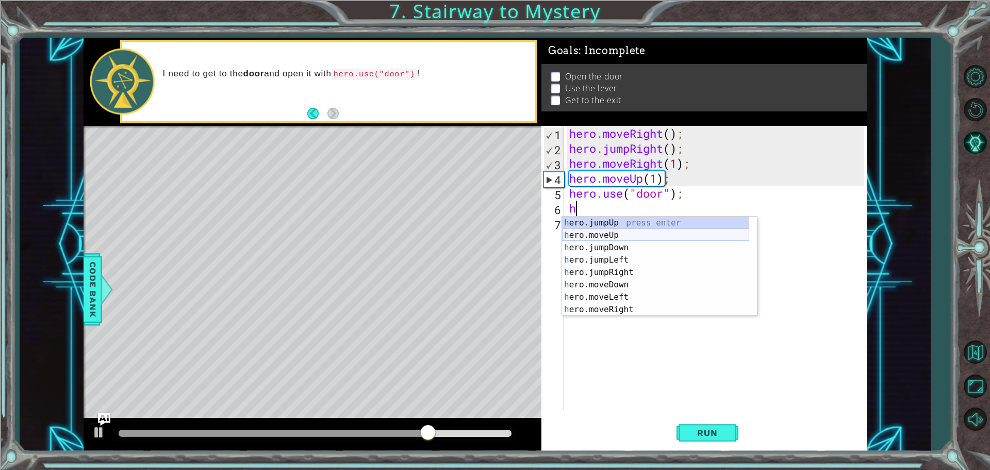
click at [633, 236] on div "h ero.jumpUp press enter h ero.moveUp press enter h ero.jumpDown press enter h …" at bounding box center [655, 279] width 187 height 124
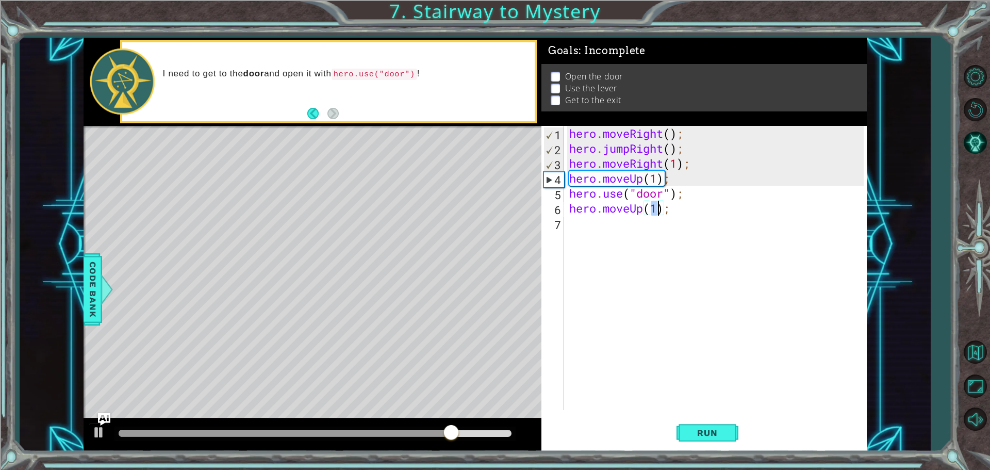
type textarea "hero.moveUp(2);"
click at [599, 220] on div "hero . moveRight ( ) ; hero . jumpRight ( ) ; hero . moveRight ( 1 ) ; hero . m…" at bounding box center [718, 283] width 302 height 314
type textarea "h"
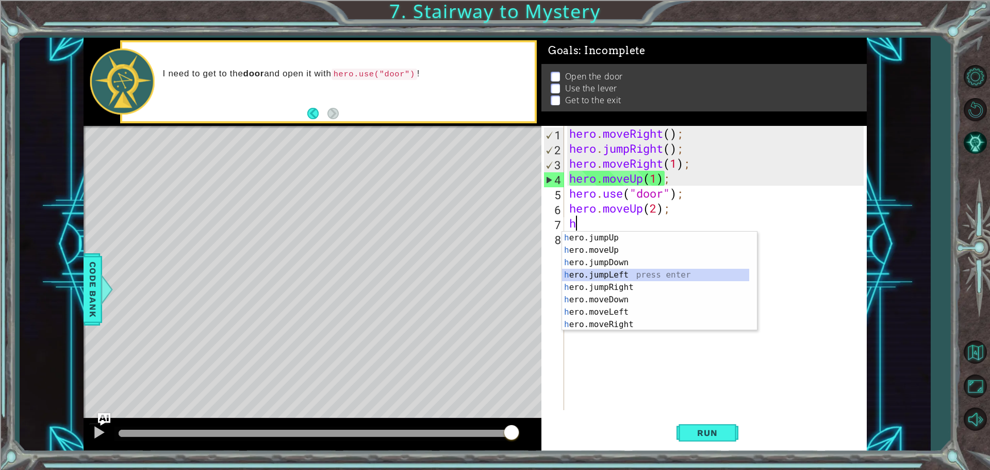
click at [631, 275] on div "h ero.jumpUp press enter h ero.moveUp press enter h ero.jumpDown press enter h …" at bounding box center [655, 294] width 187 height 124
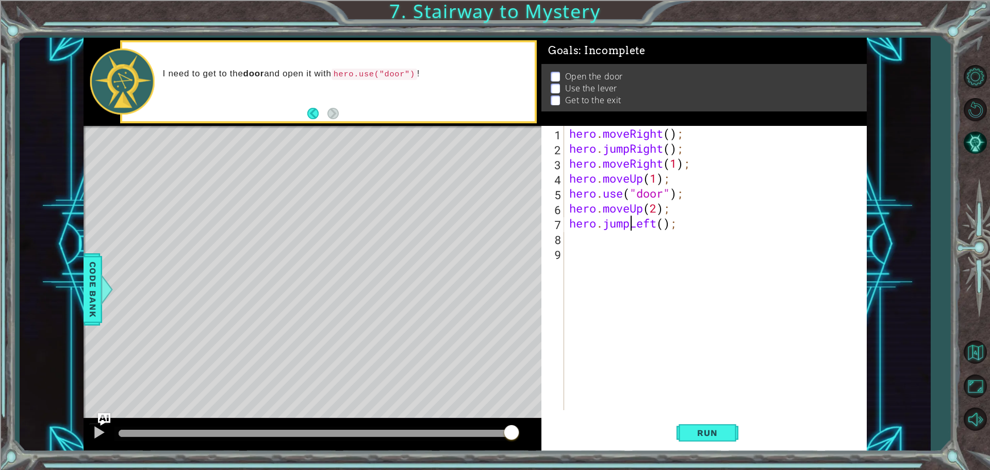
click at [629, 229] on div "hero . moveRight ( ) ; hero . jumpRight ( ) ; hero . moveRight ( 1 ) ; hero . m…" at bounding box center [718, 283] width 302 height 314
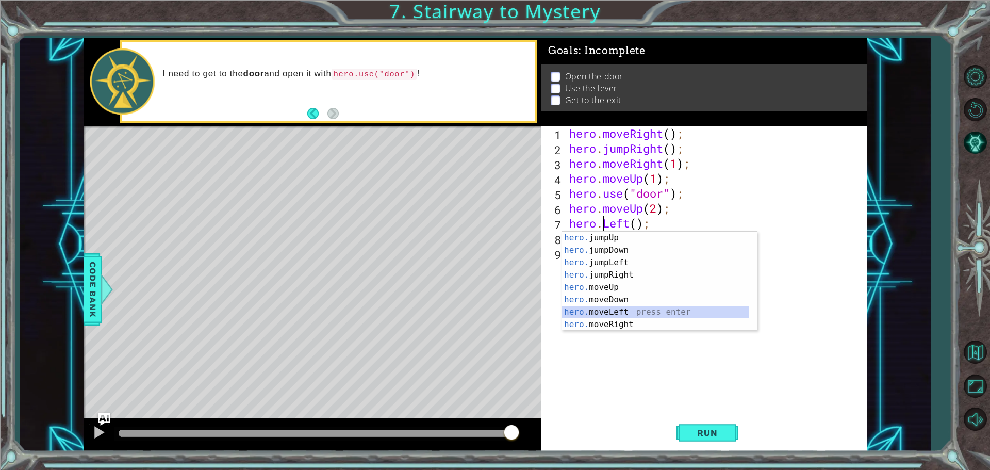
click at [622, 308] on div "hero. jumpUp press enter hero. jumpDown press enter hero. jumpLeft press enter …" at bounding box center [655, 294] width 187 height 124
type textarea "hero.moveLeft(1);"
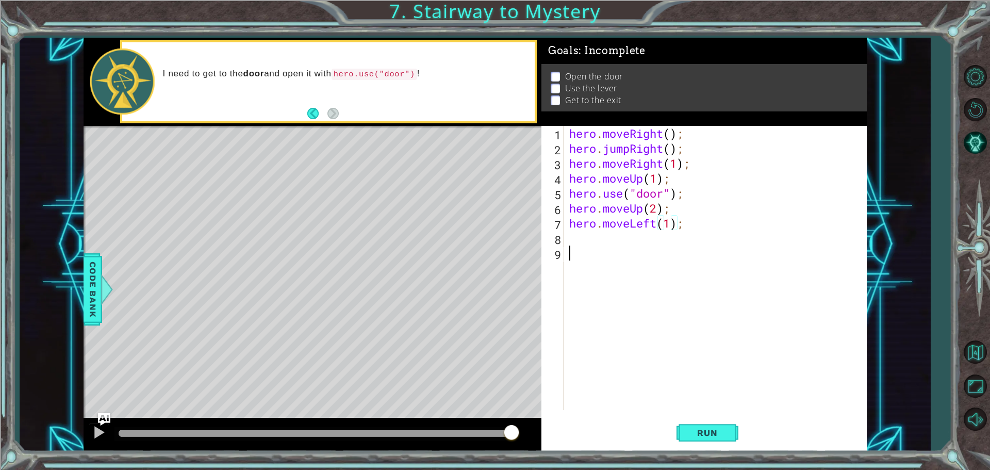
click at [625, 257] on div "hero . moveRight ( ) ; hero . jumpRight ( ) ; hero . moveRight ( 1 ) ; hero . m…" at bounding box center [718, 283] width 302 height 314
click at [614, 242] on div "hero . moveRight ( ) ; hero . jumpRight ( ) ; hero . moveRight ( 1 ) ; hero . m…" at bounding box center [718, 283] width 302 height 314
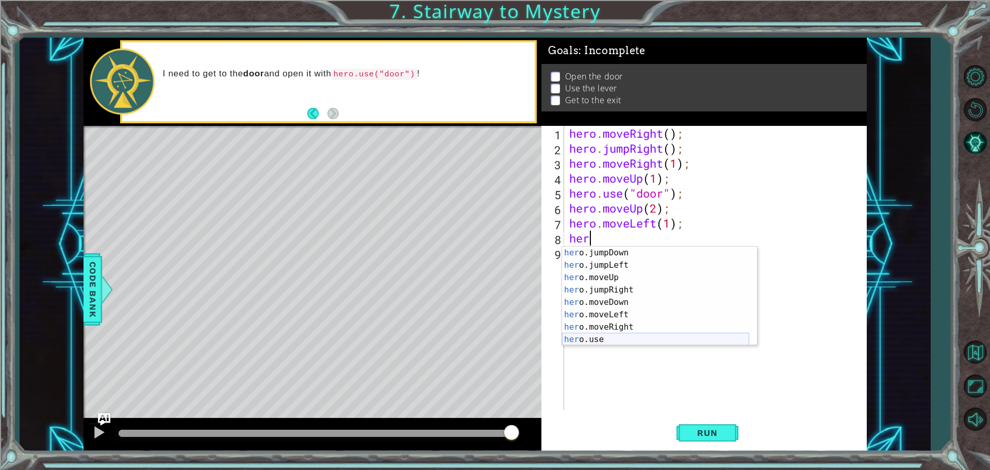
scroll to position [12, 0]
click at [616, 339] on div "her o.jumpDown press enter her o.jumpLeft press enter her o.moveUp press enter …" at bounding box center [655, 308] width 187 height 124
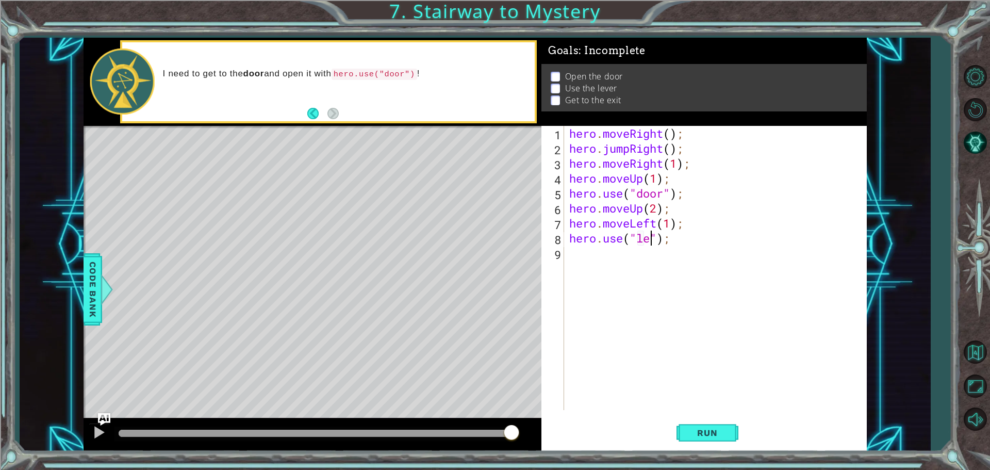
scroll to position [0, 4]
type textarea "hero.use("lever");"
click at [588, 252] on div "hero . moveRight ( ) ; hero . jumpRight ( ) ; hero . moveRight ( 1 ) ; hero . m…" at bounding box center [718, 283] width 302 height 314
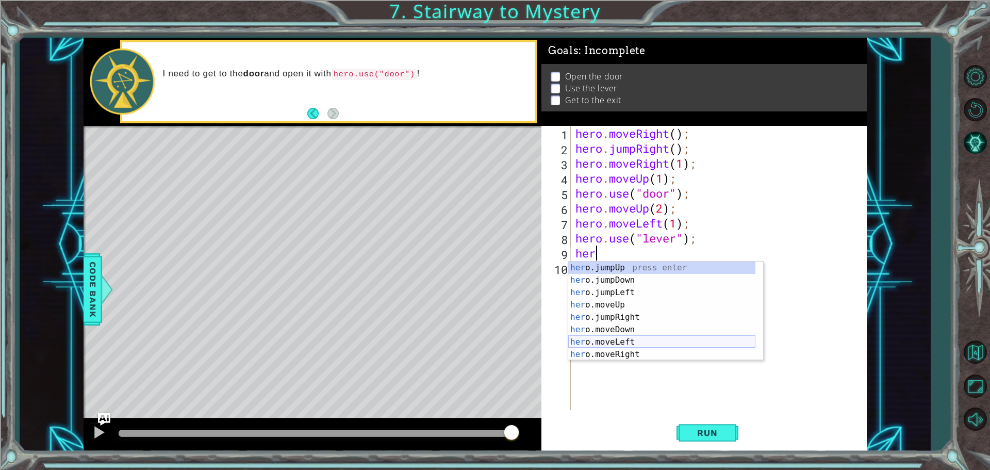
click at [631, 341] on div "her o.jumpUp press enter her o.jumpDown press enter her o.jumpLeft press enter …" at bounding box center [661, 323] width 187 height 124
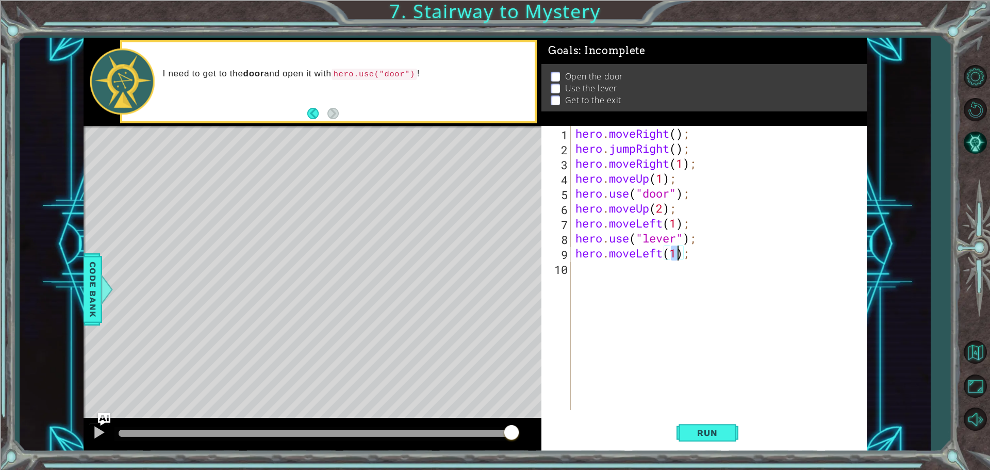
click at [675, 255] on div "hero . moveRight ( ) ; hero . jumpRight ( ) ; hero . moveRight ( 1 ) ; hero . m…" at bounding box center [718, 268] width 290 height 284
type textarea "hero.moveLeft(2);"
click at [601, 274] on div "hero . moveRight ( ) ; hero . jumpRight ( ) ; hero . moveRight ( 1 ) ; hero . m…" at bounding box center [720, 283] width 295 height 314
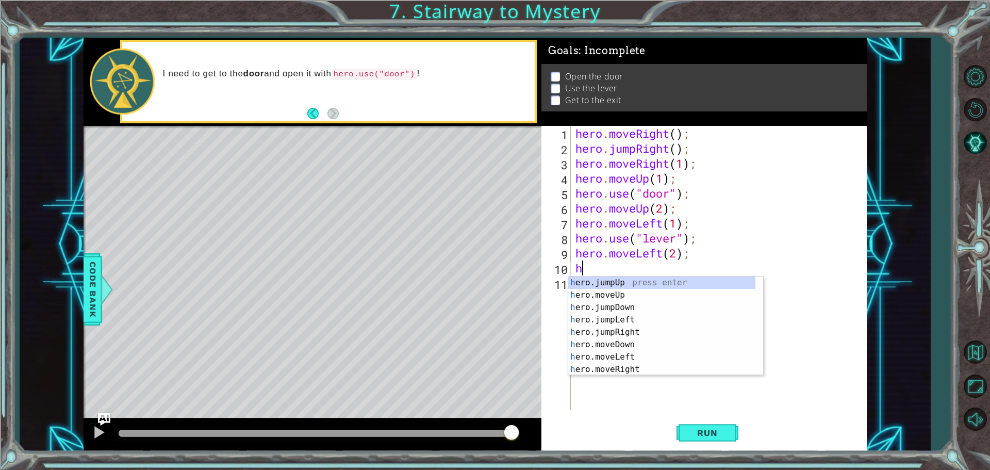
type textarea "her"
click at [630, 284] on div "her o.jumpUp press enter her o.jumpDown press enter her o.jumpLeft press enter …" at bounding box center [661, 338] width 187 height 124
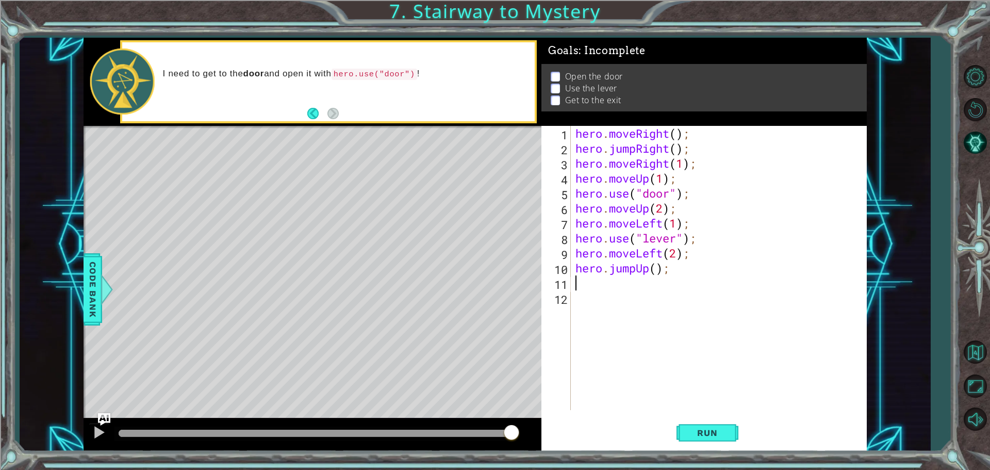
type textarea "h"
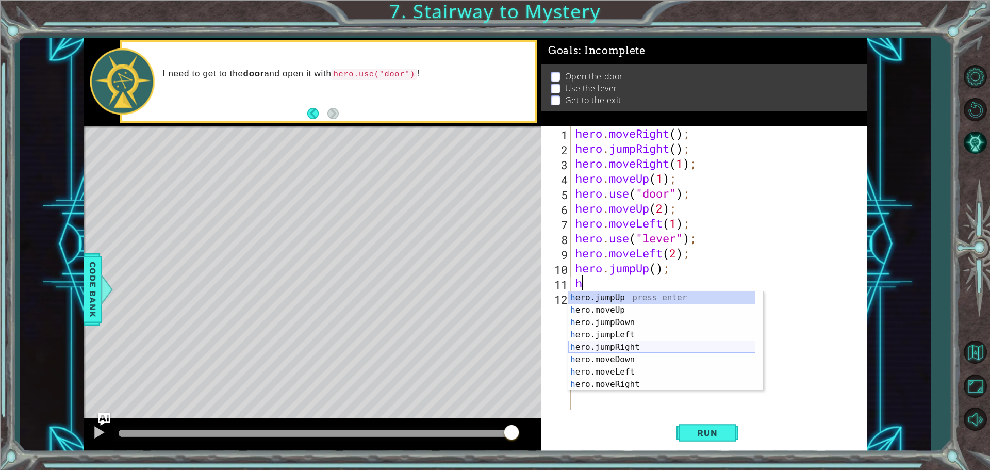
click at [623, 350] on div "h ero.jumpUp press enter h ero.moveUp press enter h ero.jumpDown press enter h …" at bounding box center [661, 353] width 187 height 124
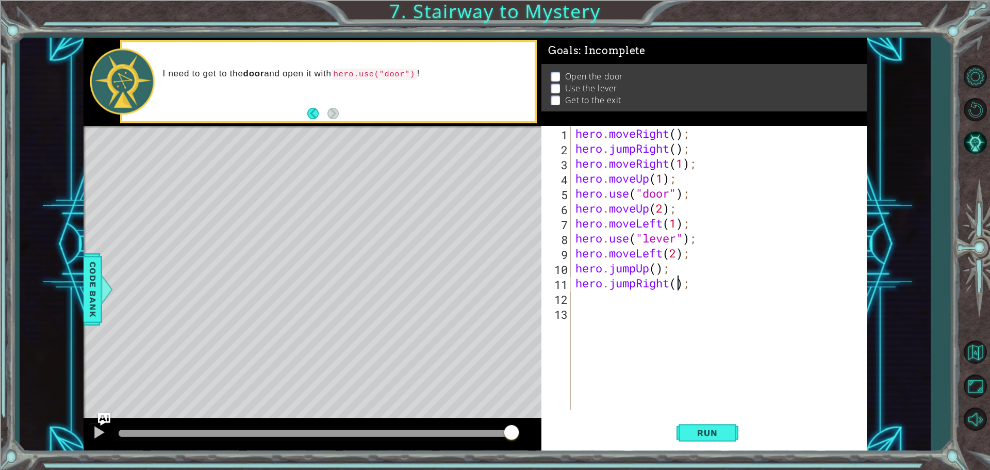
click at [676, 285] on div "hero . moveRight ( ) ; hero . jumpRight ( ) ; hero . moveRight ( 1 ) ; hero . m…" at bounding box center [720, 283] width 295 height 314
click at [635, 286] on div "hero . moveRight ( ) ; hero . jumpRight ( ) ; hero . moveRight ( 1 ) ; hero . m…" at bounding box center [720, 283] width 295 height 314
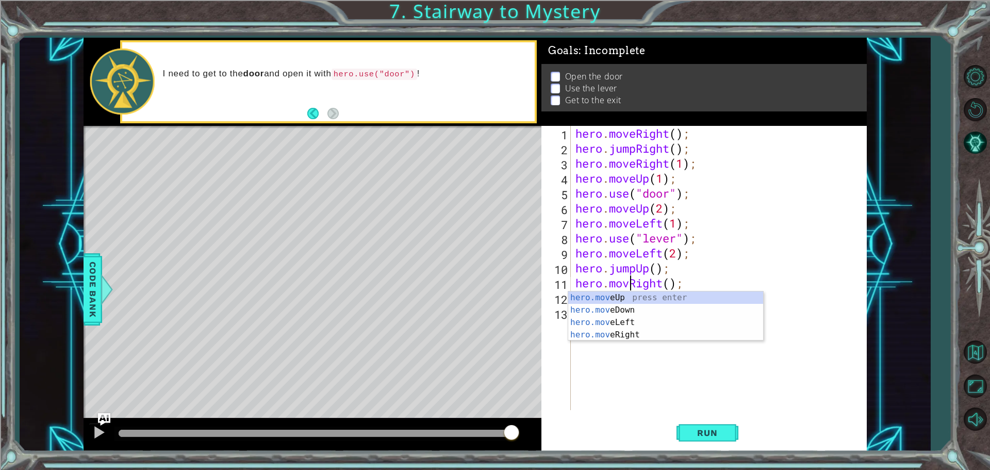
scroll to position [0, 3]
click at [637, 336] on div "hero.move Up press enter hero.move Down press enter hero.move Left press enter …" at bounding box center [665, 328] width 195 height 74
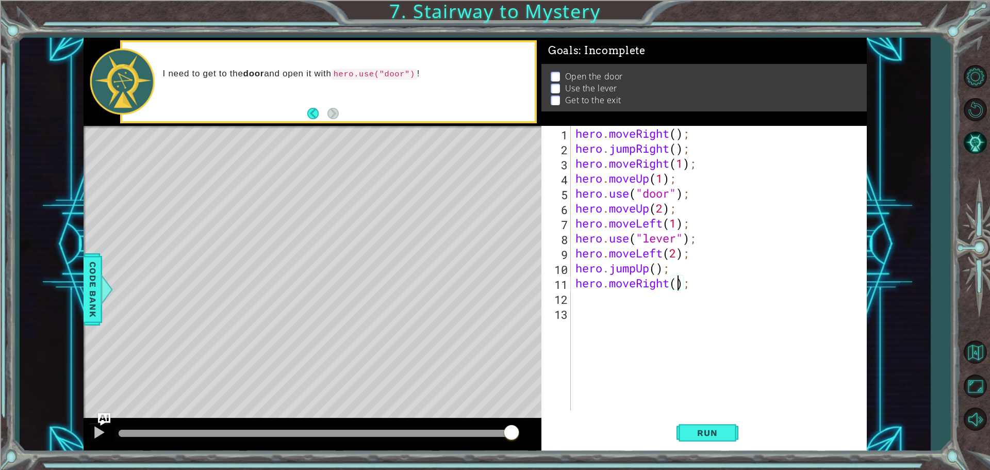
type textarea "hero.moveRight(2);"
click at [613, 300] on div "hero . moveRight ( ) ; hero . jumpRight ( ) ; hero . moveRight ( 1 ) ; hero . m…" at bounding box center [720, 283] width 295 height 314
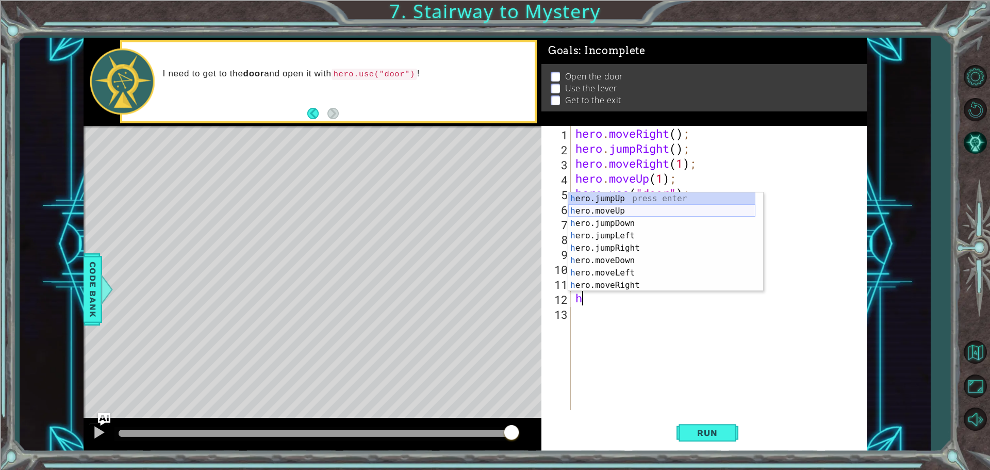
click at [642, 213] on div "h ero.jumpUp press enter h ero.moveUp press enter h ero.jumpDown press enter h …" at bounding box center [661, 254] width 187 height 124
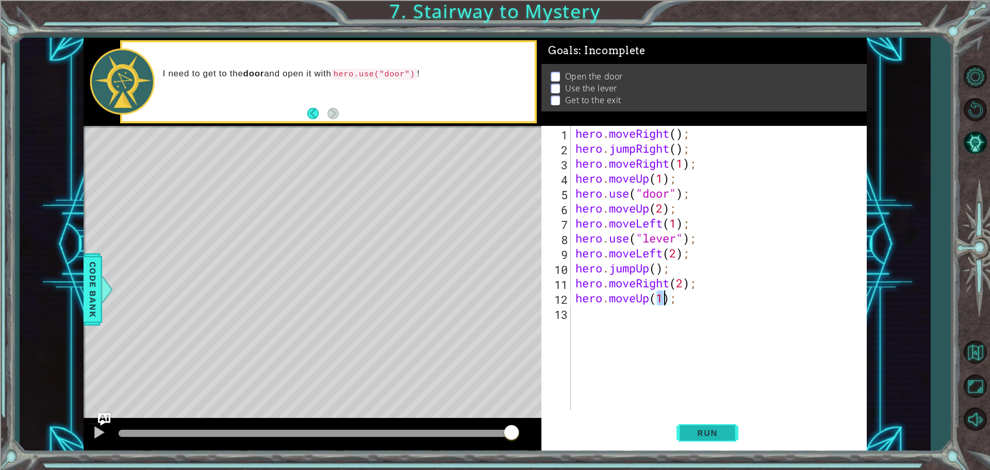
type textarea "hero.moveUp(1);"
click at [695, 441] on button "Run" at bounding box center [707, 432] width 62 height 32
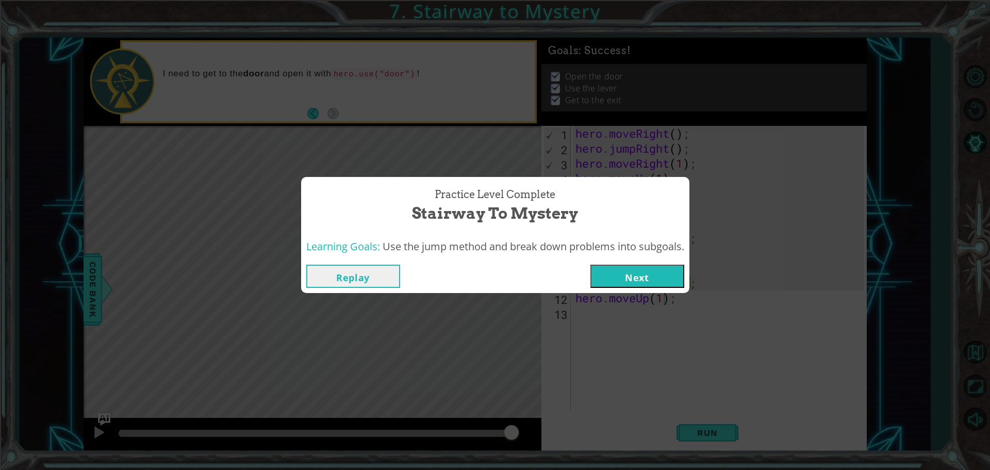
click at [661, 274] on button "Next" at bounding box center [637, 276] width 94 height 23
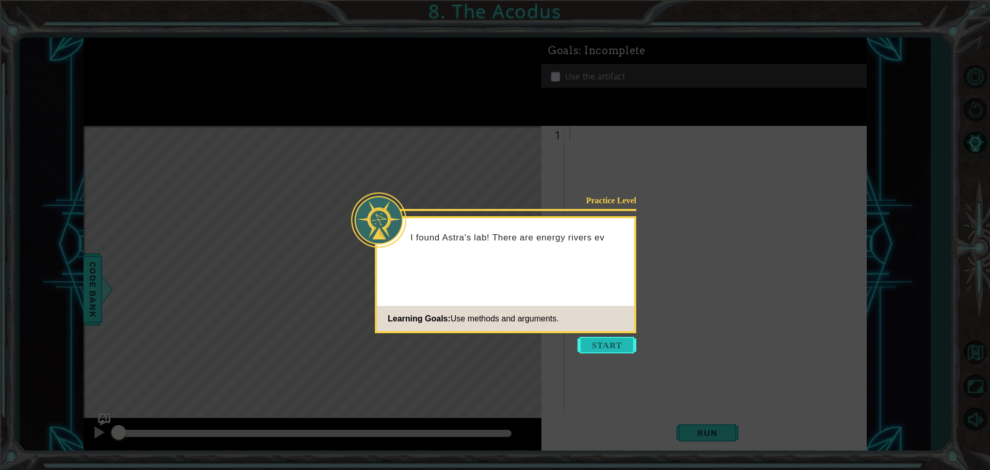
click at [616, 349] on button "Start" at bounding box center [606, 345] width 59 height 16
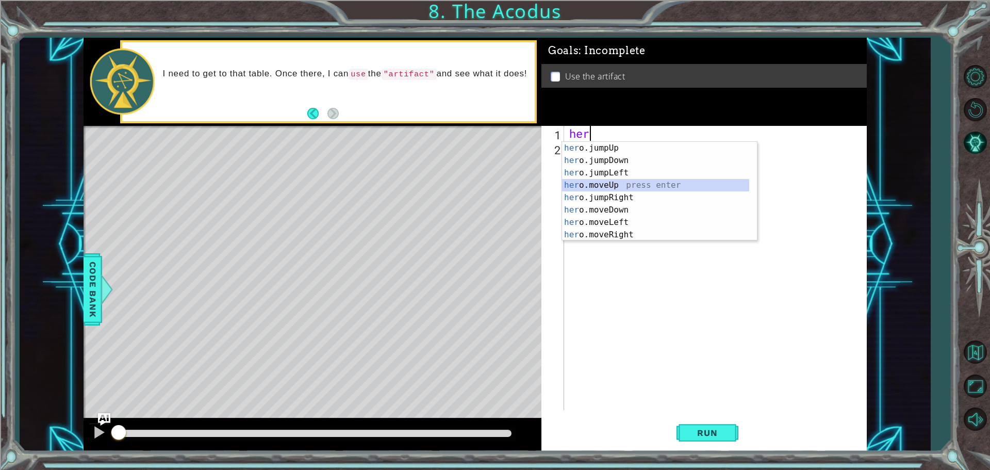
click at [618, 185] on div "her o.jumpUp press enter her o.jumpDown press enter her o.jumpLeft press enter …" at bounding box center [655, 204] width 187 height 124
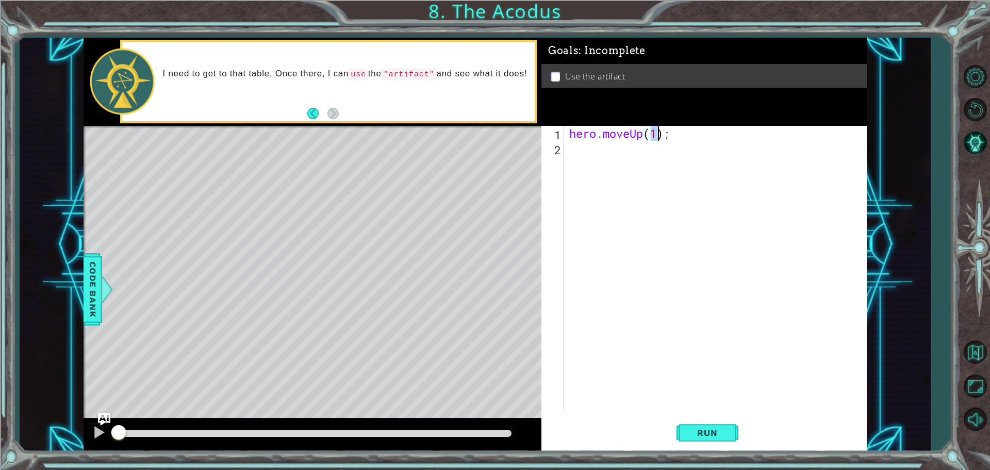
type textarea "hero.moveUp(2);"
click at [605, 156] on div "hero . moveUp ( 2 ) ;" at bounding box center [718, 283] width 302 height 314
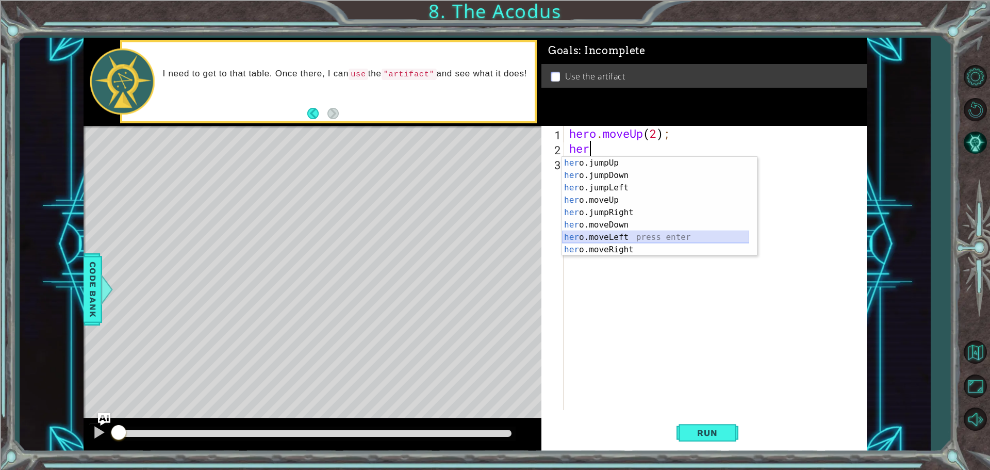
click at [627, 236] on div "her o.jumpUp press enter her o.jumpDown press enter her o.jumpLeft press enter …" at bounding box center [655, 219] width 187 height 124
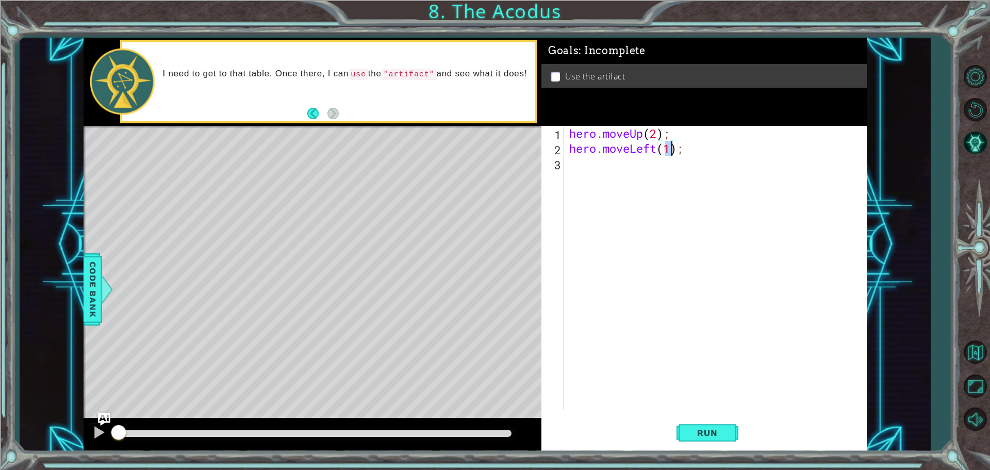
type textarea "hero.moveLeft(1);"
click at [534, 172] on div "Level Map" at bounding box center [322, 278] width 476 height 304
click at [576, 169] on div "hero . moveUp ( 2 ) ; hero . moveLeft ( 1 ) ;" at bounding box center [718, 283] width 302 height 314
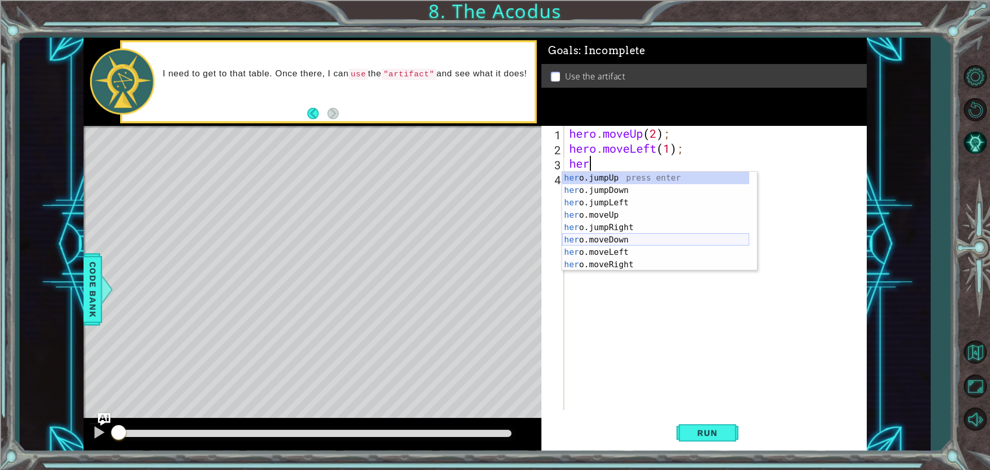
click at [624, 242] on div "her o.jumpUp press enter her o.jumpDown press enter her o.jumpLeft press enter …" at bounding box center [655, 234] width 187 height 124
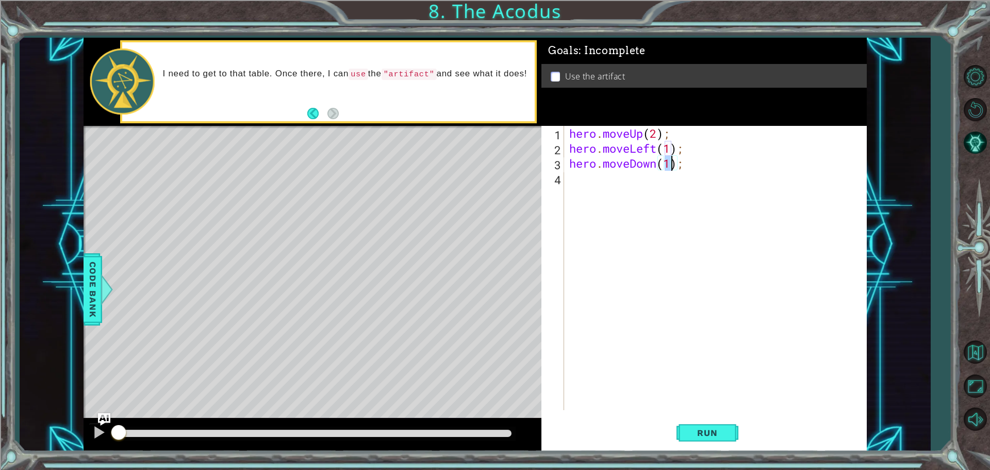
type textarea "hero.moveDown(2);"
click at [618, 179] on div "hero . moveUp ( 2 ) ; hero . moveLeft ( 1 ) ; hero . moveDown ( 2 ) ;" at bounding box center [718, 283] width 302 height 314
type textarea "h"
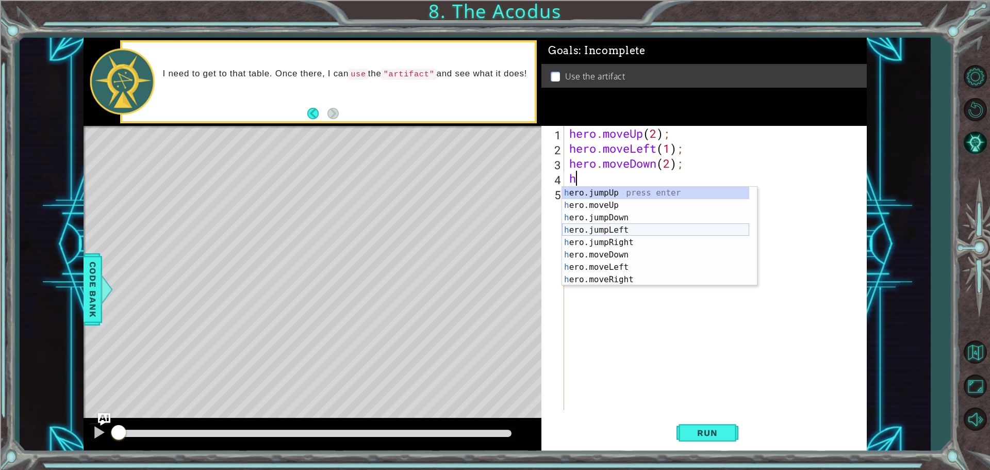
click at [629, 230] on div "h ero.jumpUp press enter h ero.moveUp press enter h ero.jumpDown press enter h …" at bounding box center [655, 249] width 187 height 124
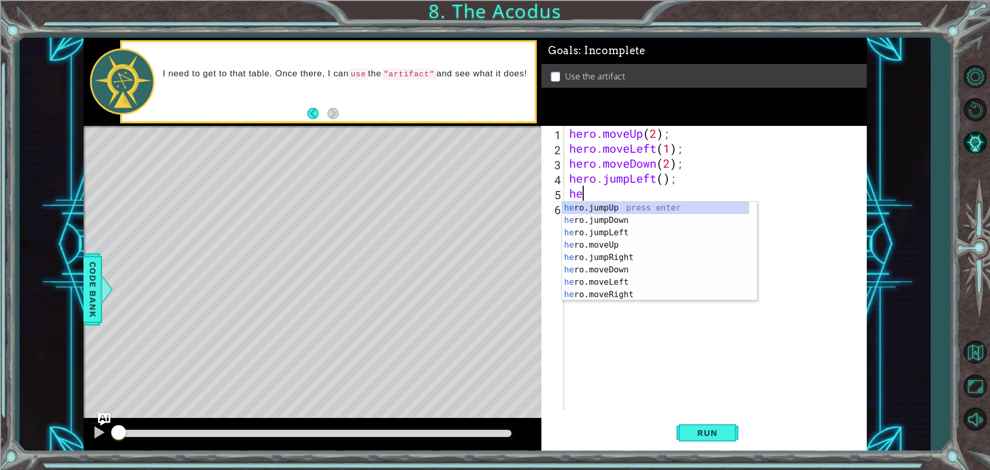
type textarea "her"
click at [615, 211] on div "her o.jumpUp press enter her o.jumpDown press enter her o.jumpLeft press enter …" at bounding box center [655, 264] width 187 height 124
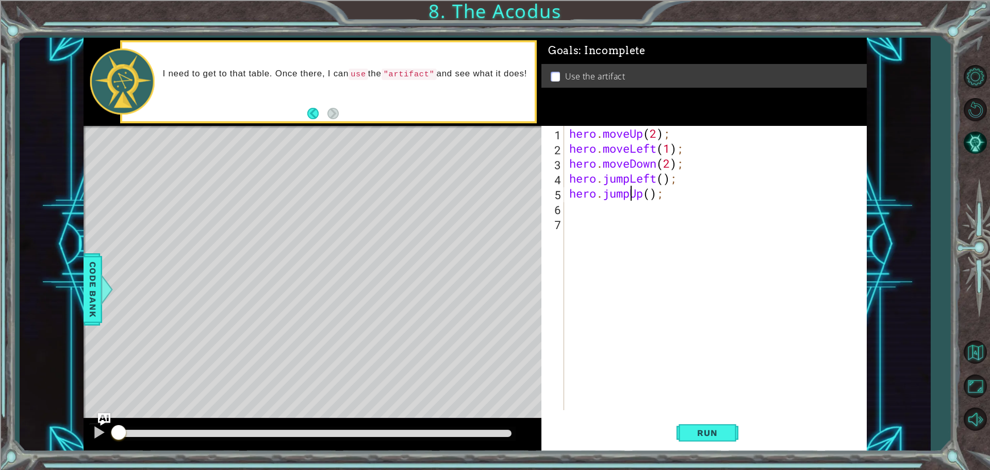
click at [629, 194] on div "hero . moveUp ( 2 ) ; hero . moveLeft ( 1 ) ; hero . moveDown ( 2 ) ; hero . ju…" at bounding box center [718, 283] width 302 height 314
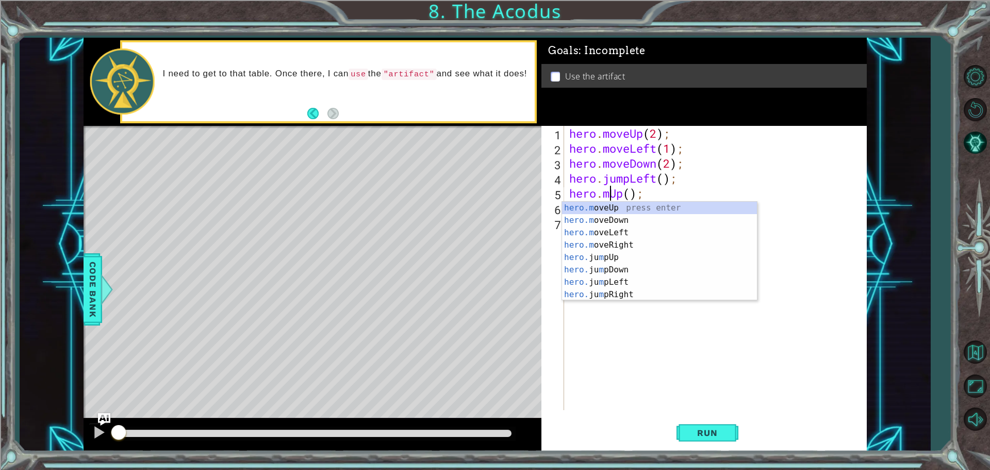
scroll to position [0, 2]
click at [600, 207] on div "hero.m oveUp press enter hero.m oveDown press enter hero.m oveLeft press enter …" at bounding box center [659, 264] width 195 height 124
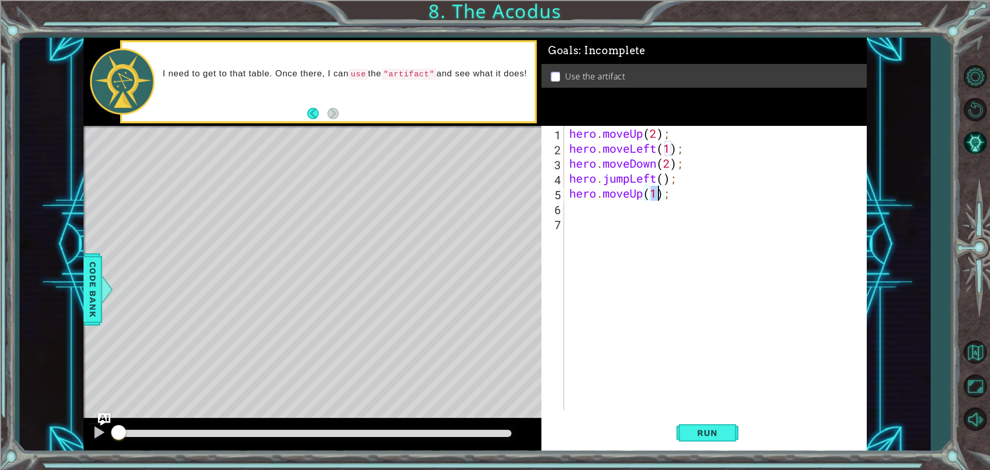
type textarea "hero.moveUp(2);"
click at [598, 213] on div "hero . moveUp ( 2 ) ; hero . moveLeft ( 1 ) ; hero . moveDown ( 2 ) ; hero . ju…" at bounding box center [718, 283] width 302 height 314
type textarea "h"
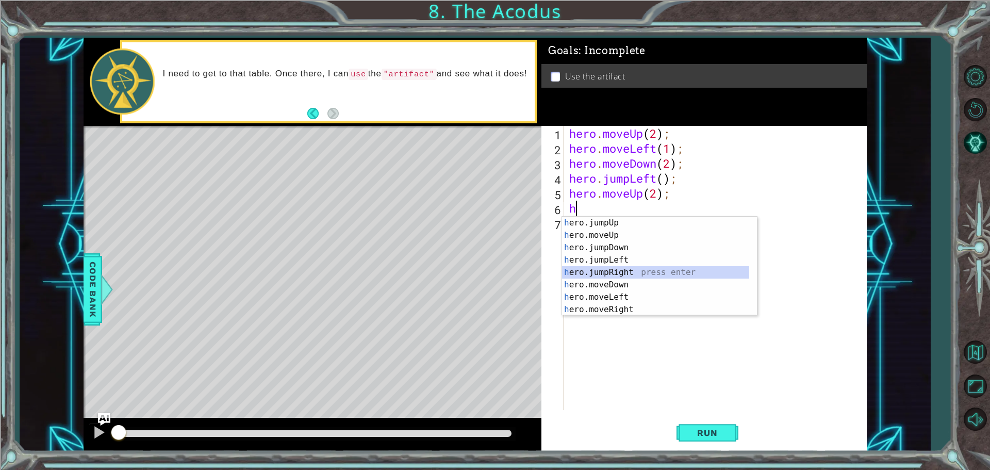
click at [621, 270] on div "h ero.jumpUp press enter h ero.moveUp press enter h ero.jumpDown press enter h …" at bounding box center [655, 279] width 187 height 124
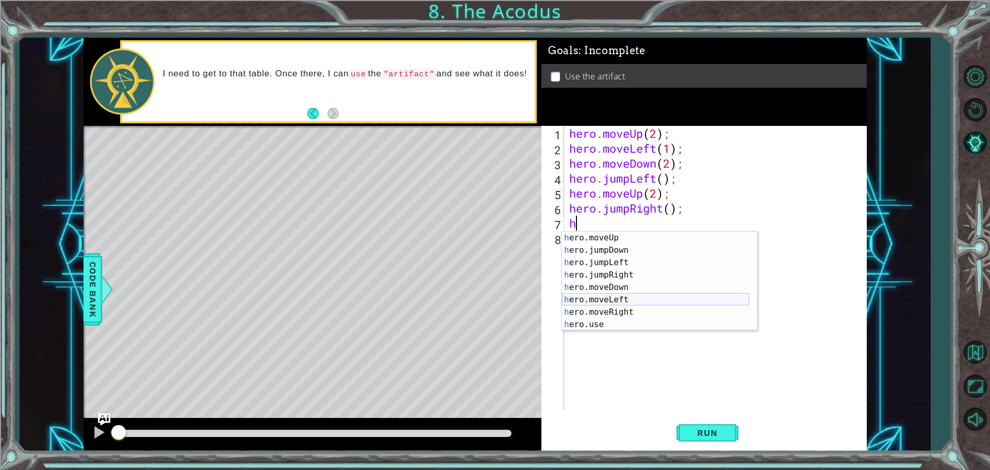
scroll to position [12, 0]
click at [613, 322] on div "h ero.moveUp press enter h ero.jumpDown press enter h ero.jumpLeft press enter …" at bounding box center [655, 294] width 187 height 124
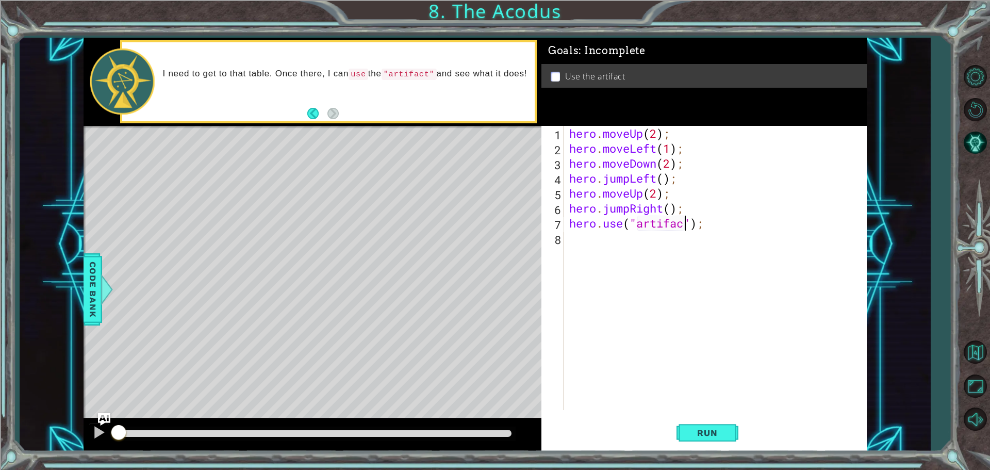
scroll to position [0, 5]
click at [717, 429] on span "Run" at bounding box center [707, 432] width 41 height 10
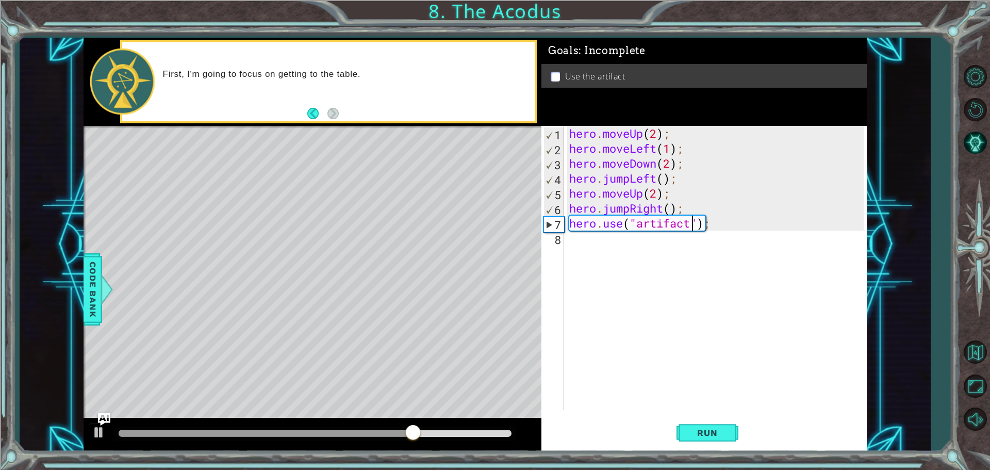
click at [628, 209] on div "hero . moveUp ( 2 ) ; hero . moveLeft ( 1 ) ; hero . moveDown ( 2 ) ; hero . ju…" at bounding box center [718, 283] width 302 height 314
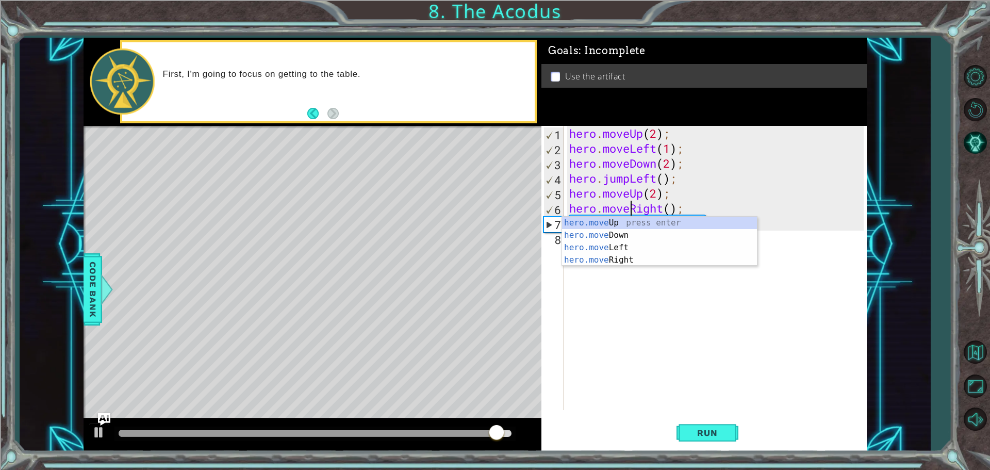
scroll to position [0, 3]
type textarea "hero.moveRight();"
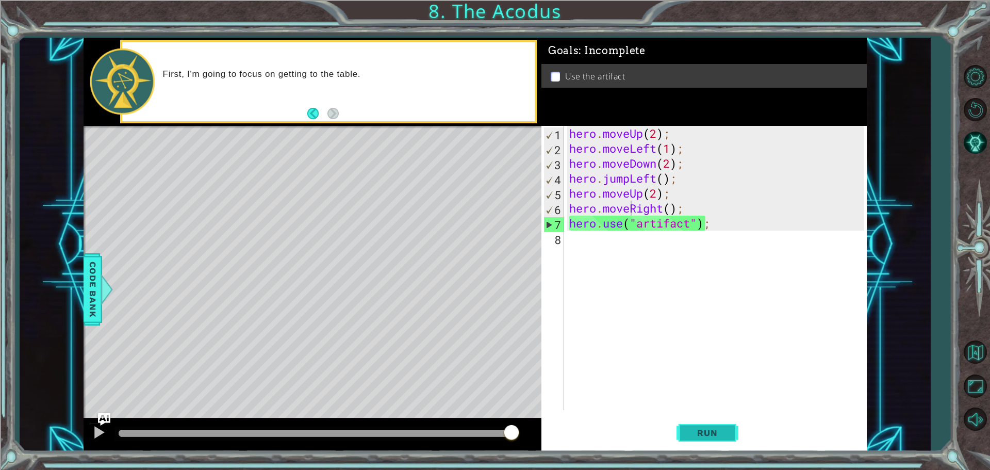
click at [719, 434] on span "Run" at bounding box center [707, 432] width 41 height 10
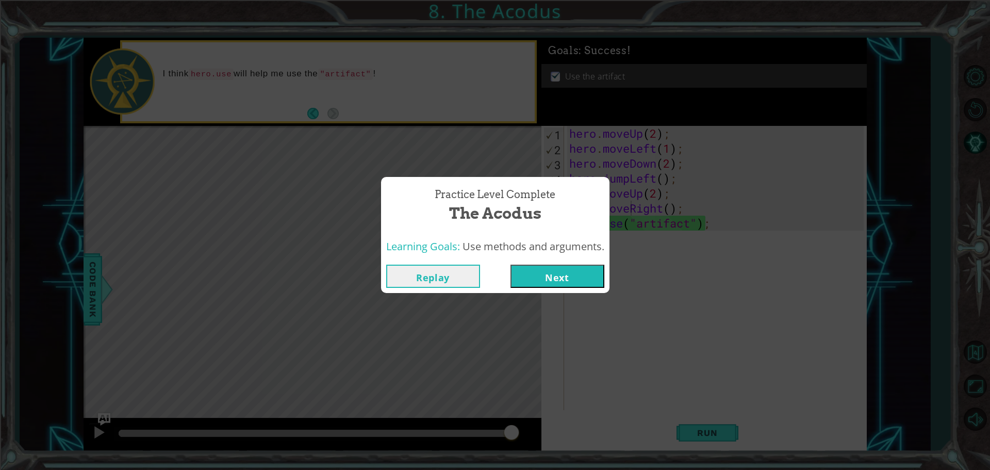
click at [531, 279] on button "Next" at bounding box center [557, 276] width 94 height 23
